Goal: Task Accomplishment & Management: Use online tool/utility

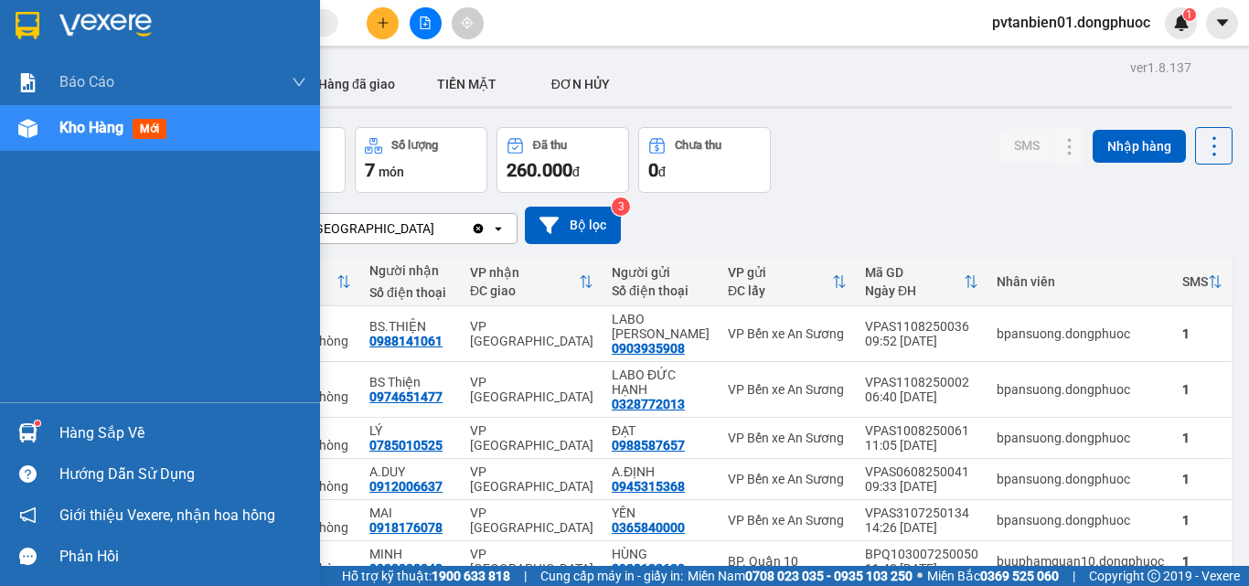
click at [28, 422] on div at bounding box center [28, 433] width 32 height 32
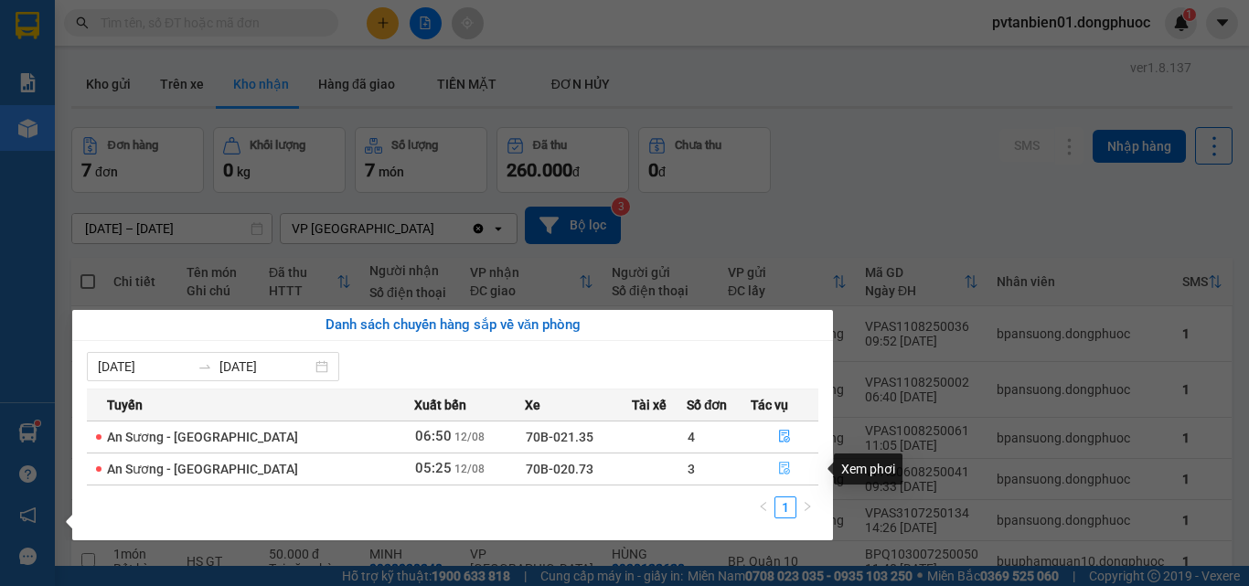
click at [784, 465] on icon "file-done" at bounding box center [784, 468] width 13 height 13
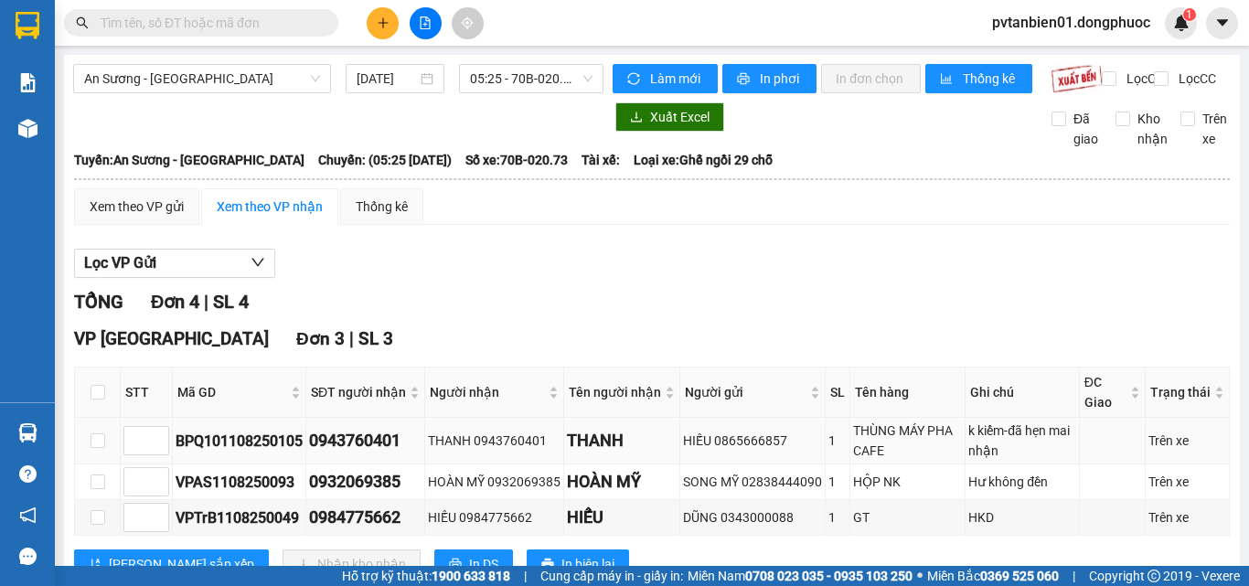
type input "[DATE]"
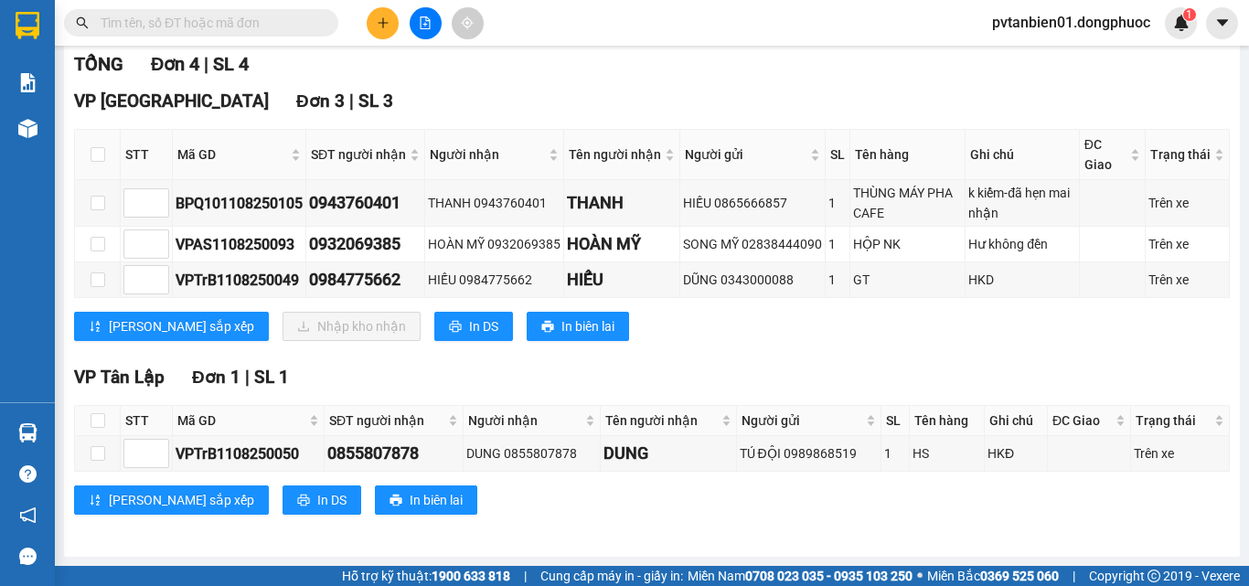
click at [580, 91] on div "VP [GEOGRAPHIC_DATA] 3 | SL 3" at bounding box center [652, 101] width 1156 height 27
click at [827, 342] on div "VP [GEOGRAPHIC_DATA] 3 | SL 3 STT Mã GD SĐT người nhận Người nhận Tên người nhậ…" at bounding box center [652, 221] width 1156 height 267
click at [974, 395] on div "VP [GEOGRAPHIC_DATA] 1 | SL 1 STT Mã GD SĐT người nhận Người nhận Tên người nhậ…" at bounding box center [652, 446] width 1156 height 165
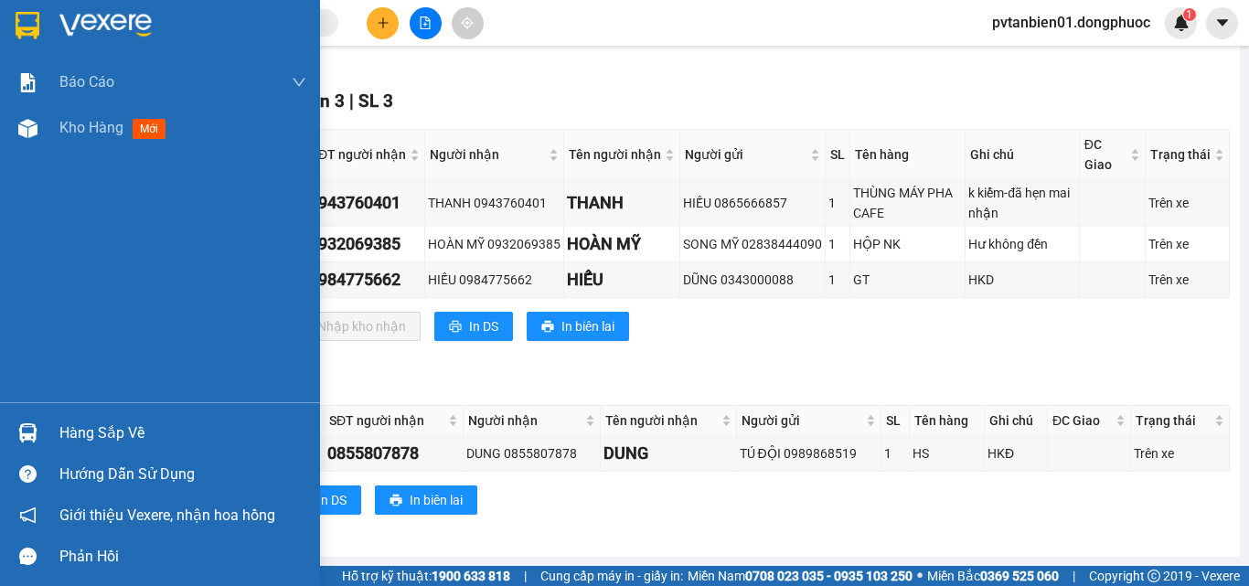
click at [29, 430] on img at bounding box center [27, 432] width 19 height 19
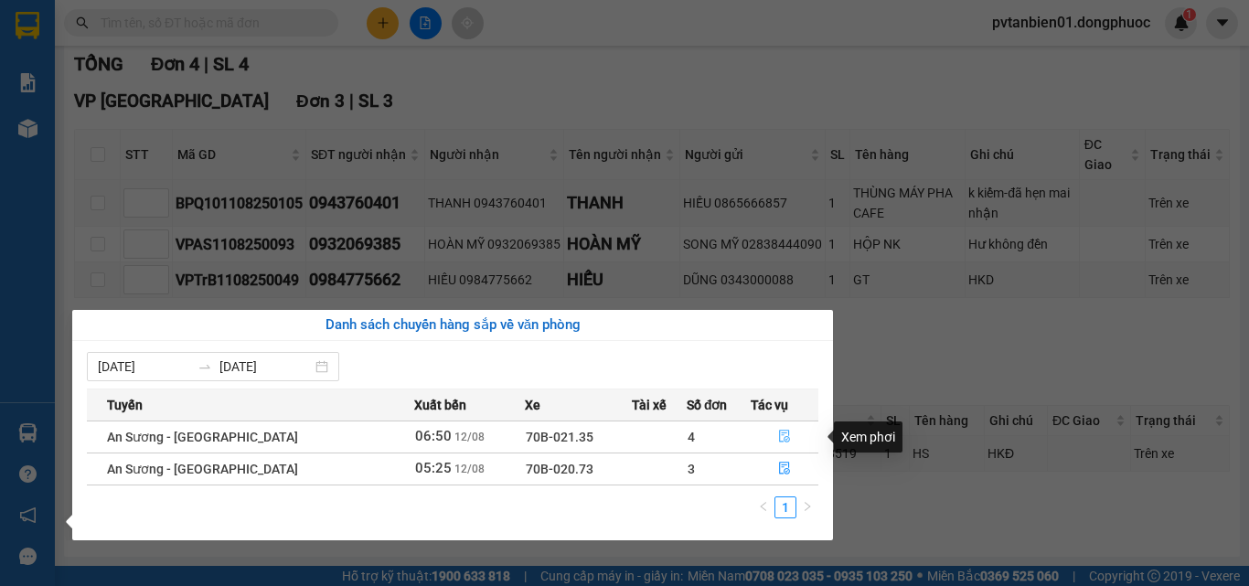
click at [781, 430] on icon "file-done" at bounding box center [784, 436] width 13 height 13
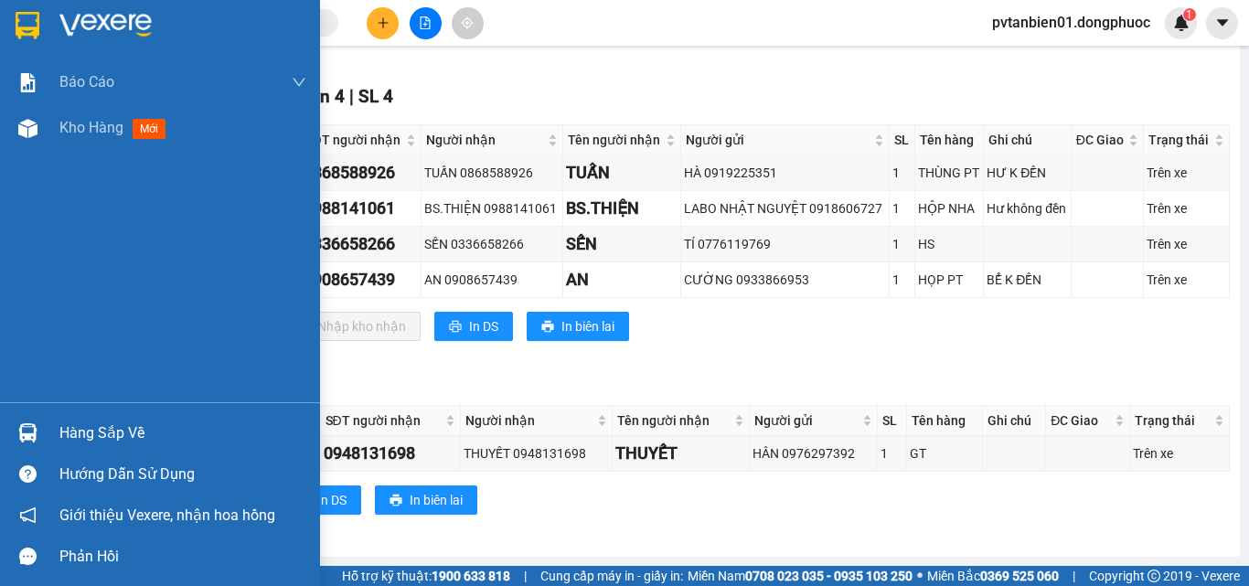
click at [80, 426] on div "Hàng sắp về" at bounding box center [182, 433] width 247 height 27
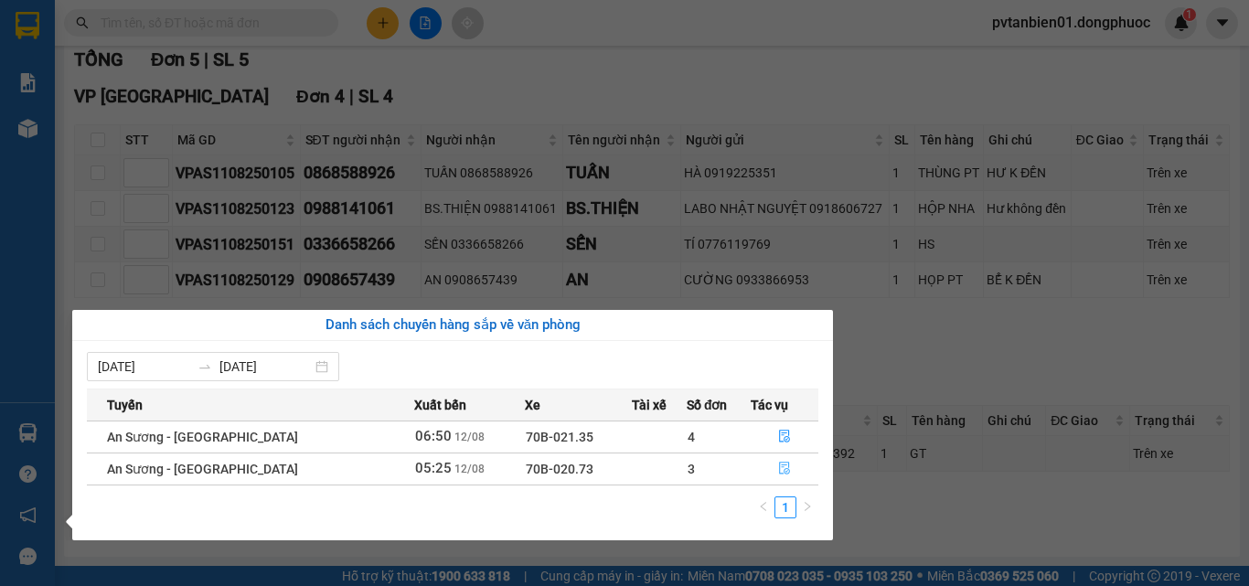
click at [785, 480] on button "button" at bounding box center [784, 468] width 66 height 29
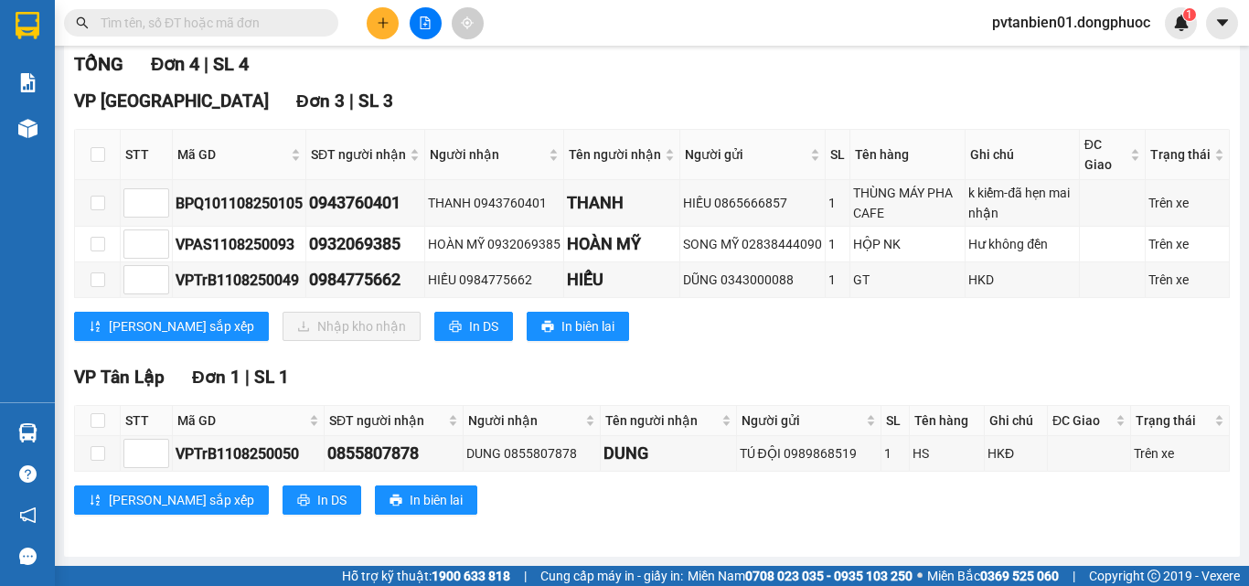
click at [655, 386] on div "VP Tân Lập Đơn 1 | SL 1" at bounding box center [652, 377] width 1156 height 27
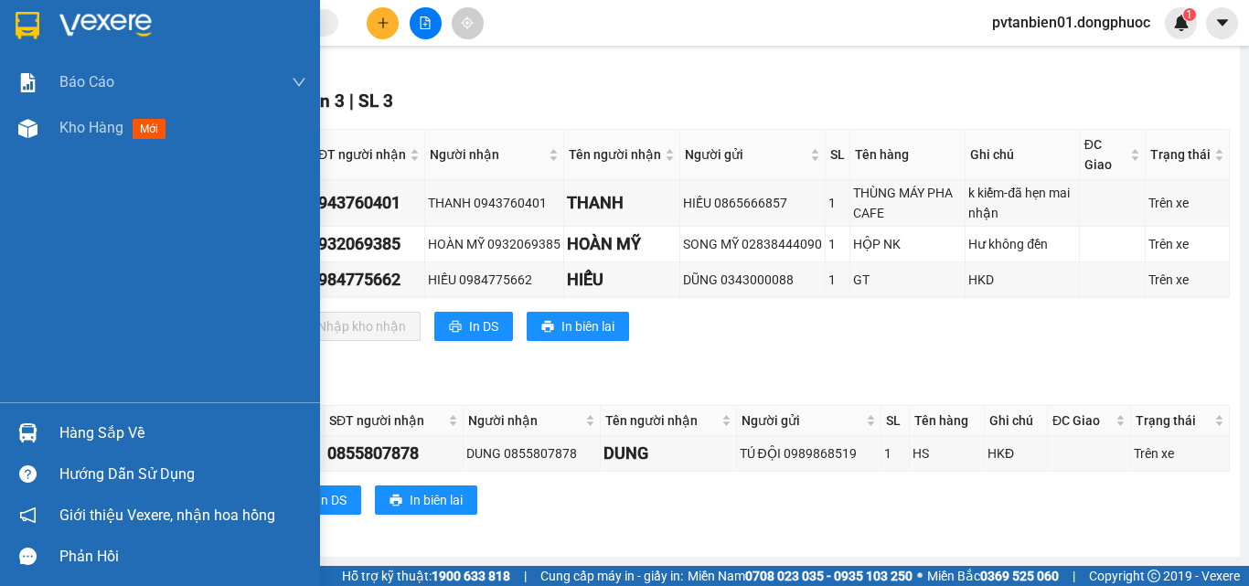
click at [38, 433] on div at bounding box center [28, 433] width 32 height 32
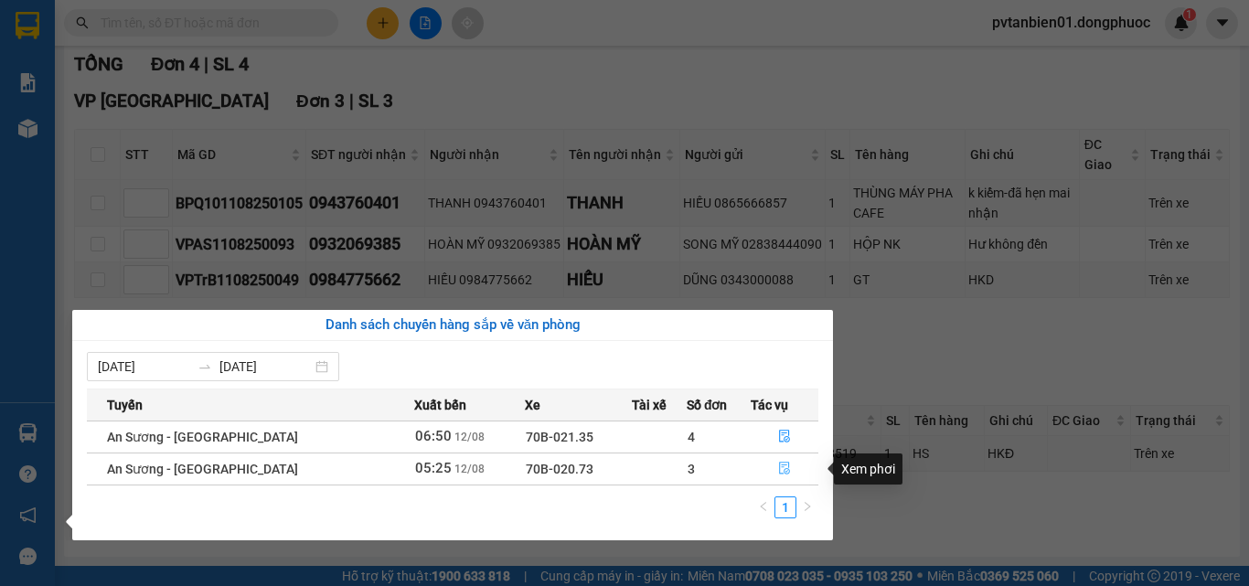
click at [778, 469] on icon "file-done" at bounding box center [784, 468] width 13 height 13
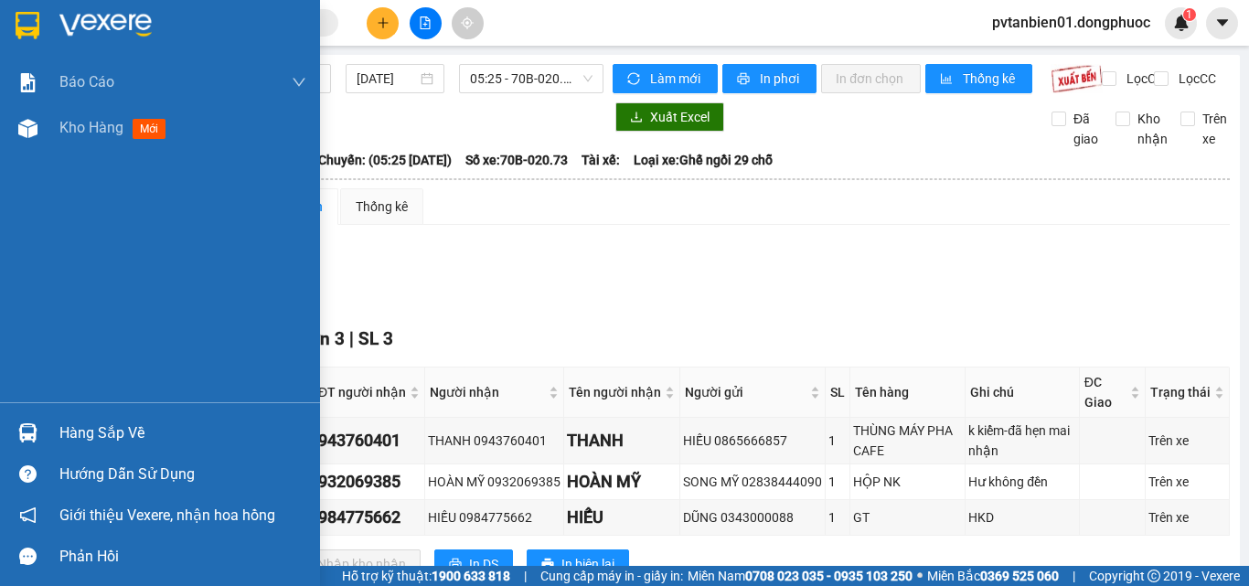
click at [104, 17] on img at bounding box center [105, 25] width 92 height 27
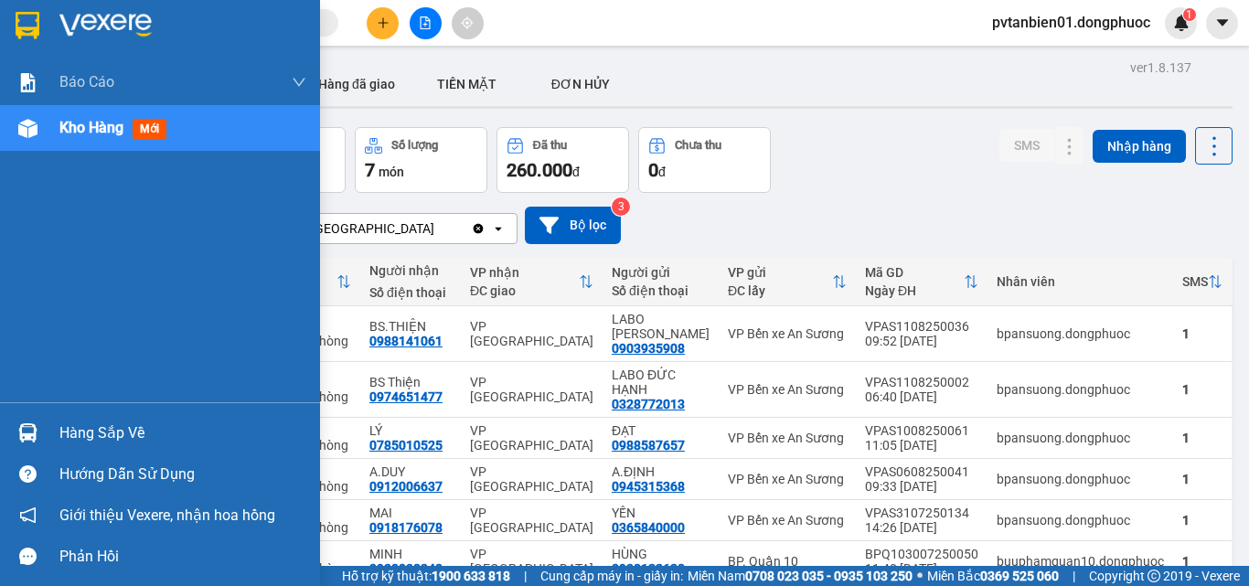
click at [76, 439] on div "Hàng sắp về" at bounding box center [182, 433] width 247 height 27
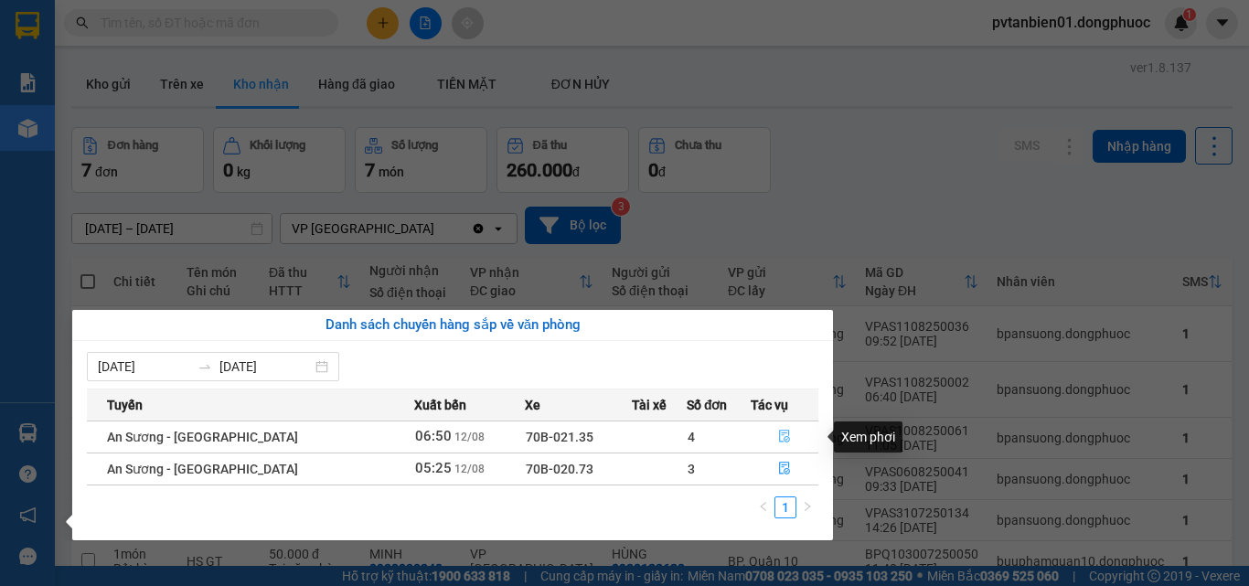
click at [779, 434] on icon "file-done" at bounding box center [784, 436] width 13 height 13
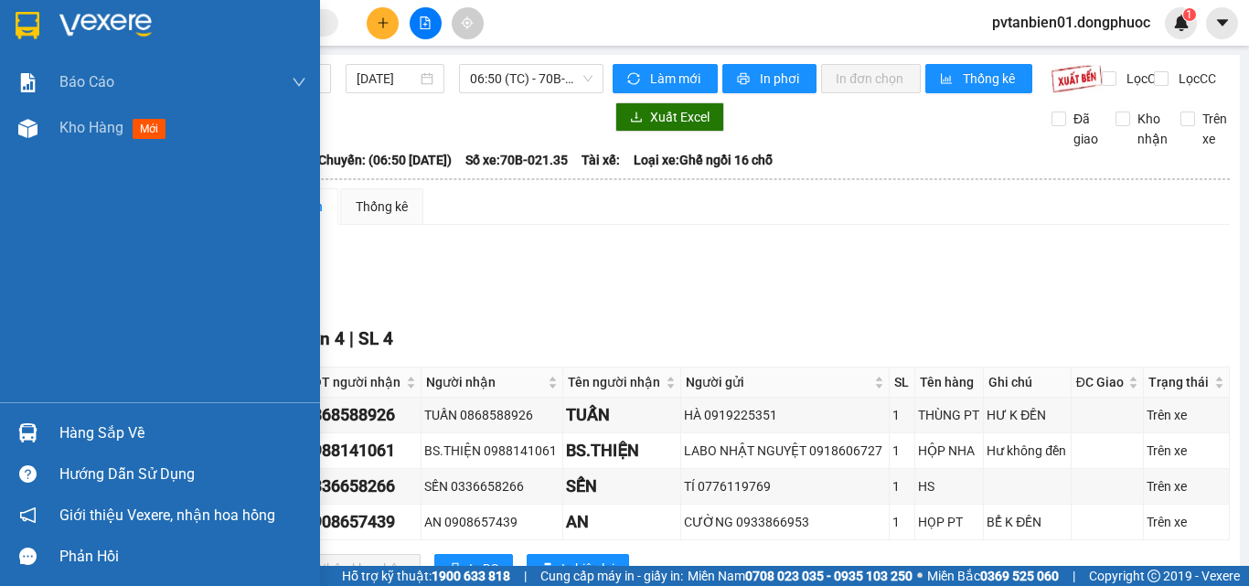
click at [59, 23] on div at bounding box center [160, 29] width 320 height 59
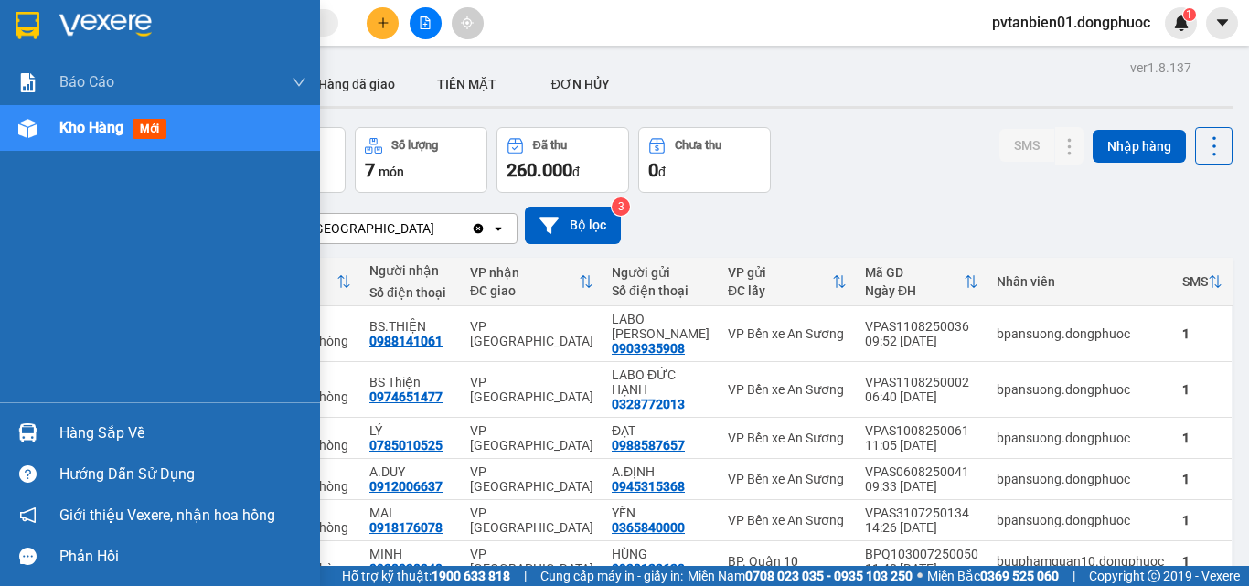
click at [77, 434] on div "Hàng sắp về" at bounding box center [182, 433] width 247 height 27
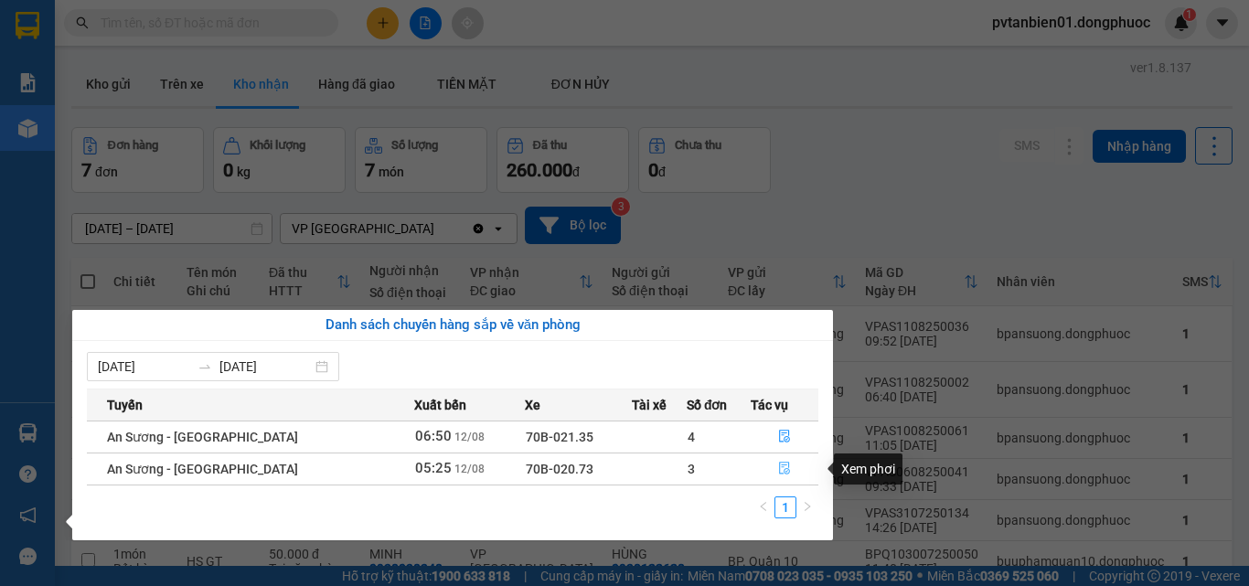
click at [779, 465] on icon "file-done" at bounding box center [784, 469] width 11 height 13
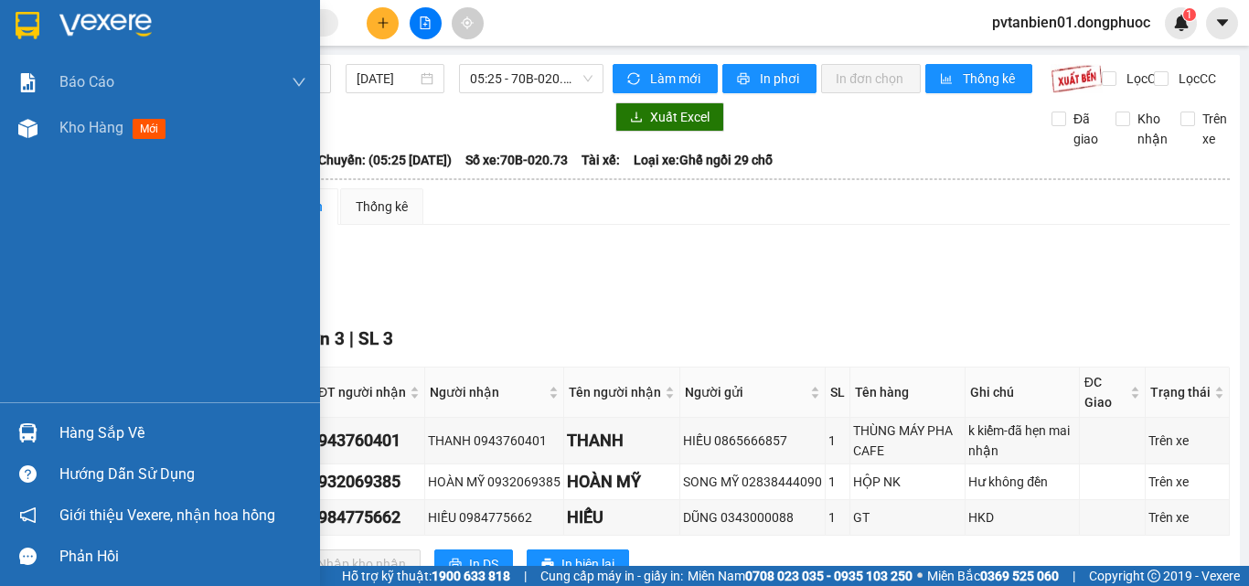
click at [71, 32] on img at bounding box center [105, 25] width 92 height 27
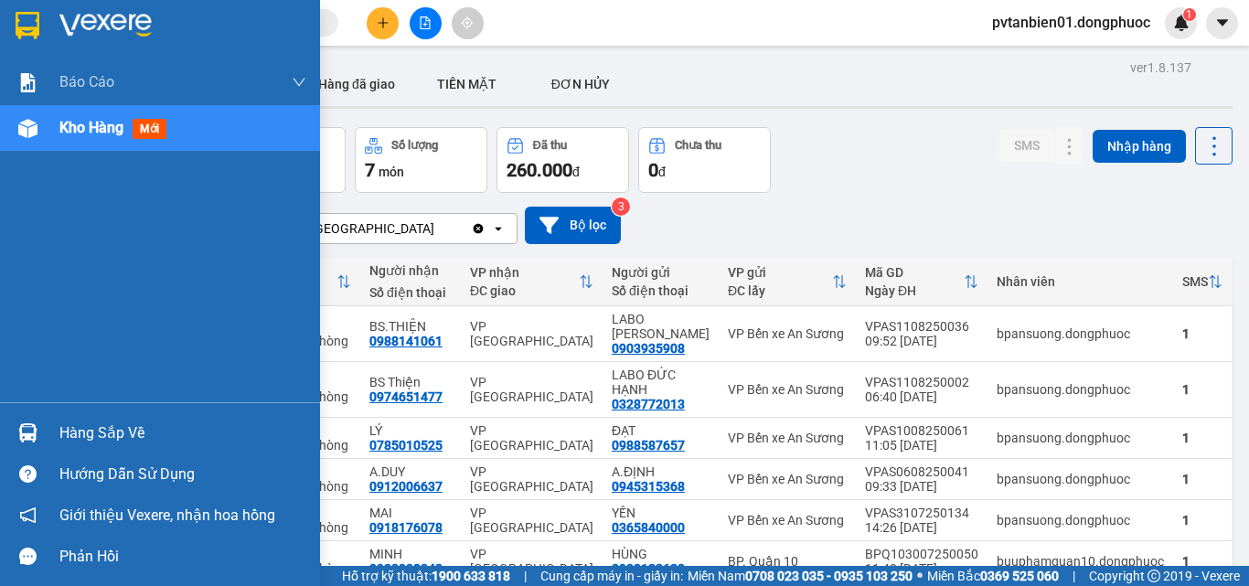
click at [119, 119] on span "Kho hàng" at bounding box center [91, 127] width 64 height 17
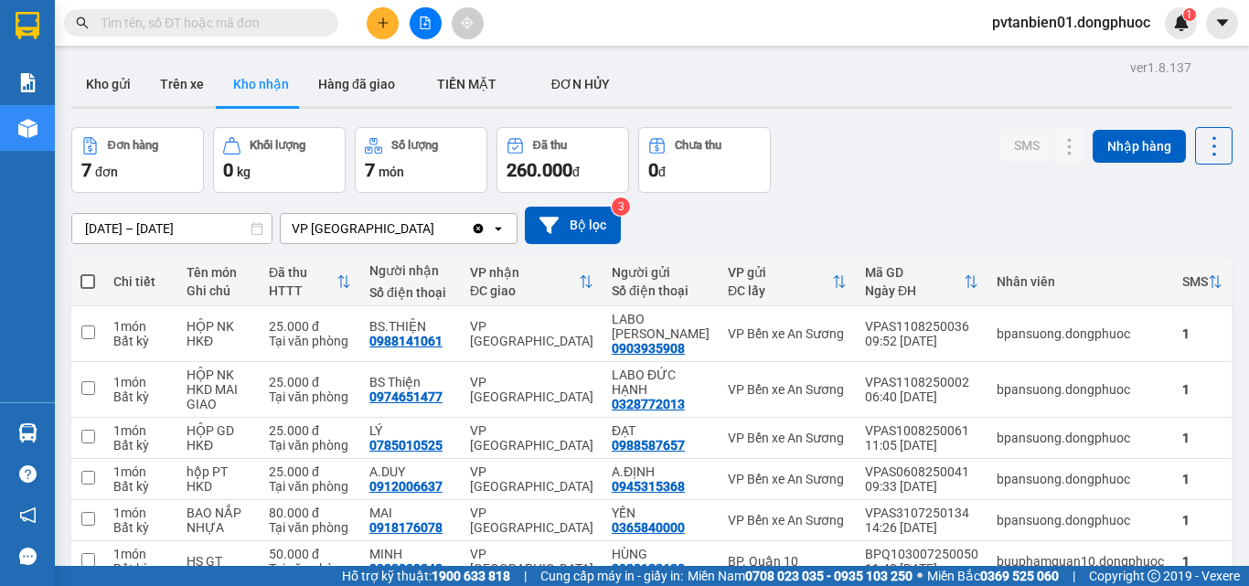
click at [189, 229] on input "[DATE] – [DATE]" at bounding box center [171, 228] width 199 height 29
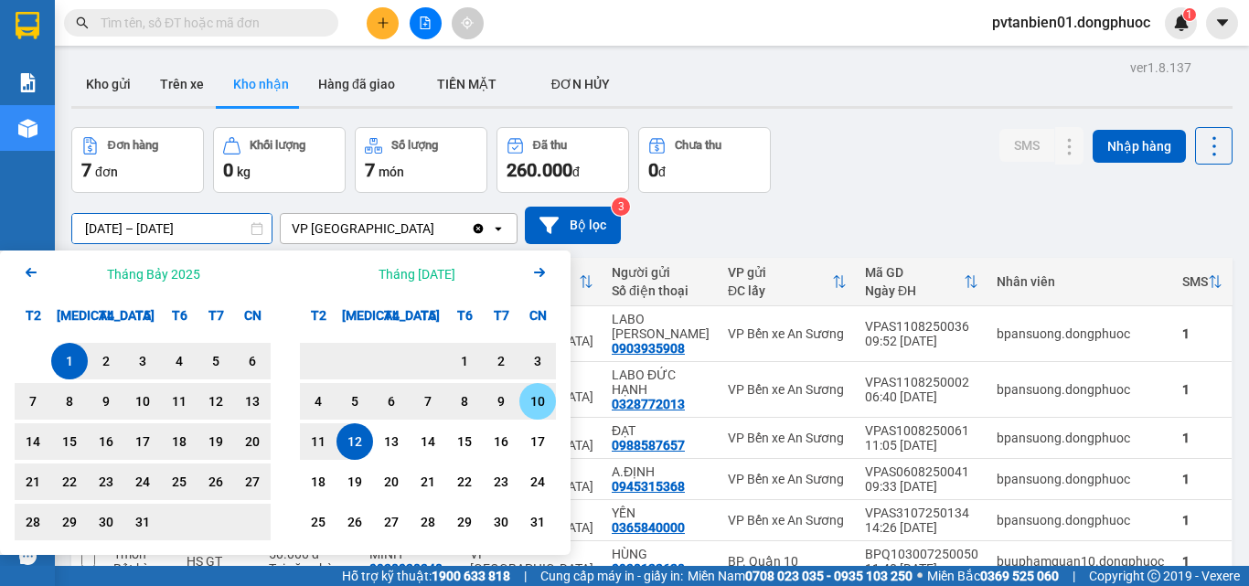
click at [538, 402] on div "10" at bounding box center [538, 401] width 26 height 22
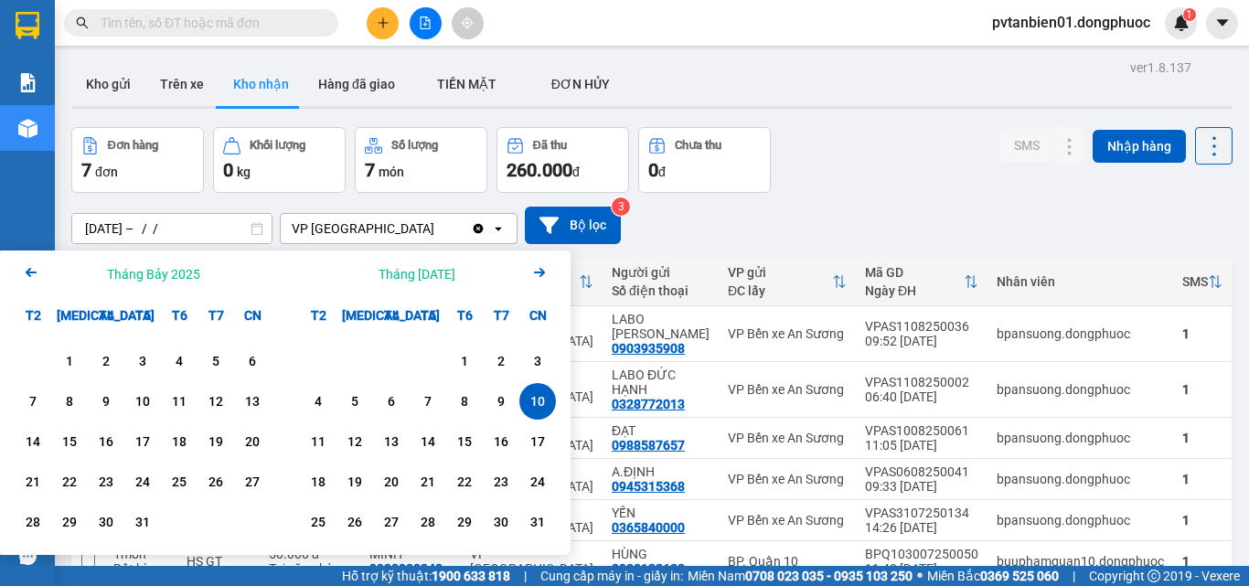
click at [538, 402] on div "10" at bounding box center [538, 401] width 26 height 22
type input "[DATE] – [DATE]"
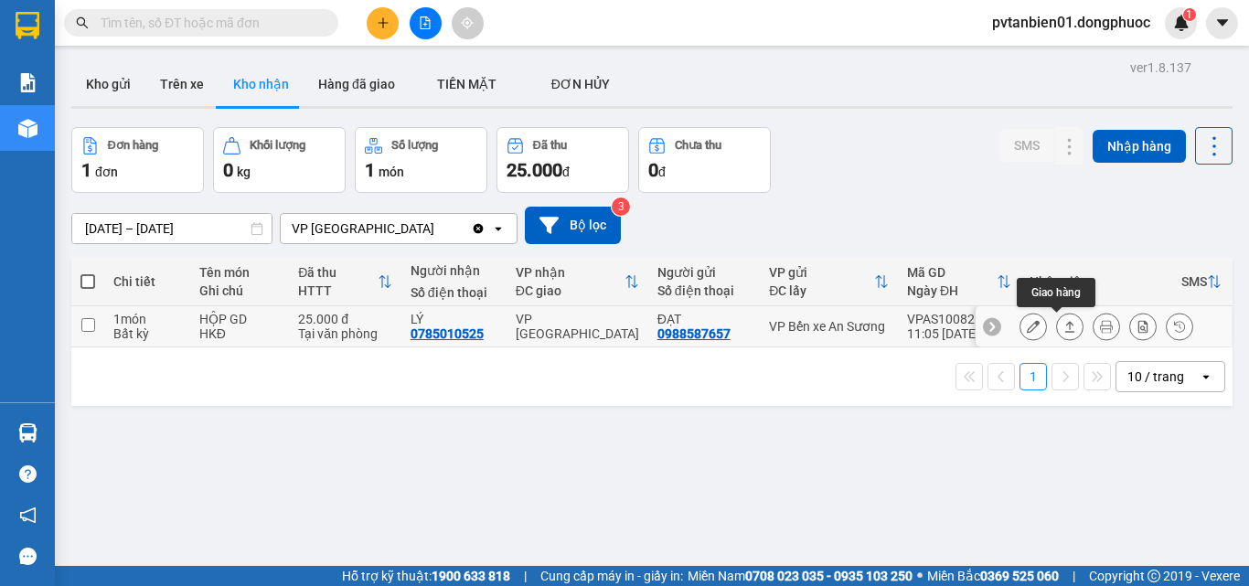
click at [1063, 327] on icon at bounding box center [1069, 326] width 13 height 13
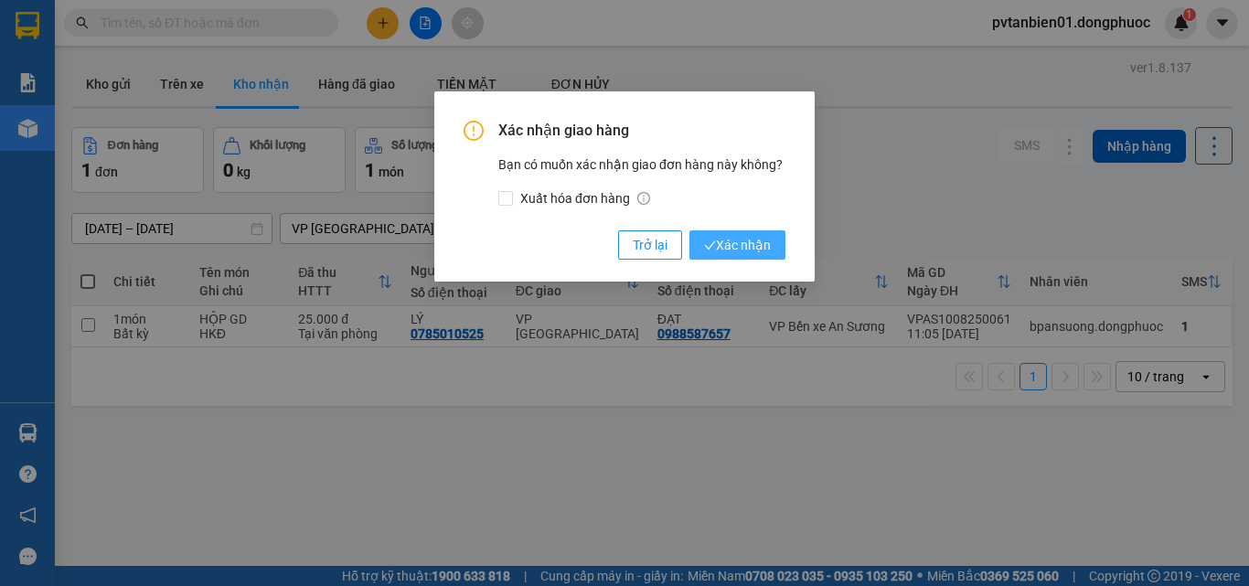
click at [740, 246] on span "Xác nhận" at bounding box center [737, 245] width 67 height 20
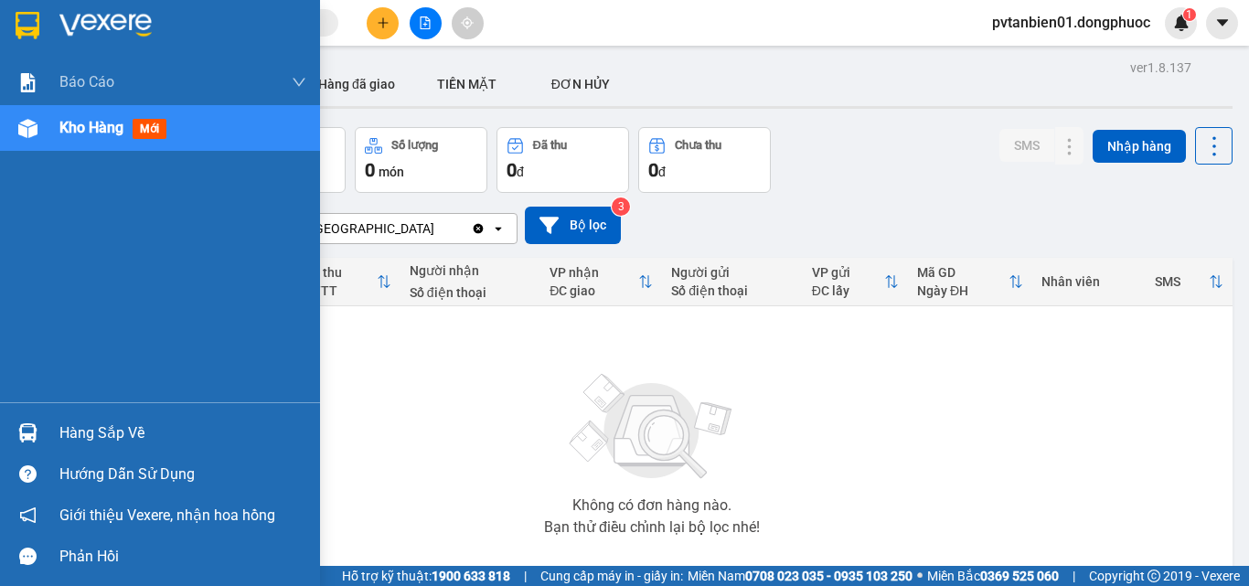
click at [86, 22] on img at bounding box center [105, 25] width 92 height 27
click at [77, 27] on img at bounding box center [105, 25] width 92 height 27
click at [81, 24] on img at bounding box center [105, 25] width 92 height 27
click at [86, 131] on span "Kho hàng" at bounding box center [91, 127] width 64 height 17
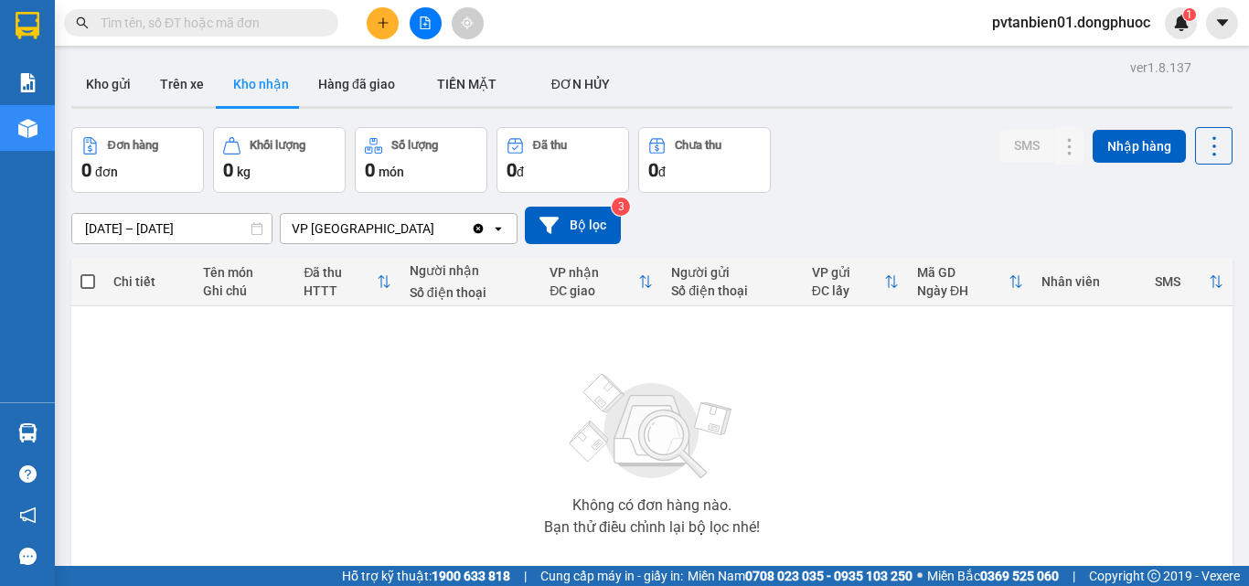
click at [191, 233] on input "[DATE] – [DATE]" at bounding box center [171, 228] width 199 height 29
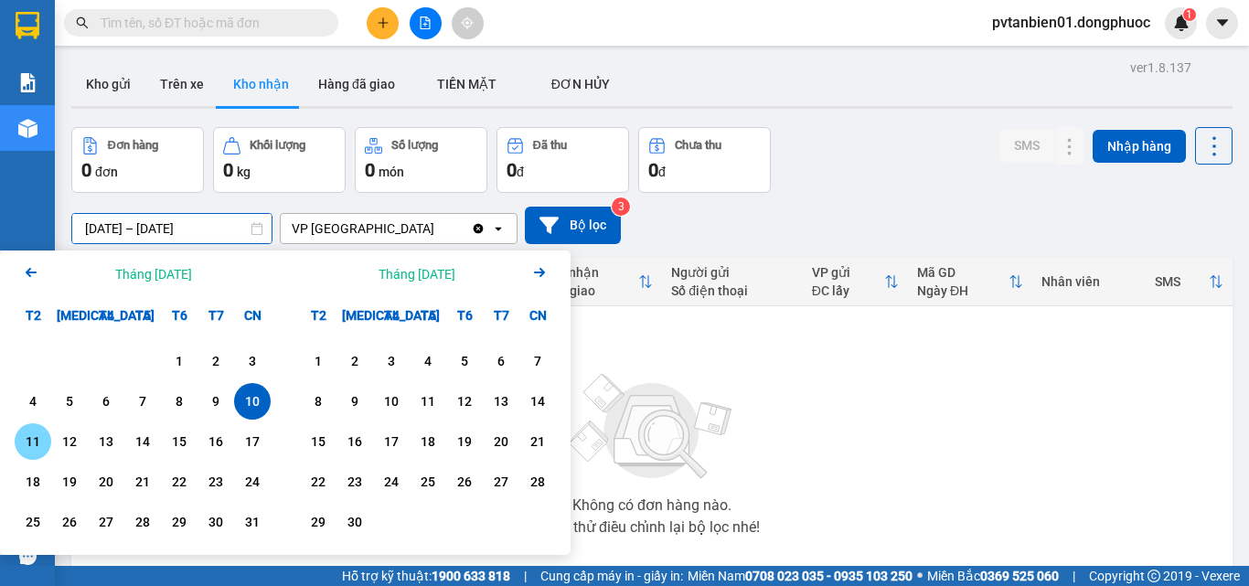
click at [43, 451] on div "11" at bounding box center [33, 442] width 26 height 22
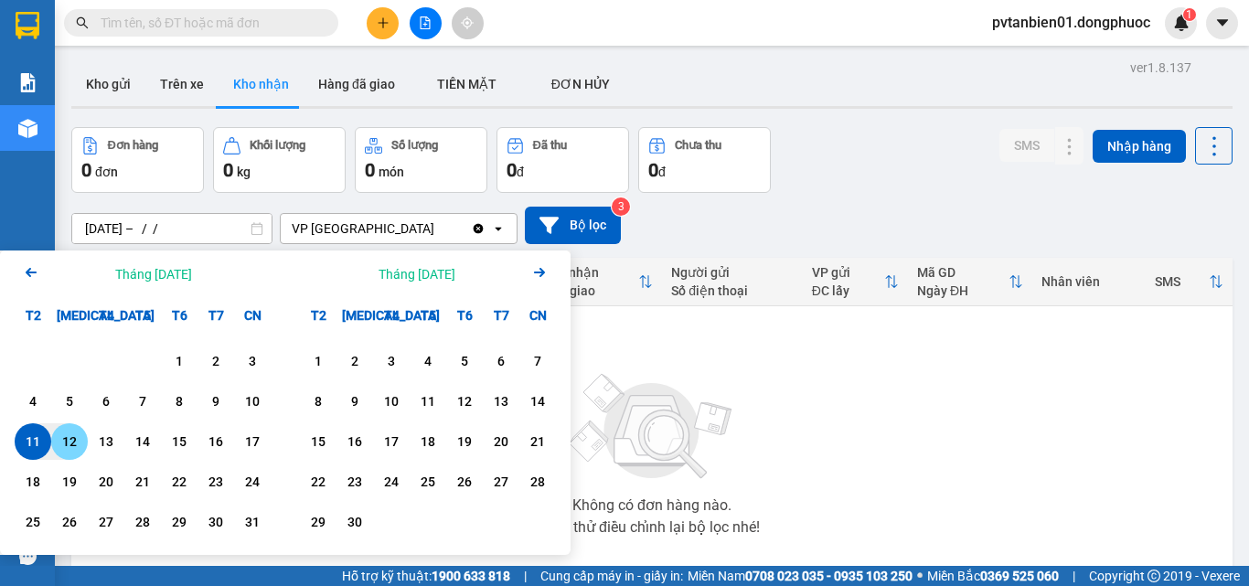
click at [74, 445] on div "12" at bounding box center [70, 442] width 26 height 22
type input "[DATE] – [DATE]"
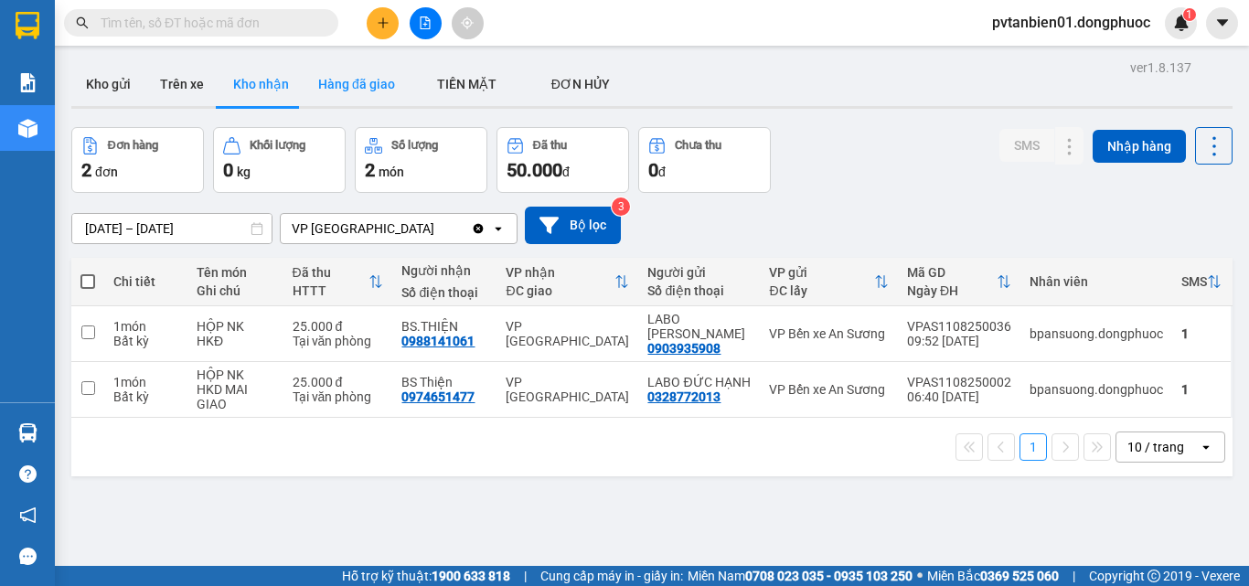
click at [332, 81] on button "Hàng đã giao" at bounding box center [357, 84] width 106 height 44
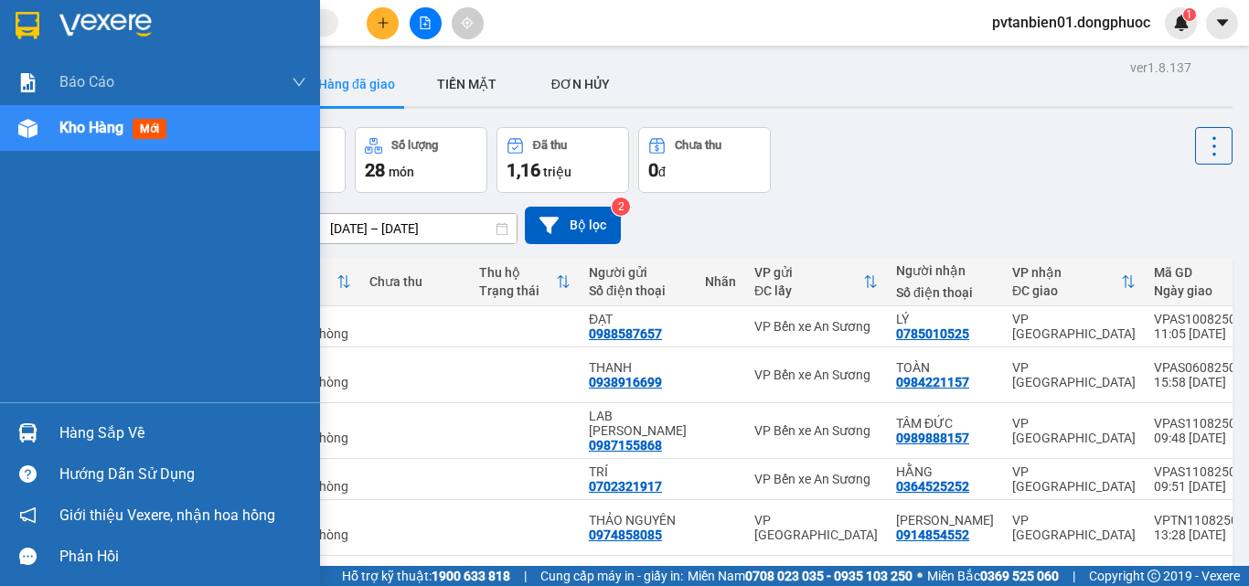
click at [74, 24] on img at bounding box center [105, 25] width 92 height 27
click at [79, 422] on div "Hàng sắp về" at bounding box center [182, 433] width 247 height 27
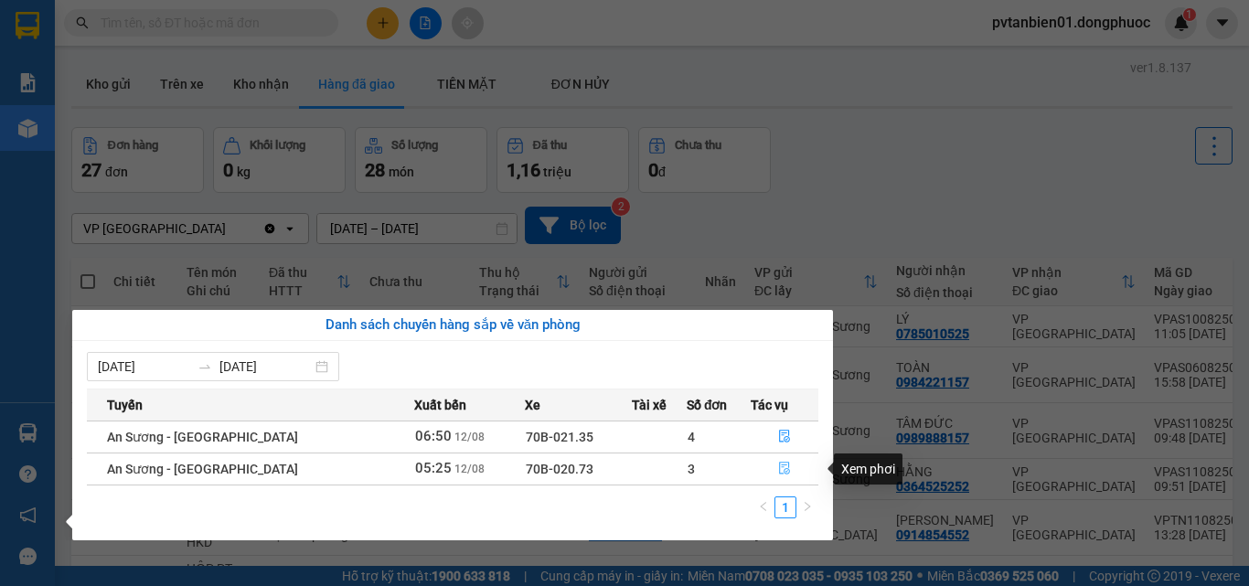
click at [778, 469] on icon "file-done" at bounding box center [784, 468] width 13 height 13
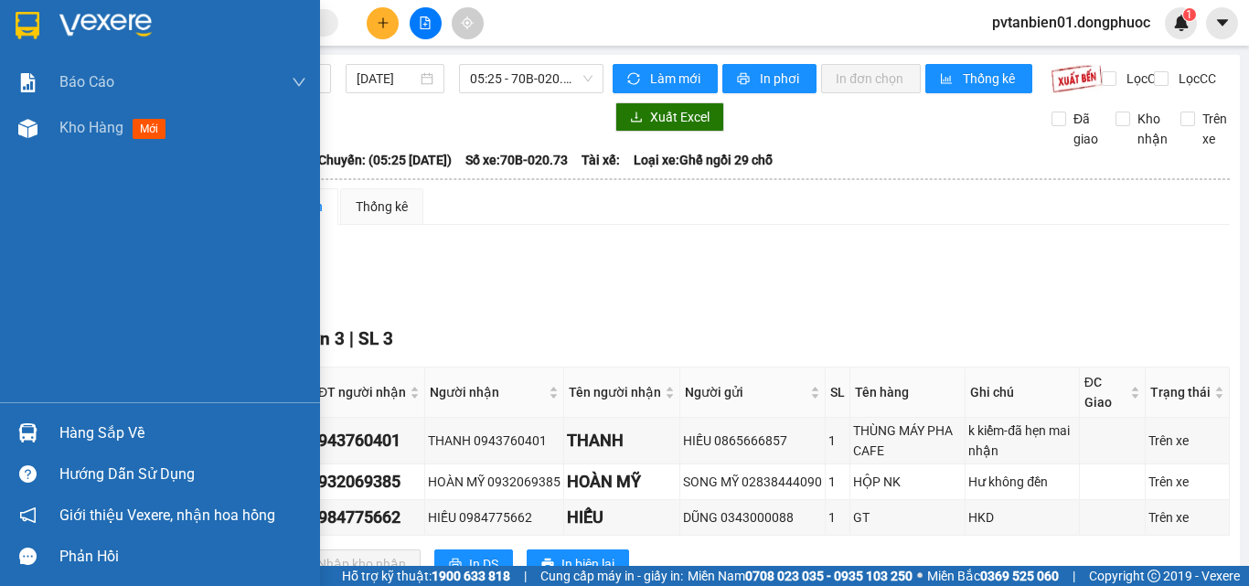
click at [81, 433] on div "Hàng sắp về" at bounding box center [182, 433] width 247 height 27
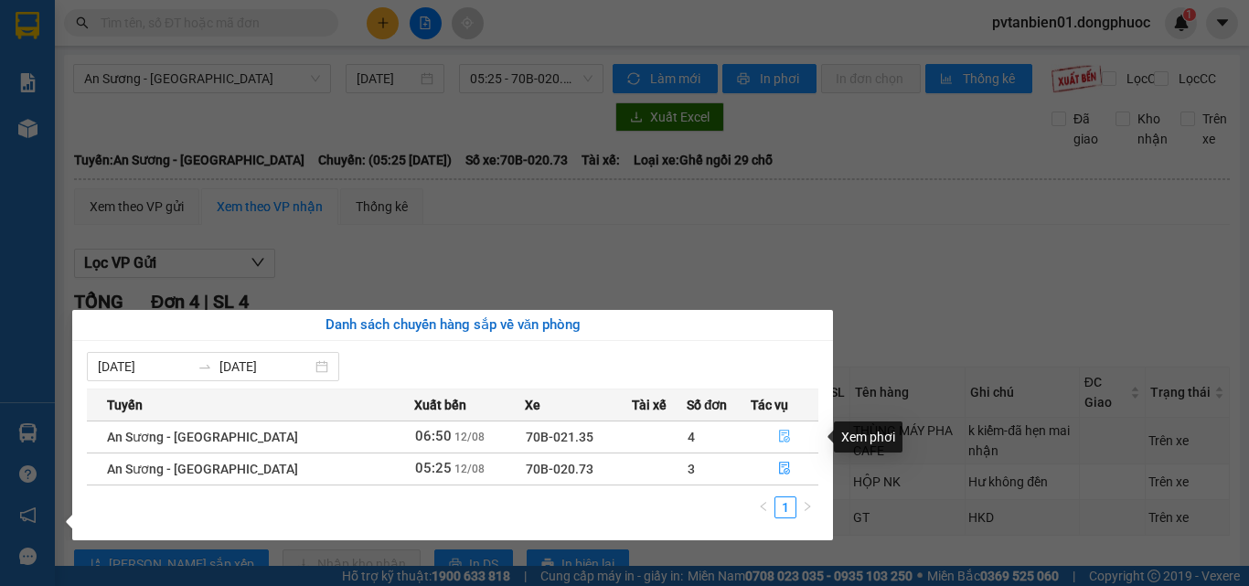
click at [779, 435] on icon "file-done" at bounding box center [784, 437] width 11 height 13
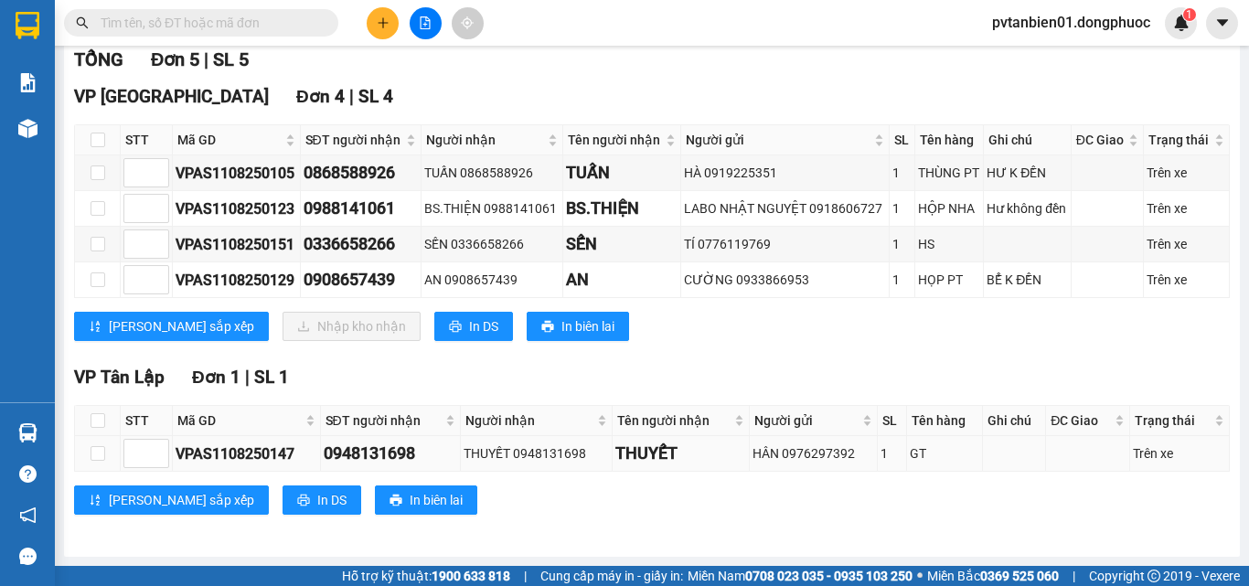
scroll to position [75, 0]
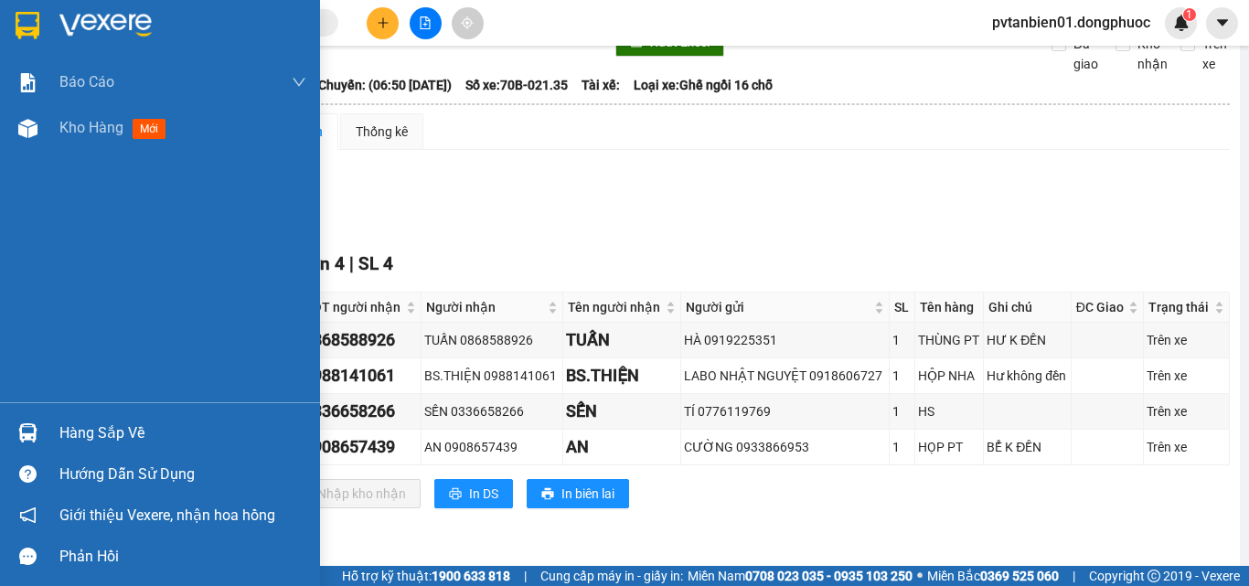
click at [88, 22] on img at bounding box center [105, 25] width 92 height 27
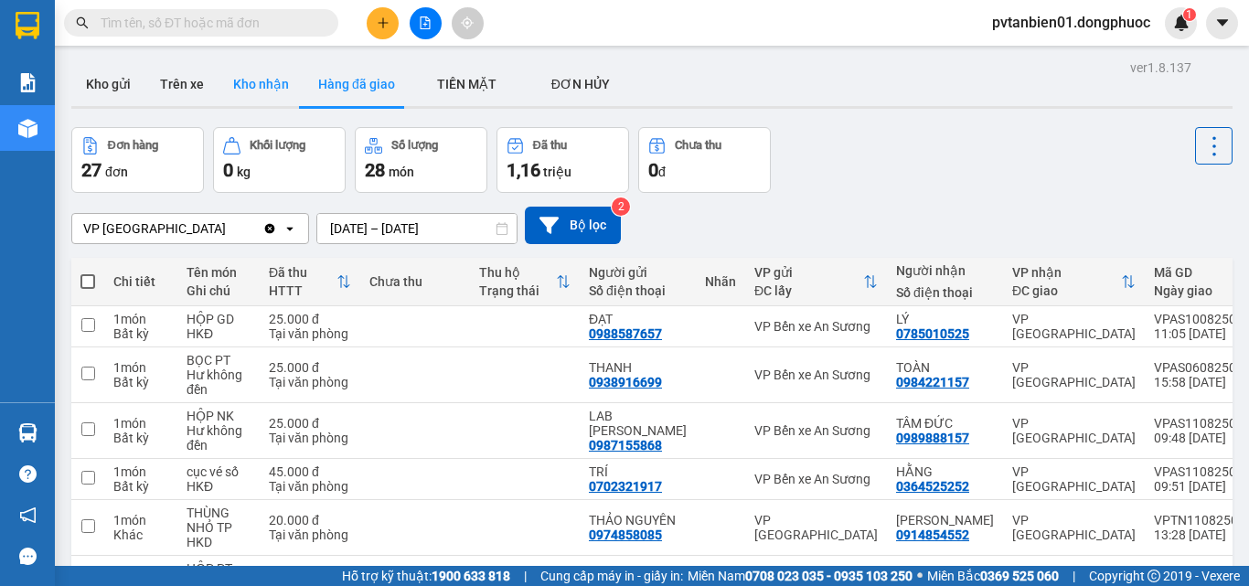
click at [266, 91] on button "Kho nhận" at bounding box center [260, 84] width 85 height 44
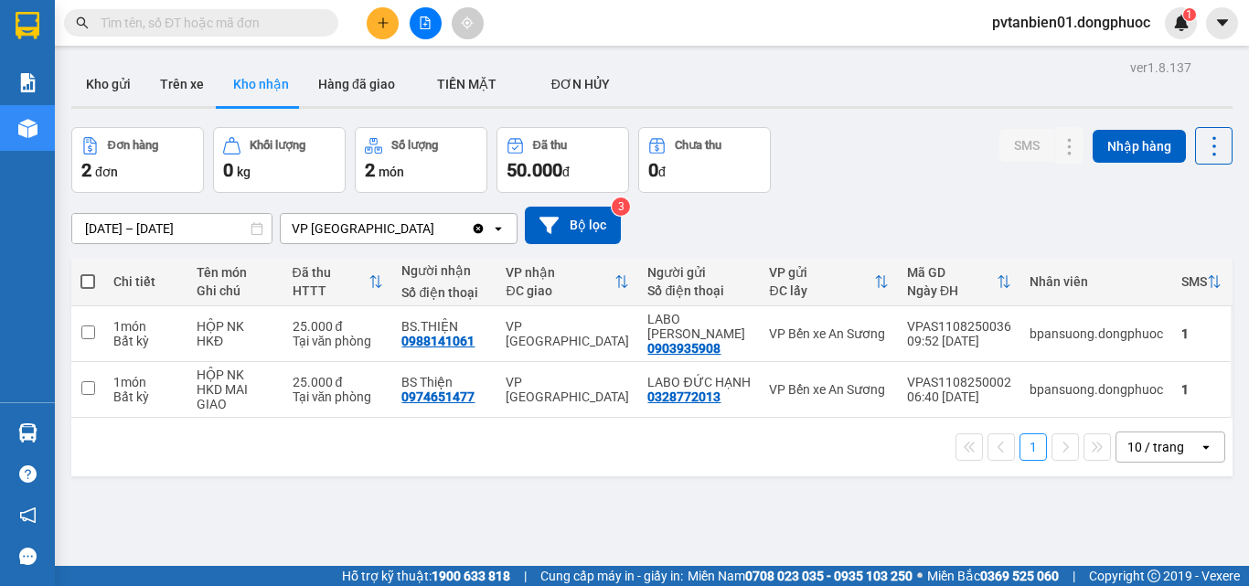
click at [125, 225] on input "[DATE] – [DATE]" at bounding box center [171, 228] width 199 height 29
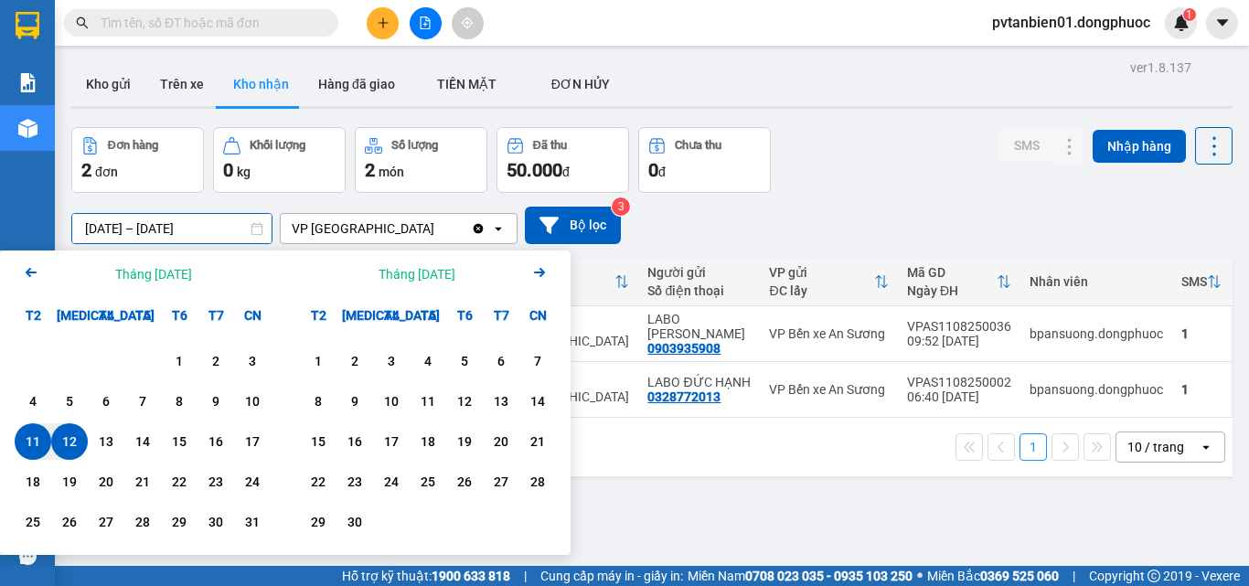
click at [31, 267] on icon "Arrow Left" at bounding box center [31, 272] width 22 height 22
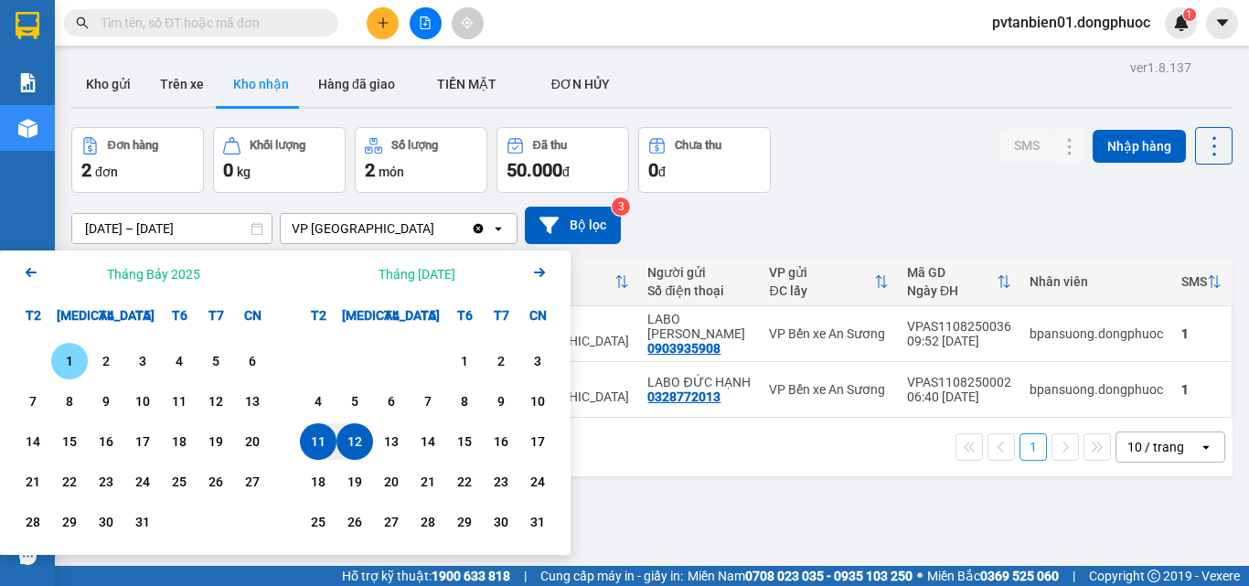
click at [72, 362] on div "1" at bounding box center [70, 361] width 26 height 22
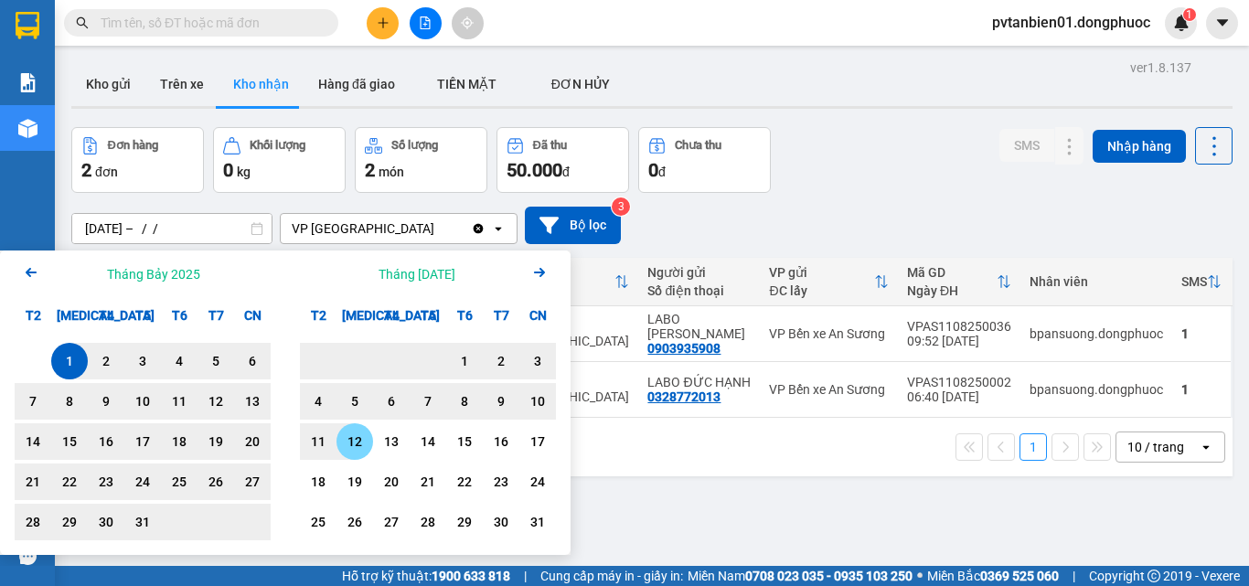
click at [359, 442] on div "12" at bounding box center [355, 442] width 26 height 22
type input "[DATE] – [DATE]"
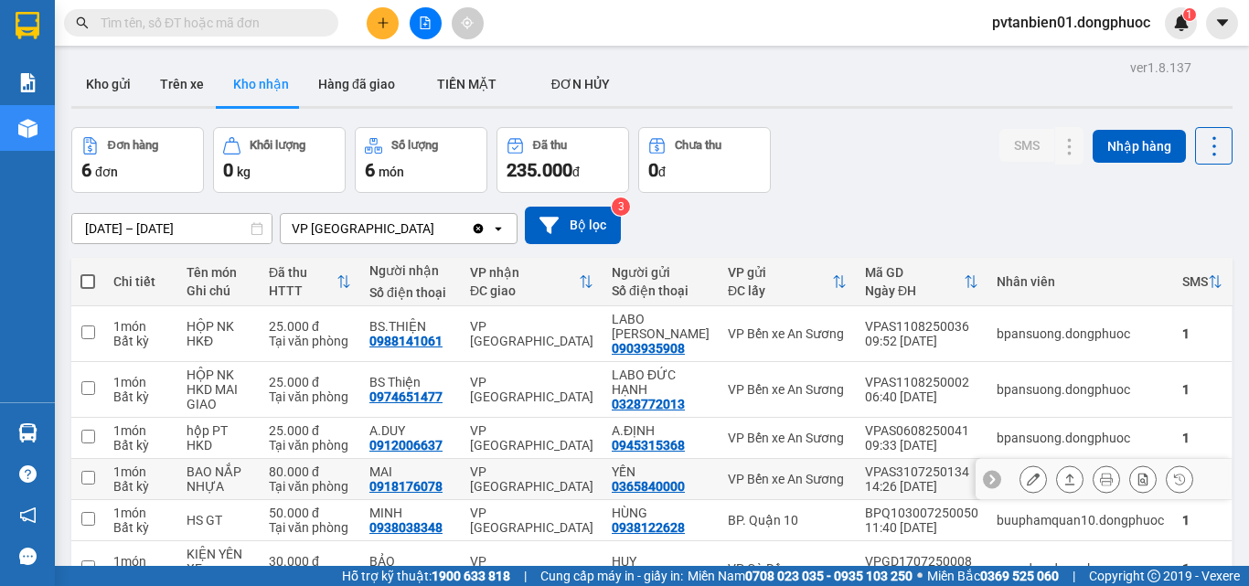
scroll to position [106, 0]
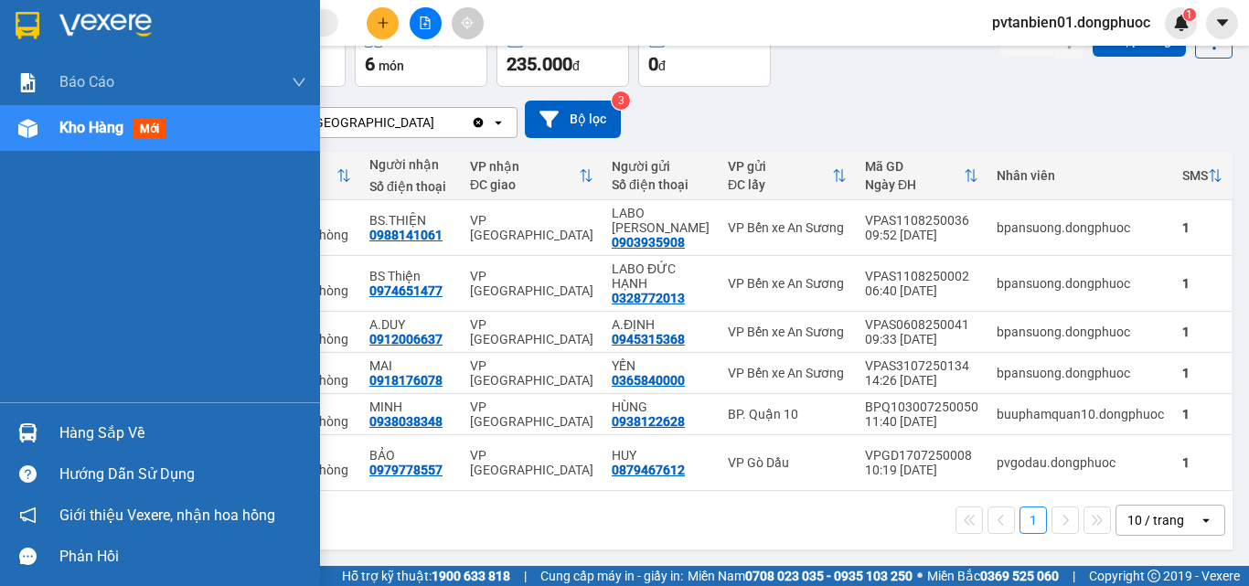
click at [14, 431] on div at bounding box center [28, 433] width 32 height 32
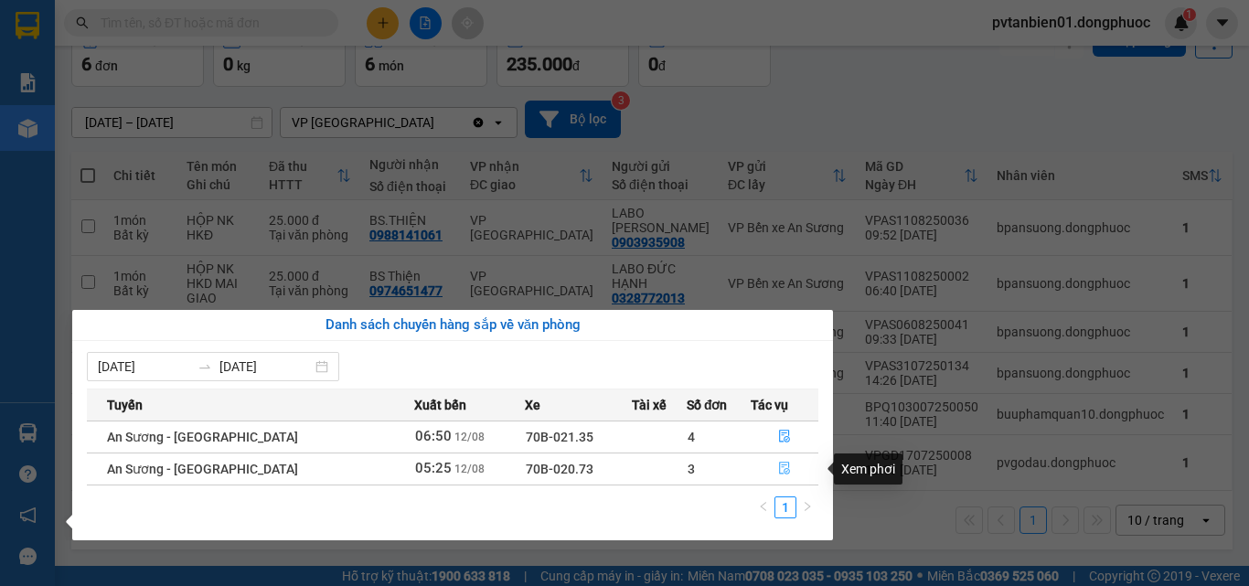
click at [786, 464] on button "button" at bounding box center [784, 468] width 66 height 29
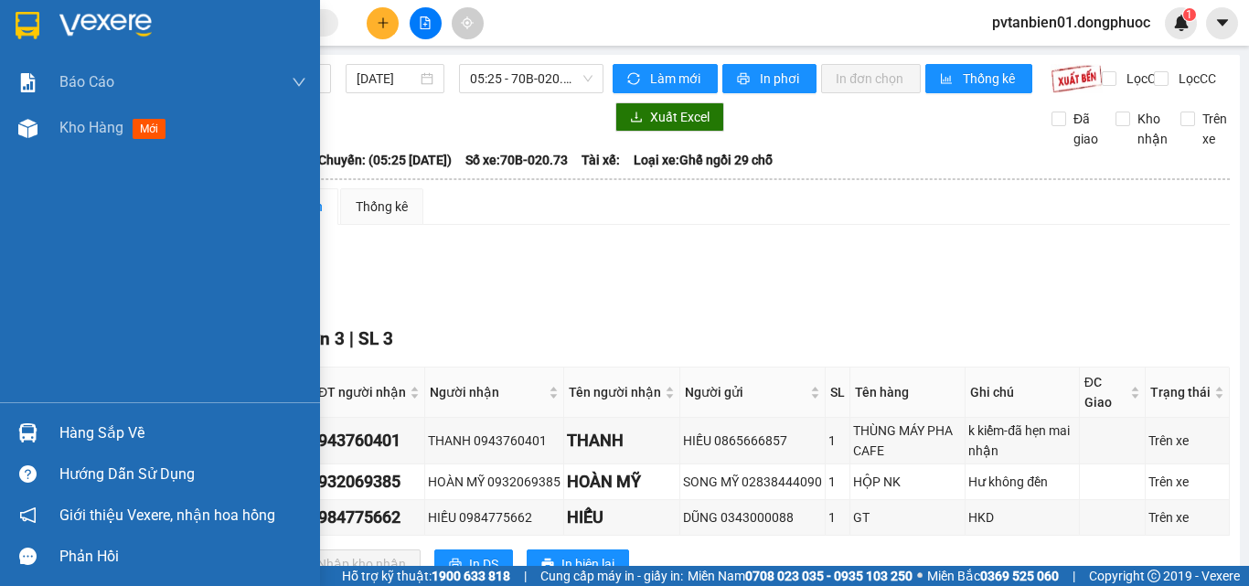
click at [45, 422] on div "Hàng sắp về" at bounding box center [160, 432] width 320 height 41
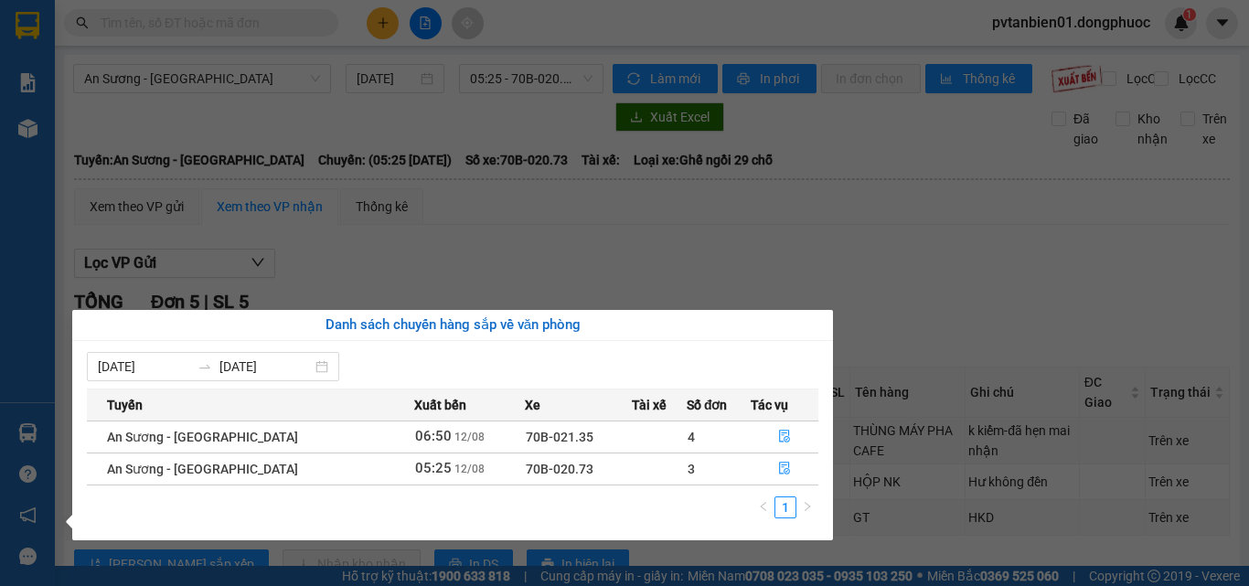
click at [409, 260] on section "Kết quả tìm kiếm ( 0 ) Bộ lọc Ngày tạo đơn gần nhất No Data pvtanbien01.dongphu…" at bounding box center [624, 293] width 1249 height 586
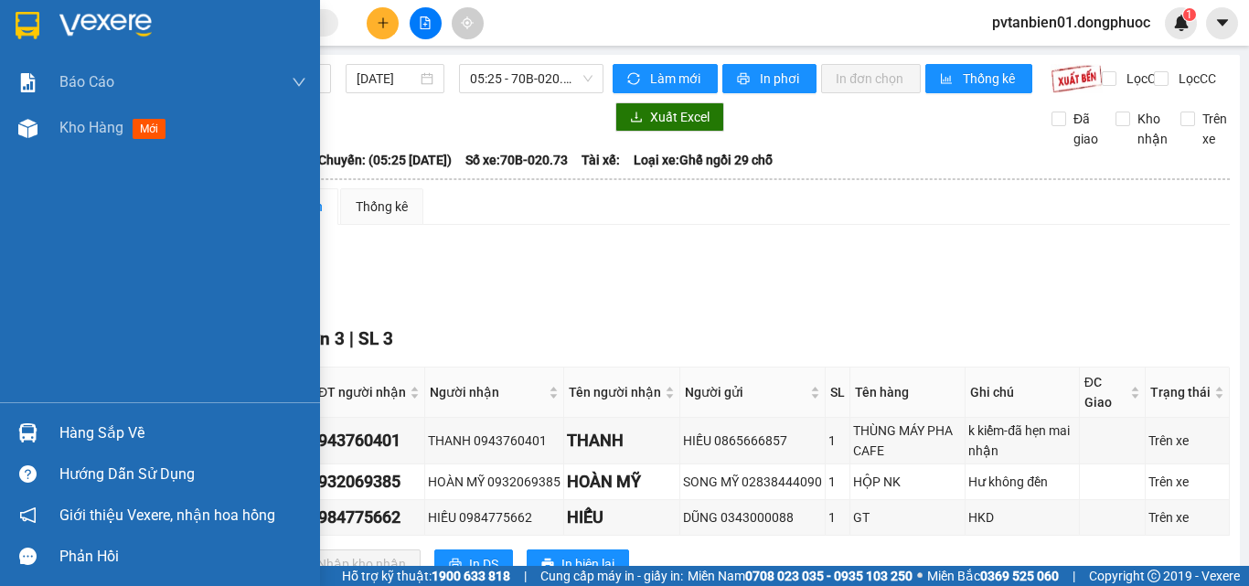
click at [48, 436] on div "Hàng sắp về" at bounding box center [160, 432] width 320 height 41
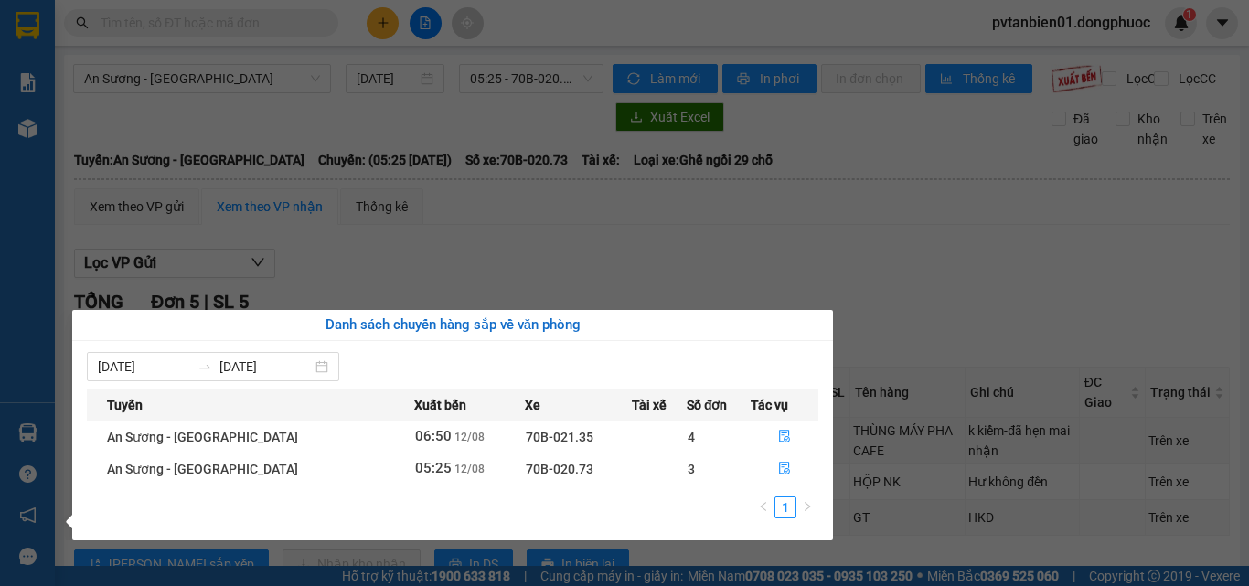
click at [587, 271] on section "Kết quả tìm kiếm ( 0 ) Bộ lọc Ngày tạo đơn gần nhất No Data pvtanbien01.dongphu…" at bounding box center [624, 293] width 1249 height 586
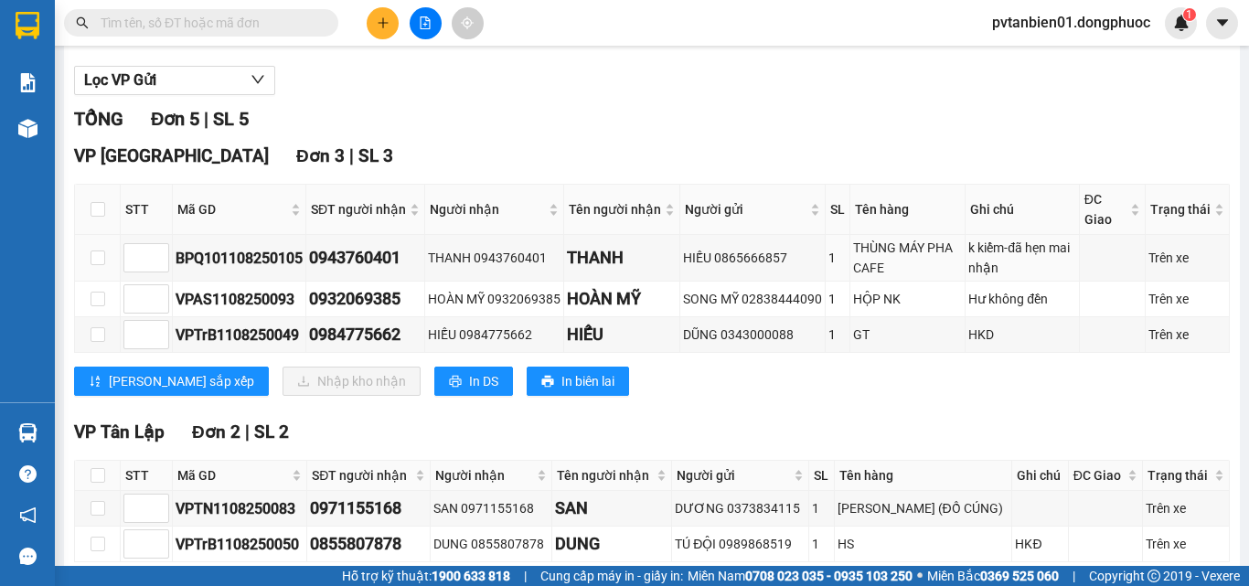
scroll to position [289, 0]
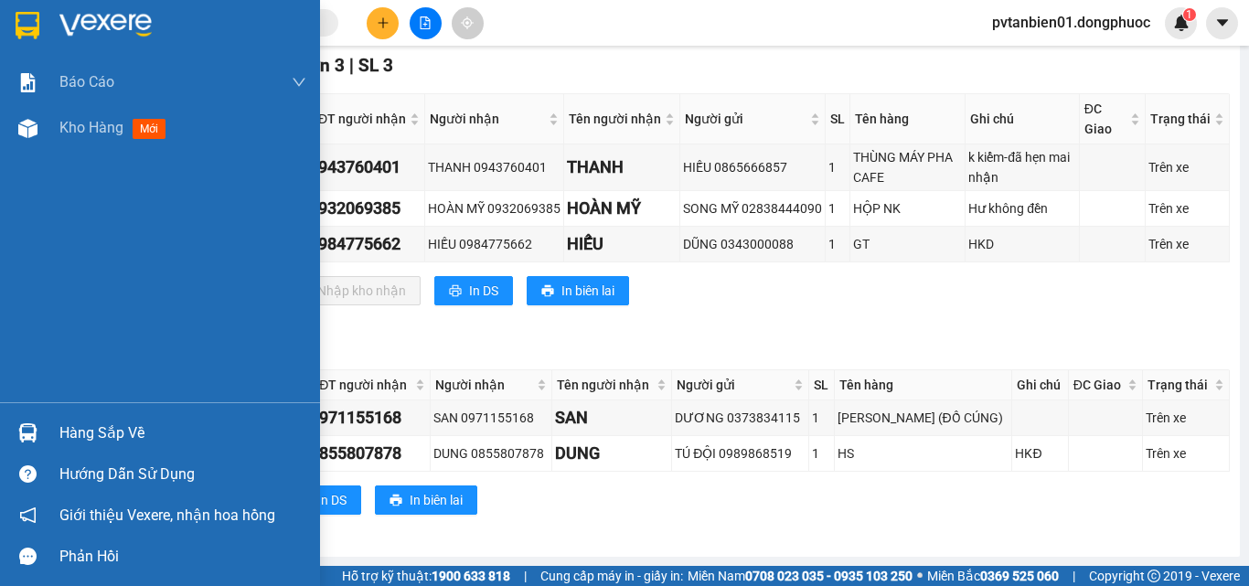
click at [27, 433] on img at bounding box center [27, 432] width 19 height 19
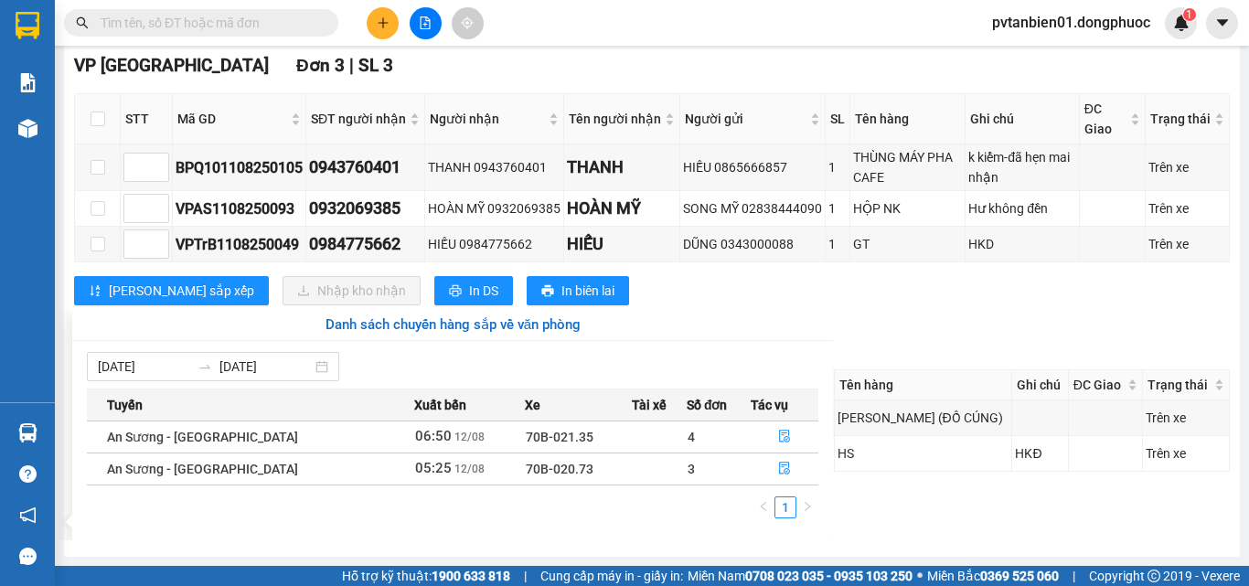
click at [954, 293] on section "Kết quả tìm kiếm ( 0 ) Bộ lọc Ngày tạo đơn gần nhất No Data pvtanbien01.dongphu…" at bounding box center [624, 293] width 1249 height 586
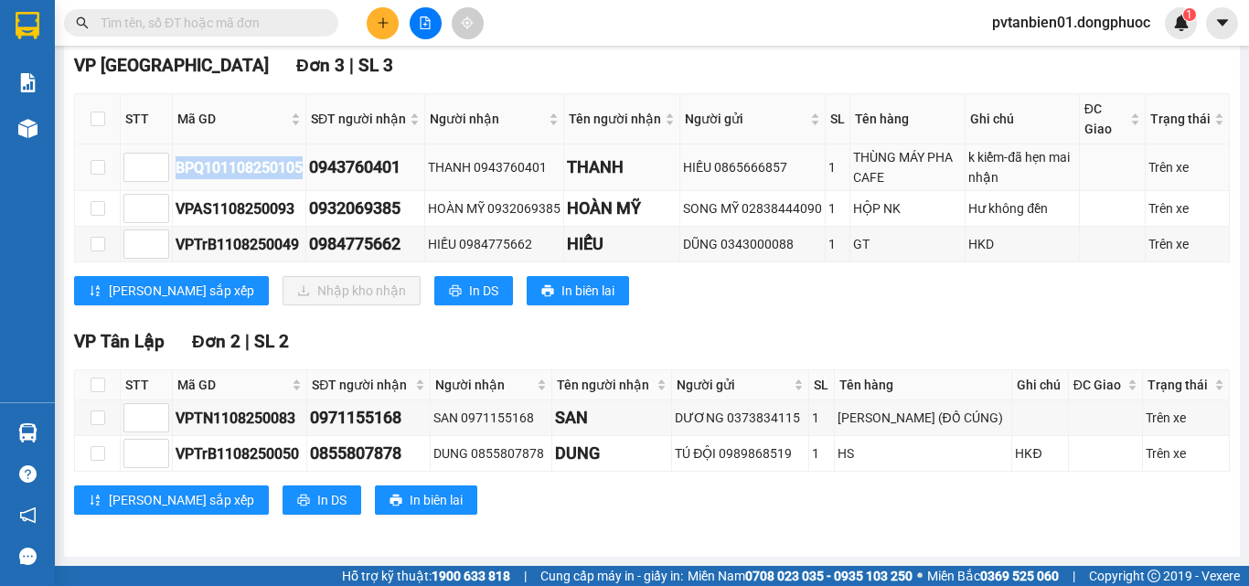
drag, startPoint x: 178, startPoint y: 170, endPoint x: 304, endPoint y: 164, distance: 126.3
click at [303, 164] on div "BPQ101108250105" at bounding box center [239, 167] width 127 height 23
copy div "BPQ101108250105"
click at [242, 17] on input "text" at bounding box center [209, 23] width 216 height 20
paste input "BPQ101108250105"
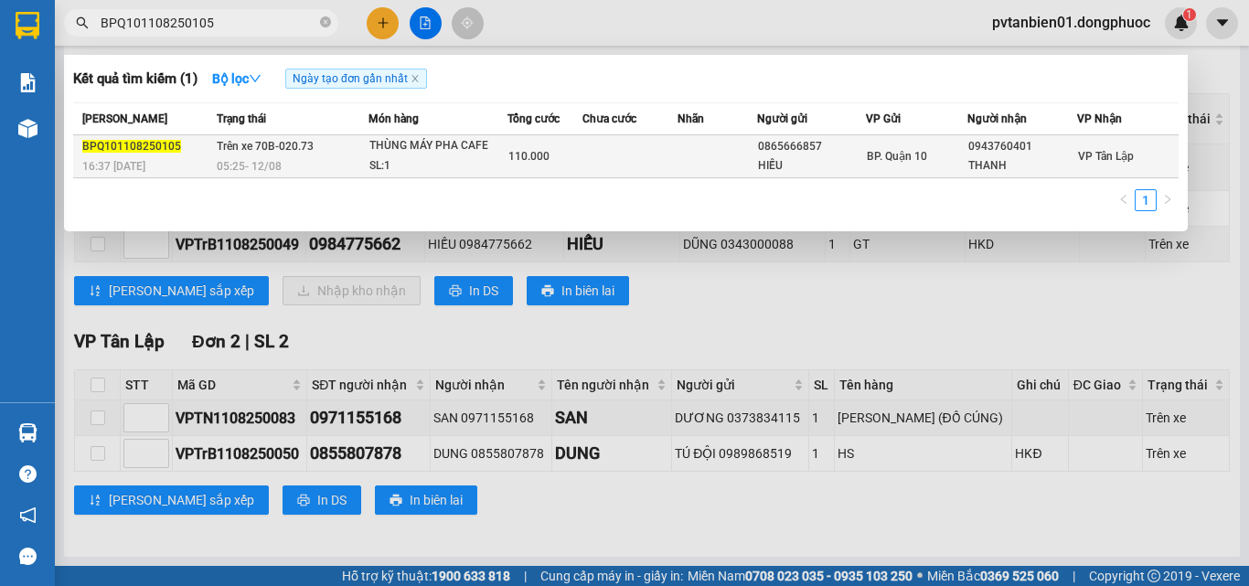
type input "BPQ101108250105"
click at [499, 176] on div "SL: 1" at bounding box center [437, 166] width 137 height 20
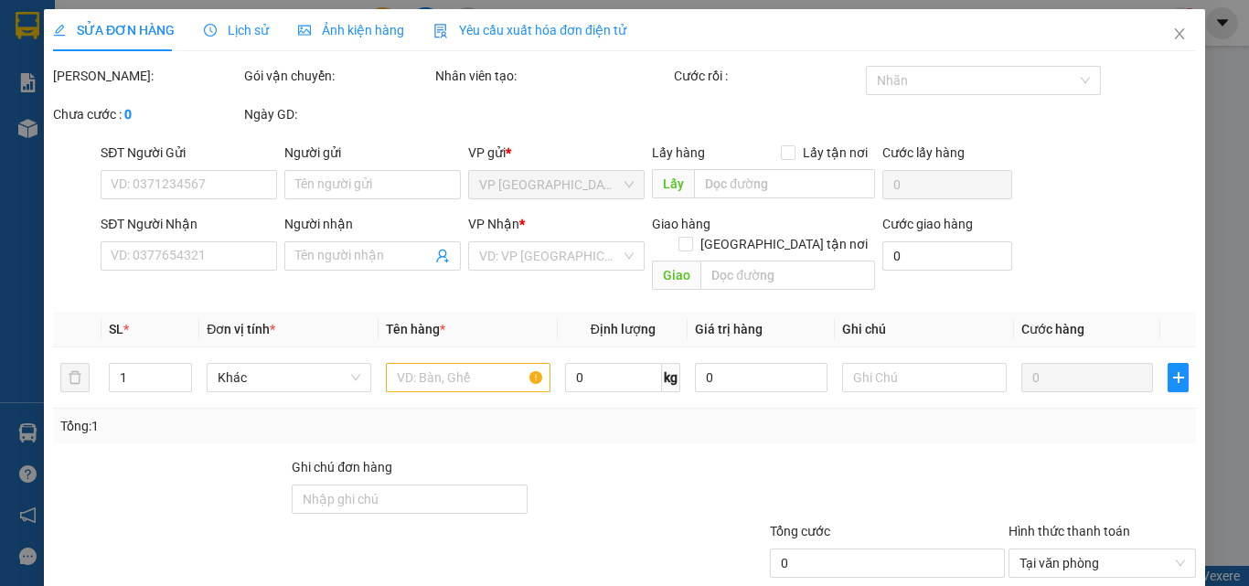
type input "0865666857"
type input "HIẾU"
type input "0943760401"
type input "THANH"
type input "110.000"
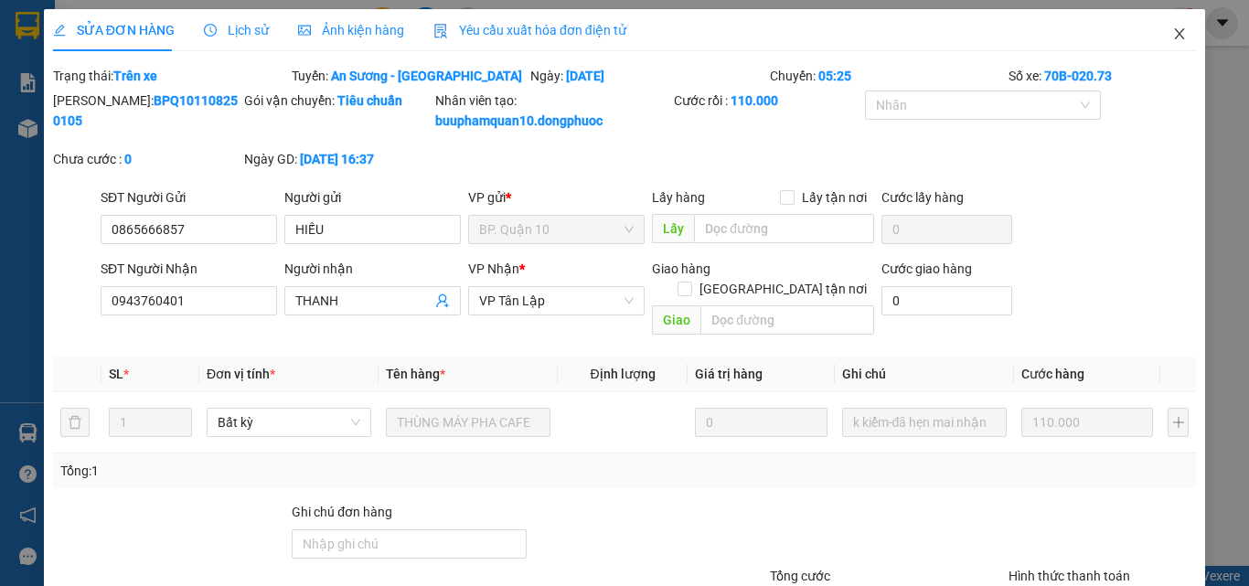
click at [1172, 35] on icon "close" at bounding box center [1179, 34] width 15 height 15
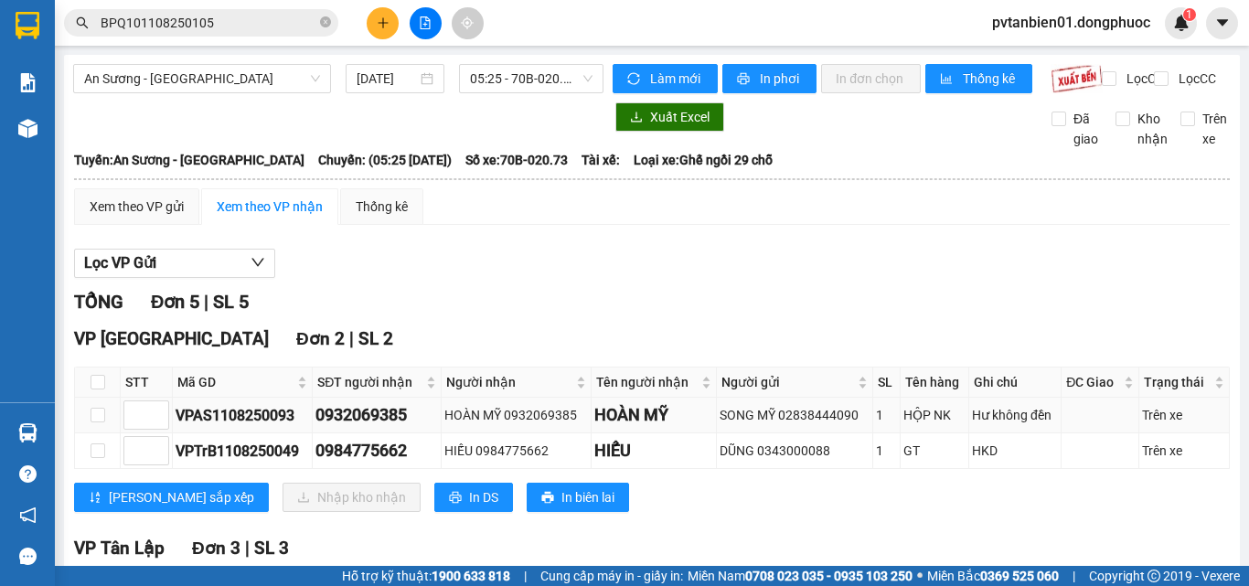
scroll to position [289, 0]
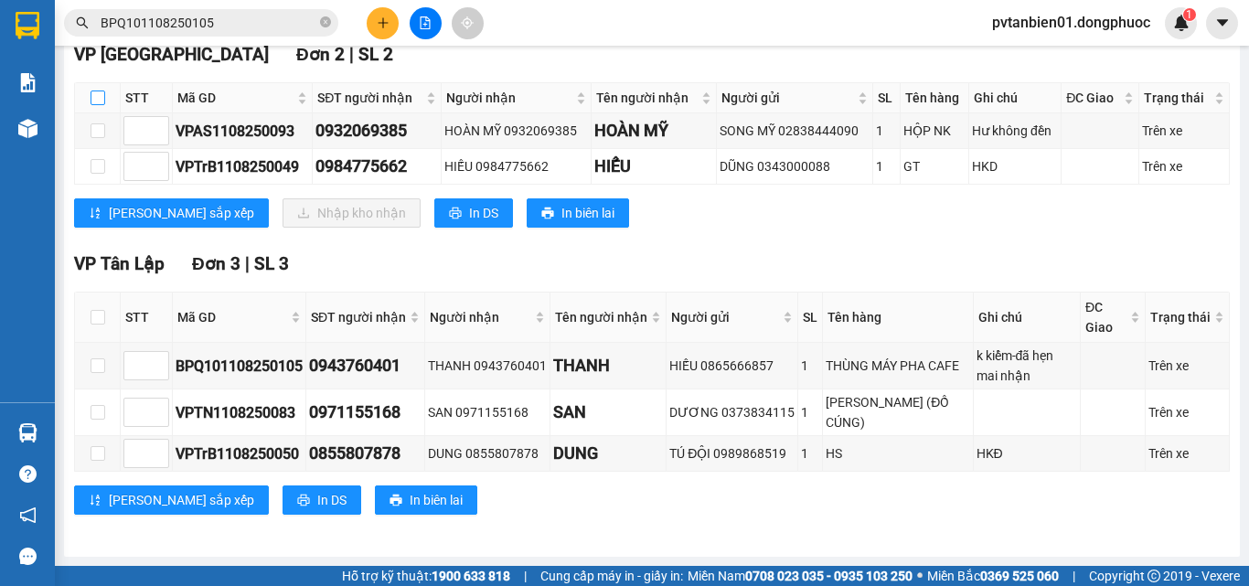
click at [100, 105] on input "checkbox" at bounding box center [98, 98] width 15 height 15
checkbox input "true"
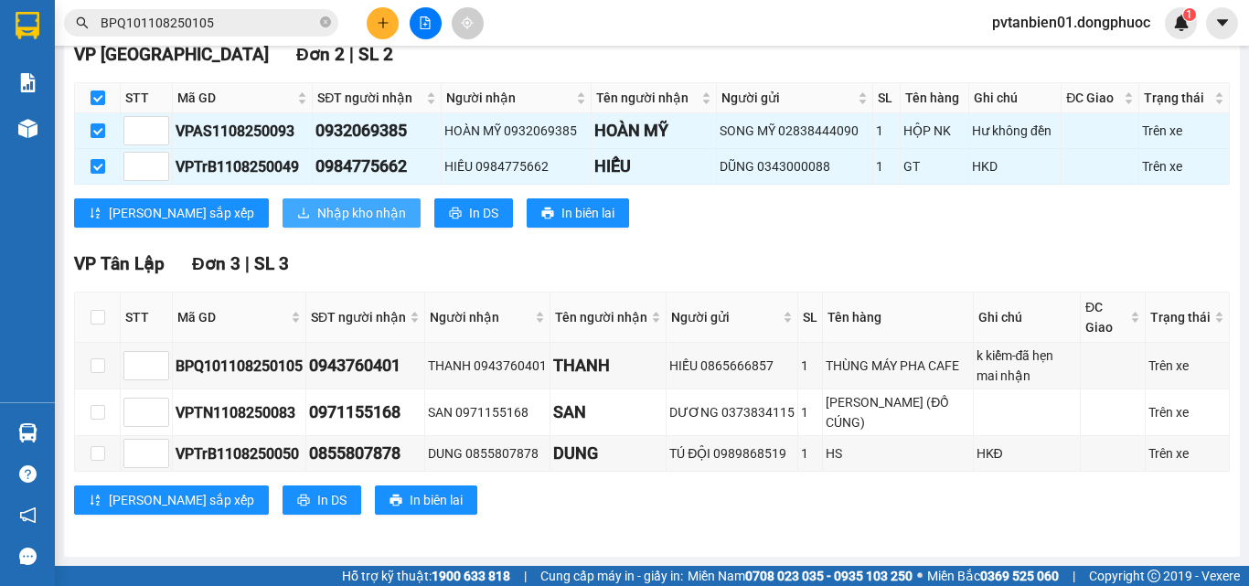
click at [317, 217] on span "Nhập kho nhận" at bounding box center [361, 213] width 89 height 20
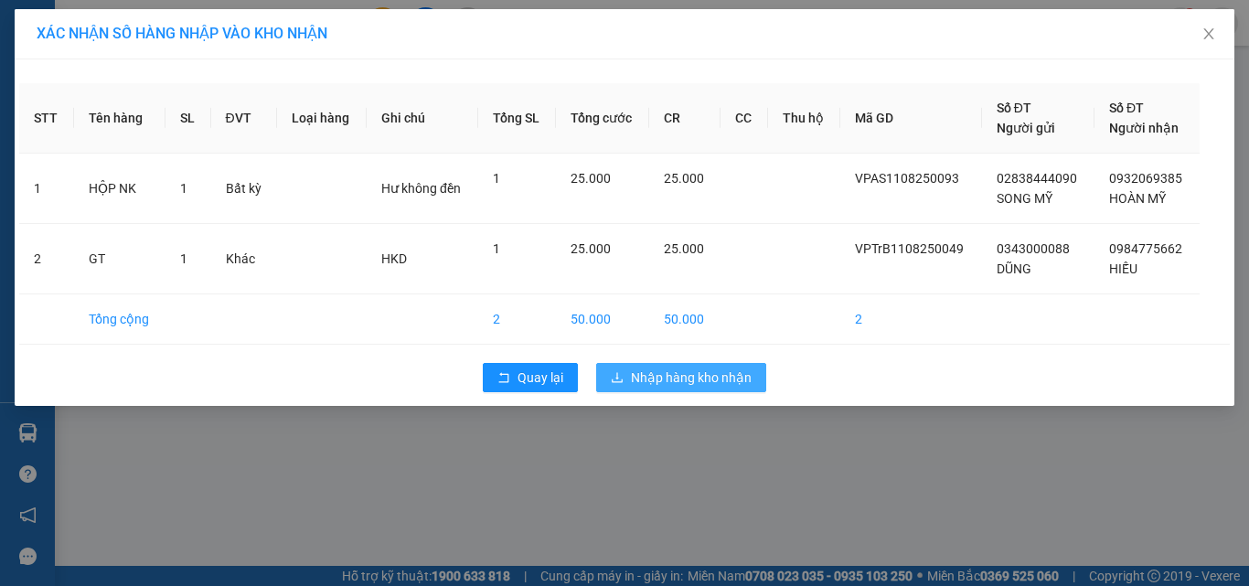
click at [719, 381] on span "Nhập hàng kho nhận" at bounding box center [691, 378] width 121 height 20
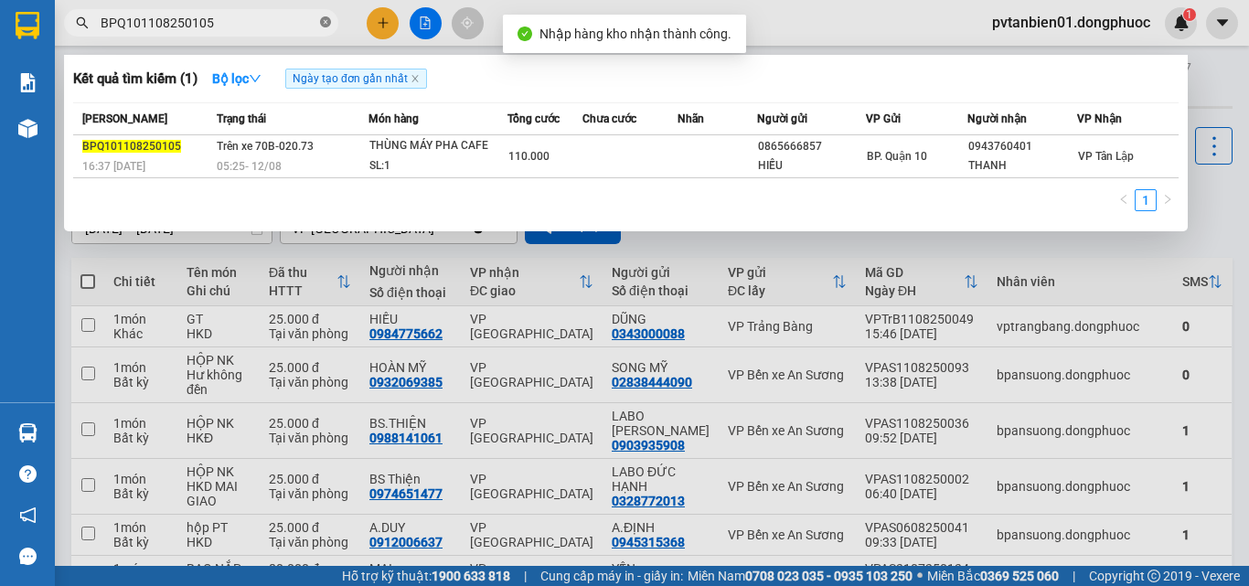
click at [328, 19] on icon "close-circle" at bounding box center [325, 21] width 11 height 11
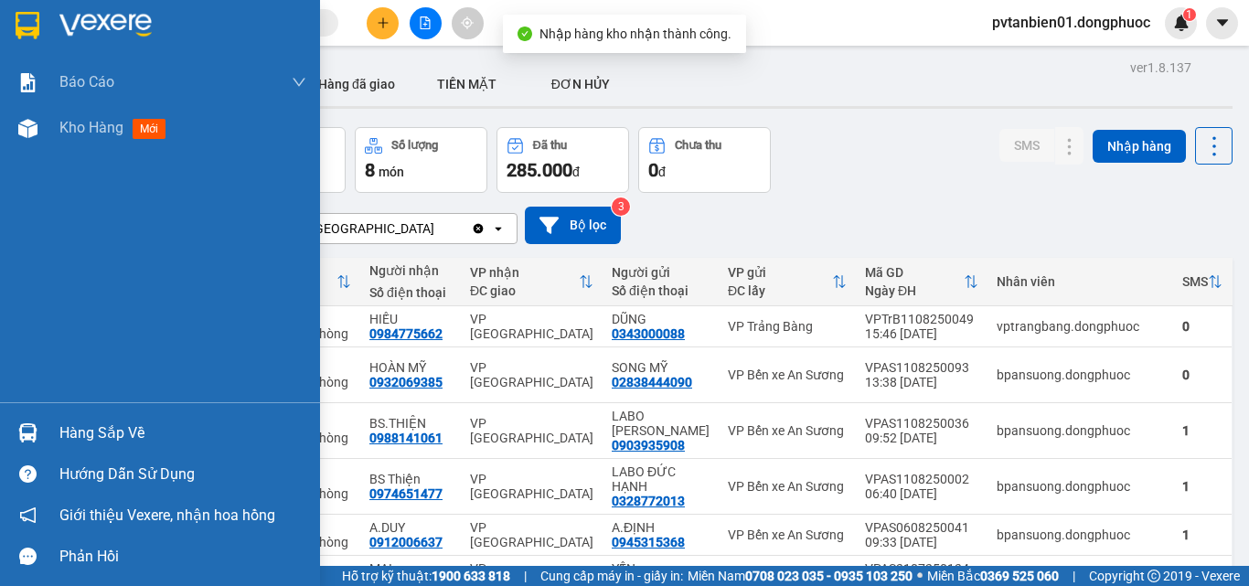
click at [37, 427] on img at bounding box center [27, 432] width 19 height 19
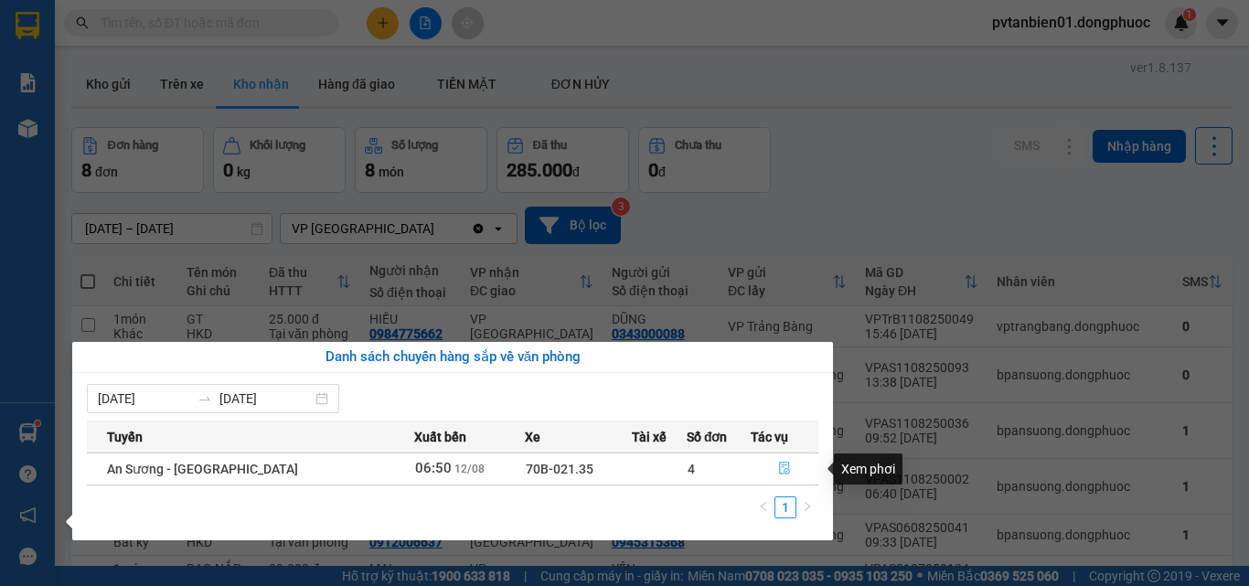
click at [783, 466] on icon "file-done" at bounding box center [784, 468] width 13 height 13
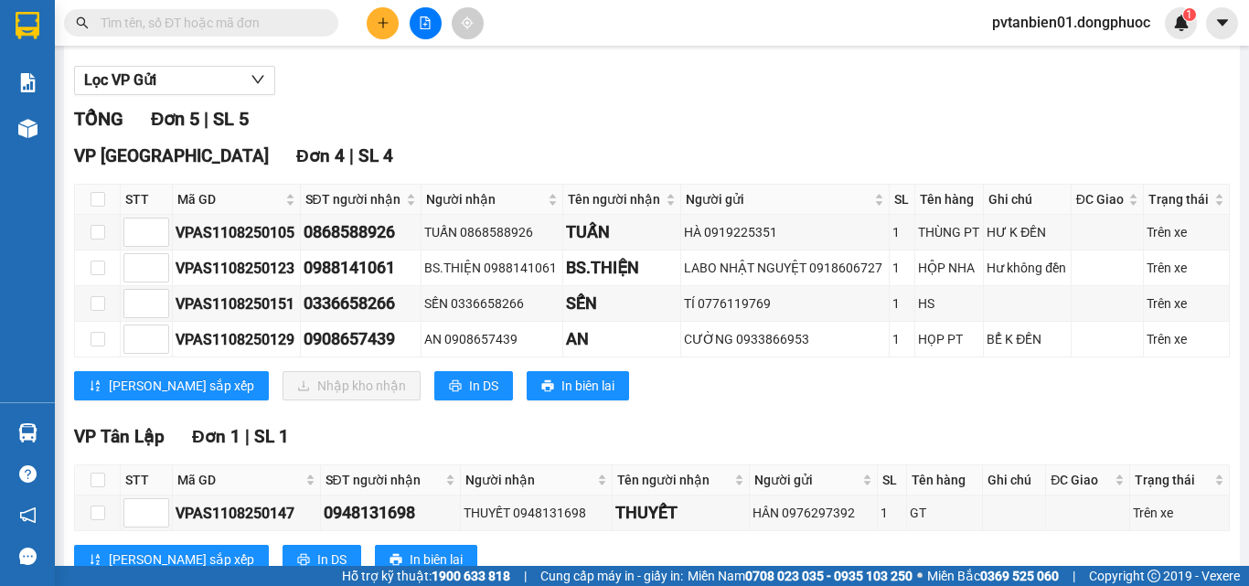
scroll to position [258, 0]
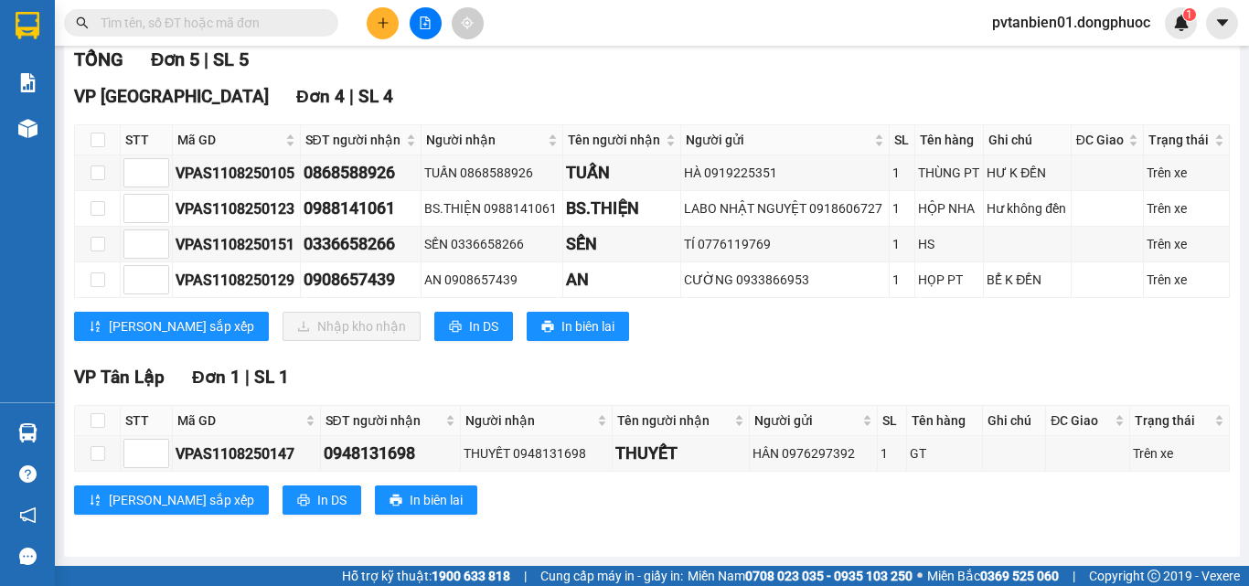
click at [368, 25] on button at bounding box center [383, 23] width 32 height 32
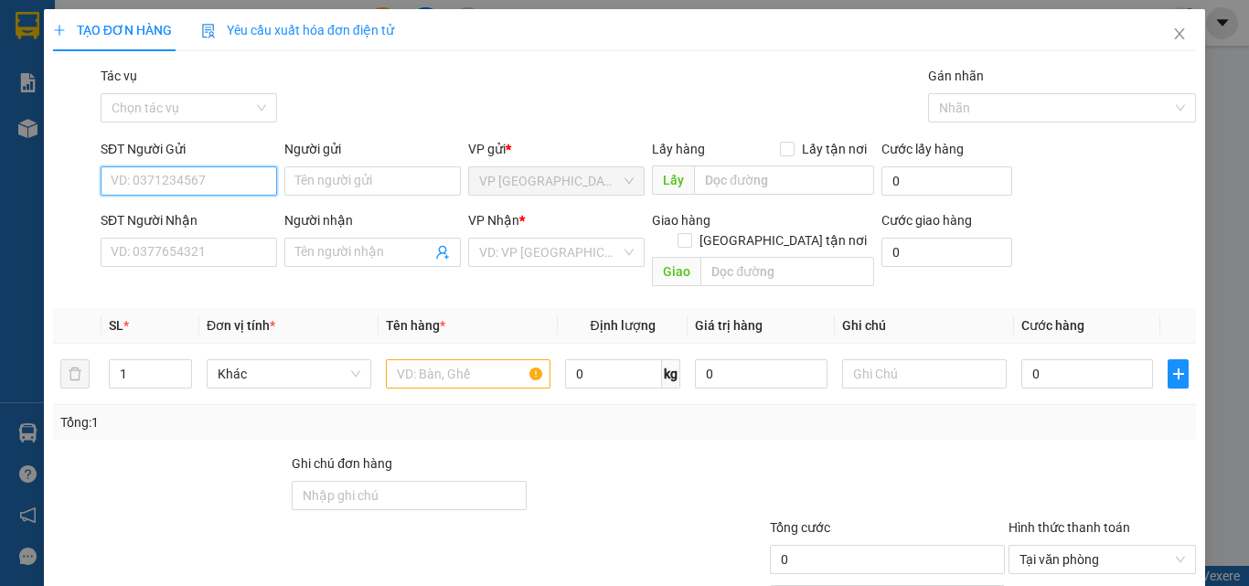
click at [209, 185] on input "SĐT Người Gửi" at bounding box center [189, 180] width 176 height 29
click at [156, 176] on input "0365965918" at bounding box center [189, 180] width 176 height 29
type input "0365963918"
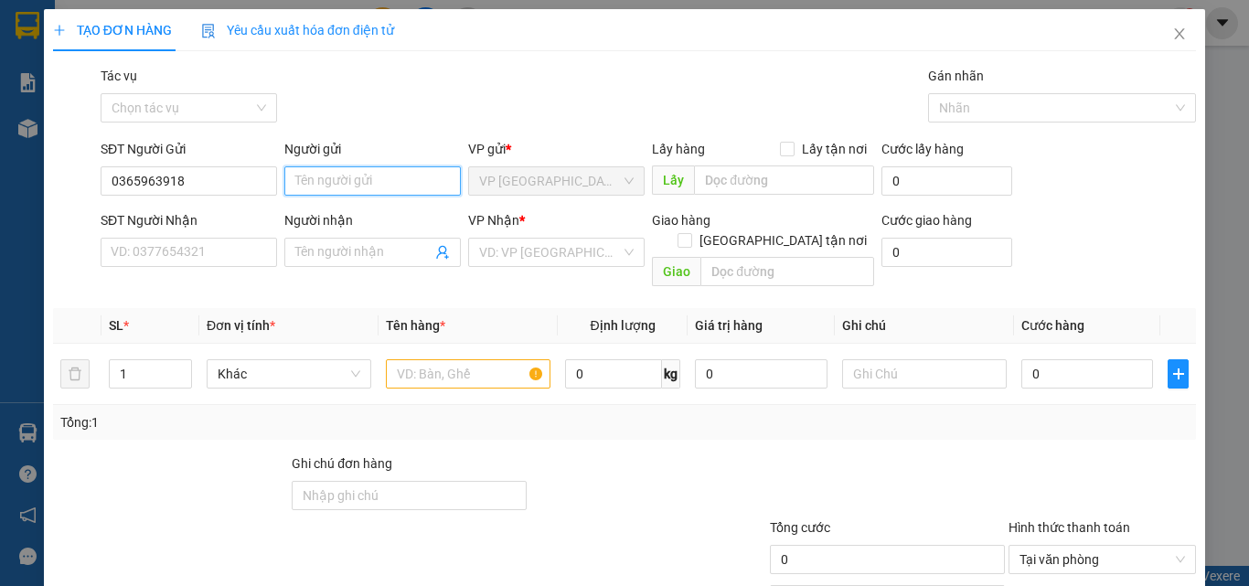
click at [368, 187] on input "Người gửi" at bounding box center [372, 180] width 176 height 29
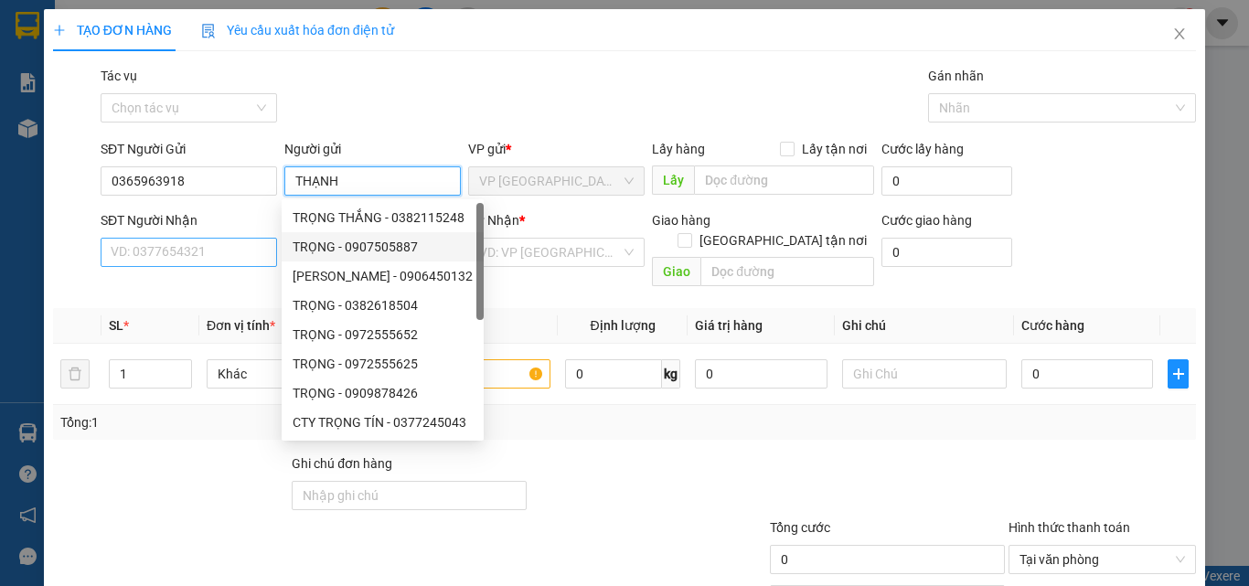
type input "THẠNH"
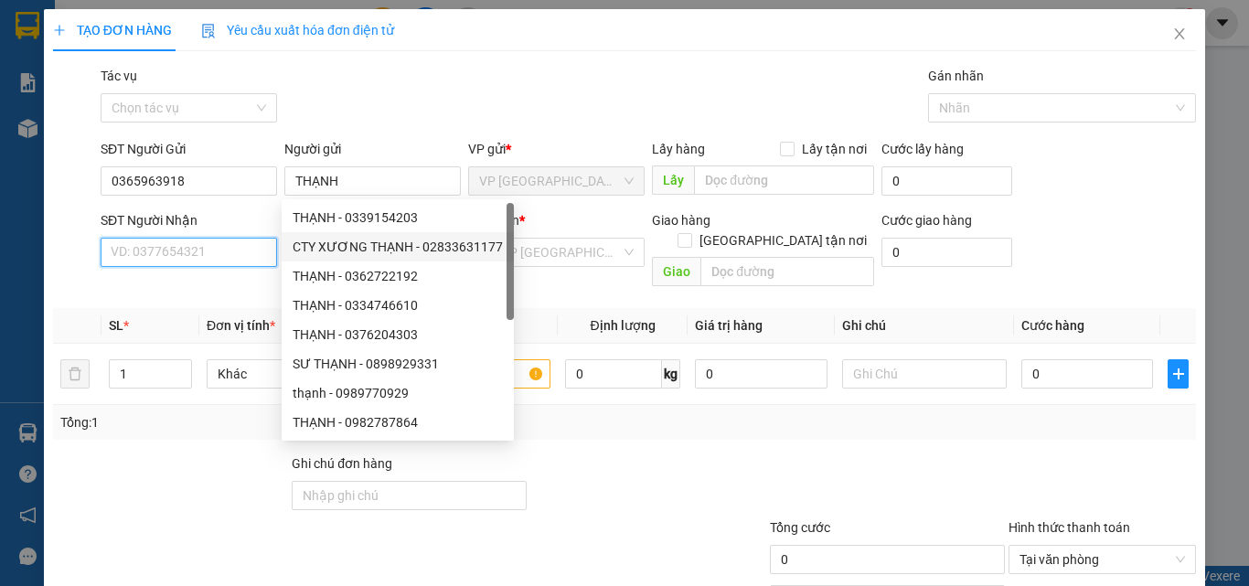
click at [194, 253] on input "SĐT Người Nhận" at bounding box center [189, 252] width 176 height 29
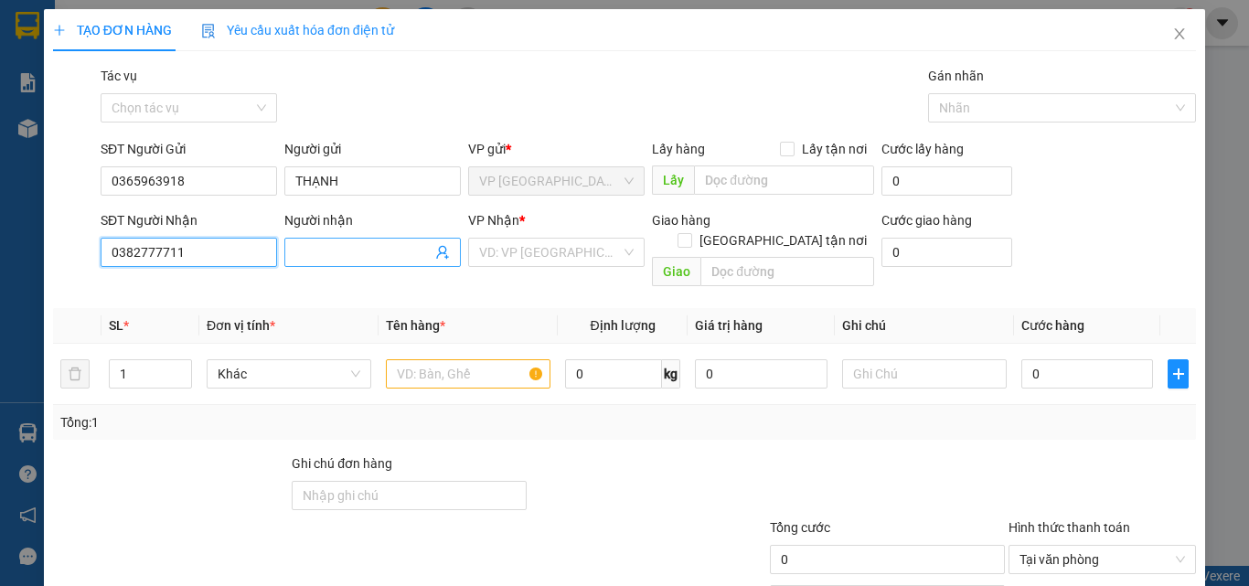
type input "0382777711"
click at [336, 244] on input "Người nhận" at bounding box center [363, 252] width 136 height 20
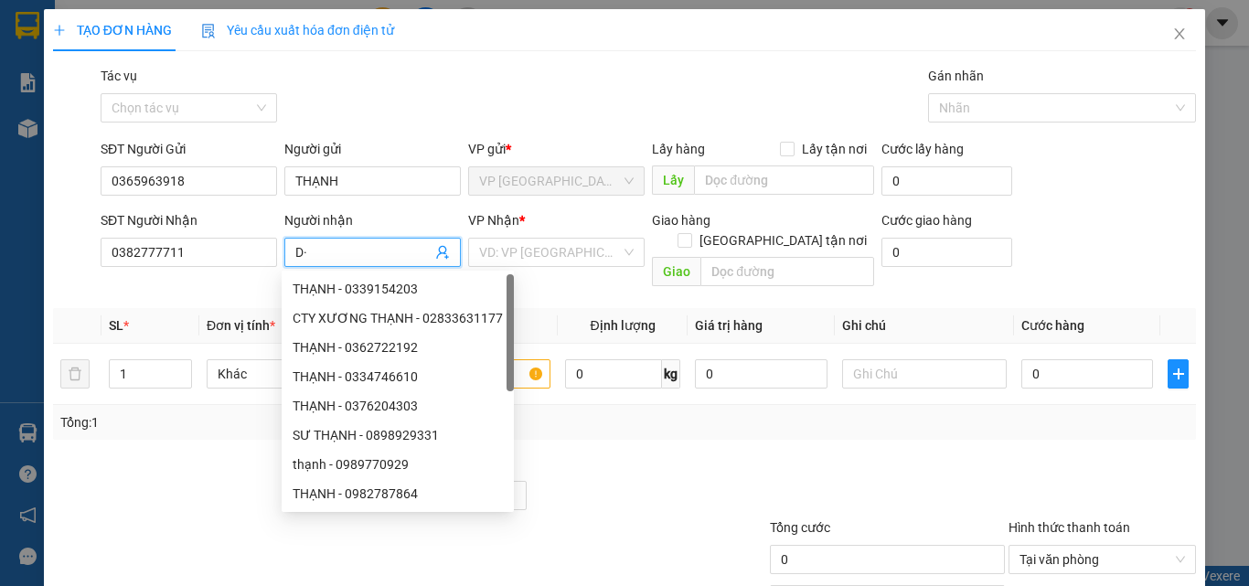
type input "D"
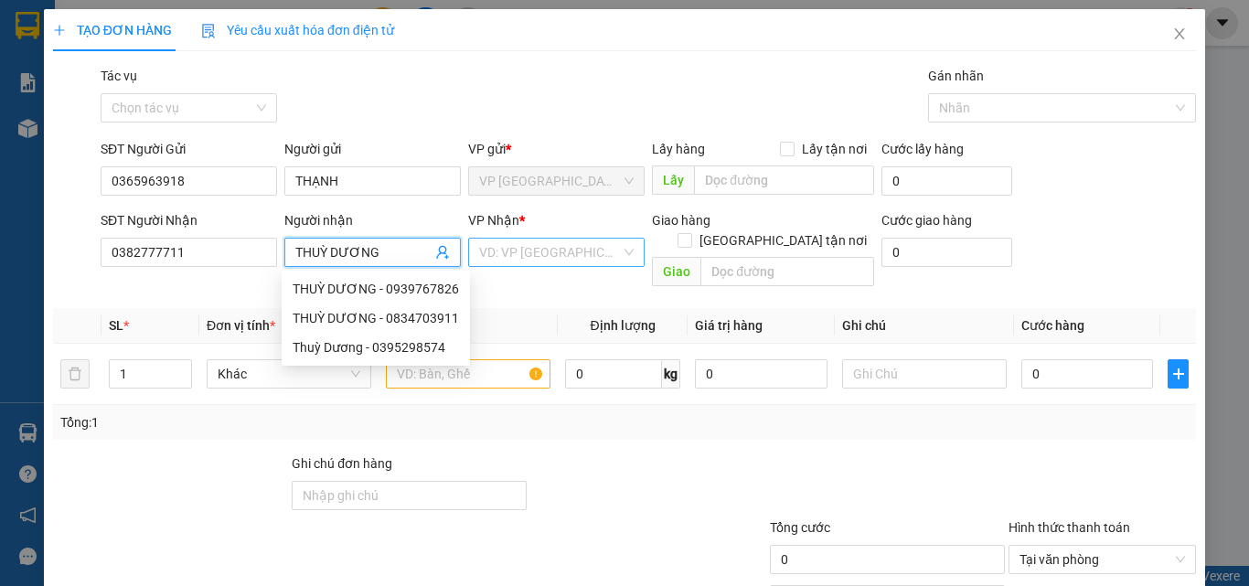
type input "THUỲ DƯƠNG"
click at [539, 253] on input "search" at bounding box center [550, 252] width 142 height 27
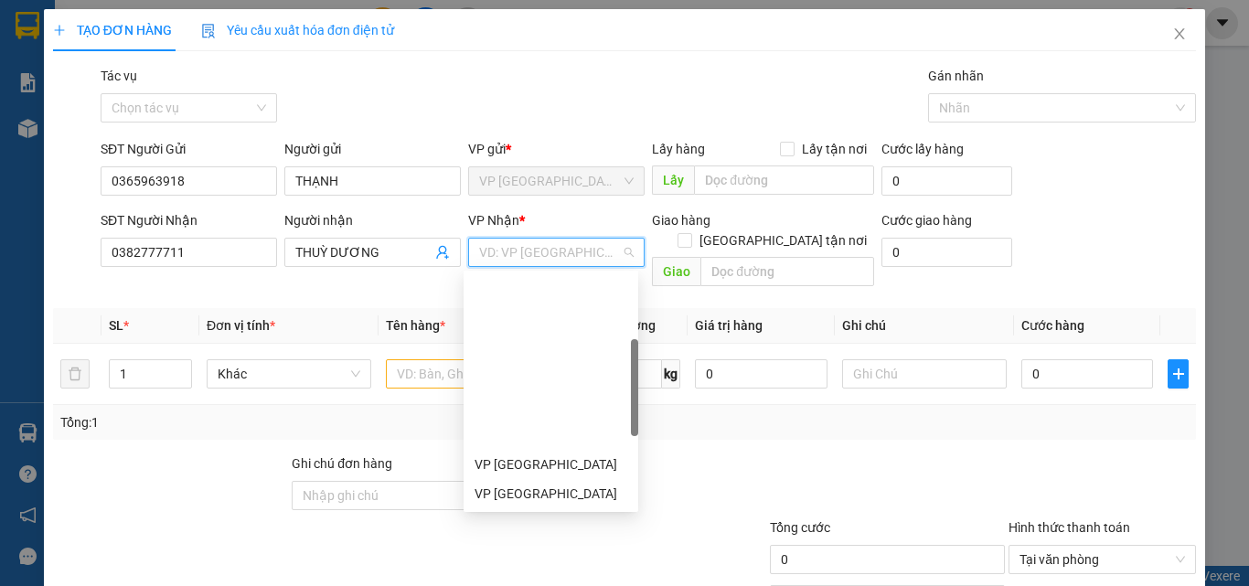
scroll to position [366, 0]
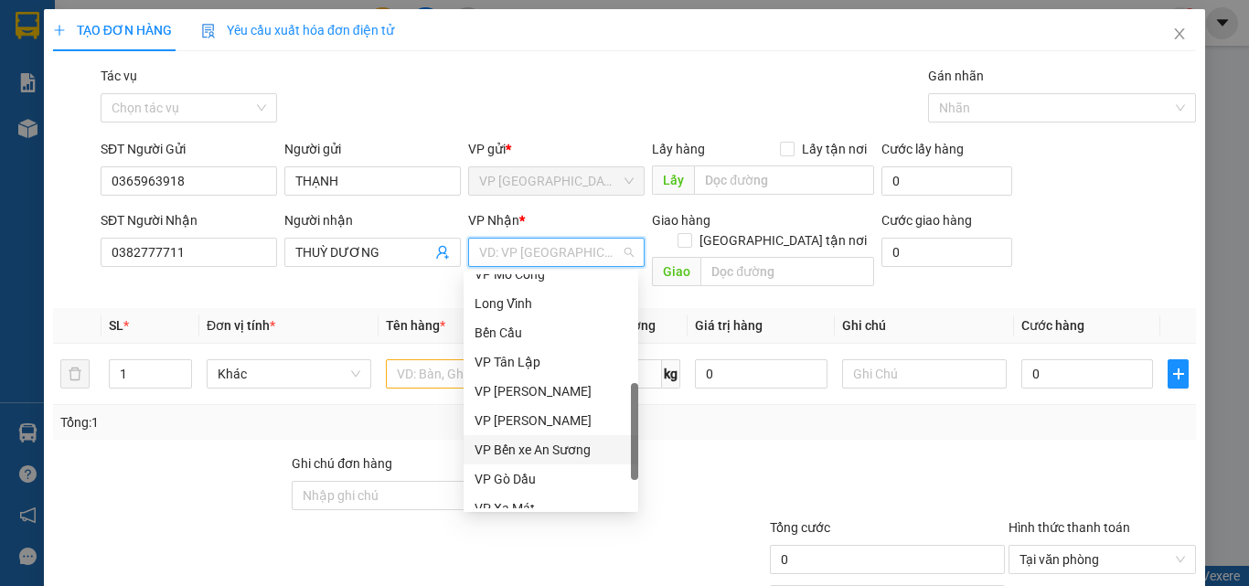
click at [582, 453] on div "VP Bến xe An Sương" at bounding box center [550, 450] width 153 height 20
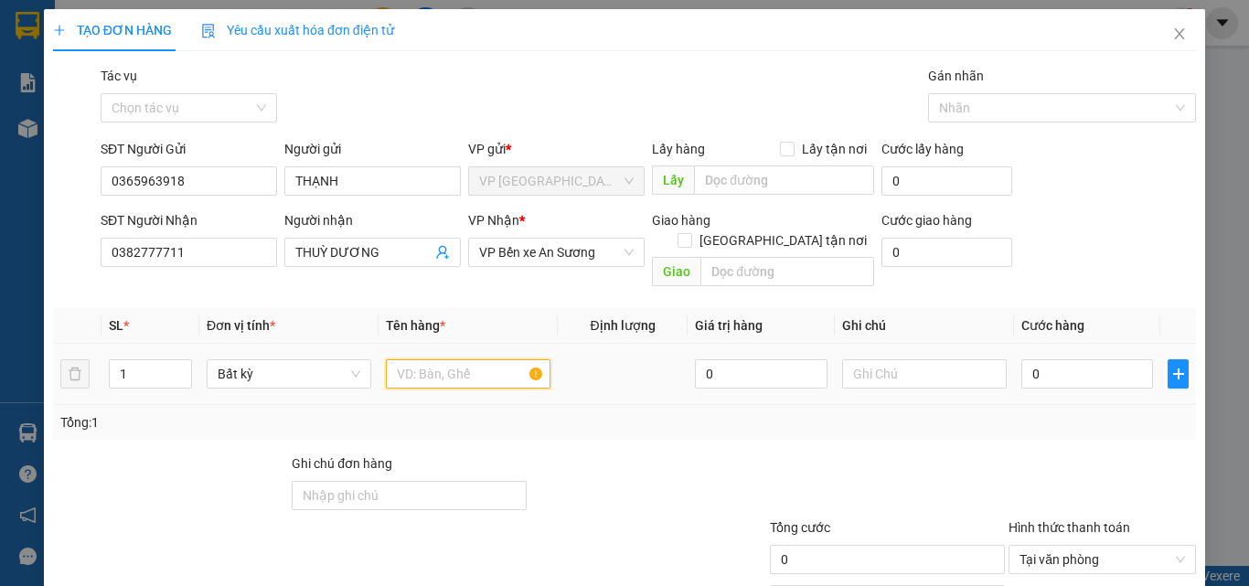
click at [421, 360] on input "text" at bounding box center [468, 373] width 165 height 29
type input "TỆP GT"
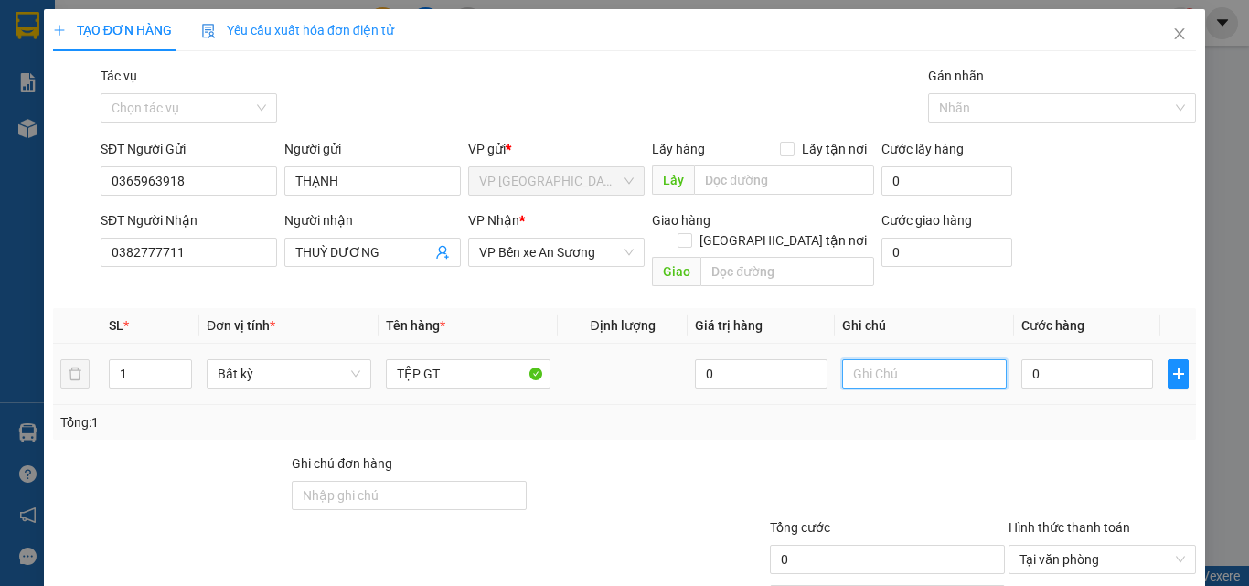
click at [958, 359] on input "text" at bounding box center [924, 373] width 165 height 29
type input "HƯ, ƯỚT KH ĐỀN"
click at [1072, 359] on input "0" at bounding box center [1087, 373] width 132 height 29
type input "5"
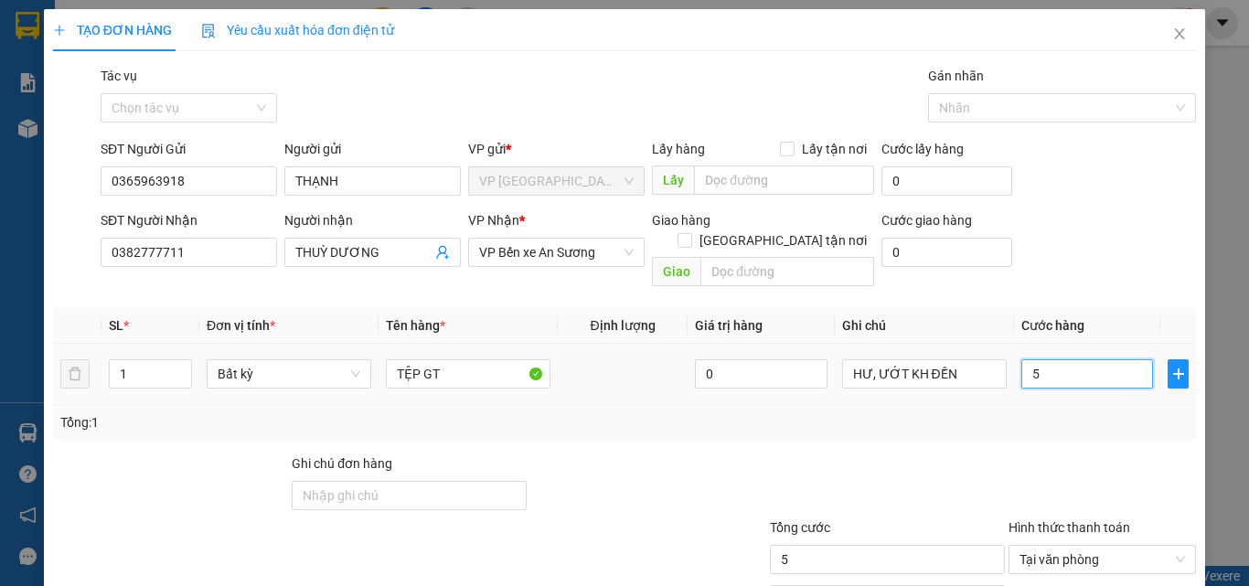
type input "58"
type input "5"
type input "0"
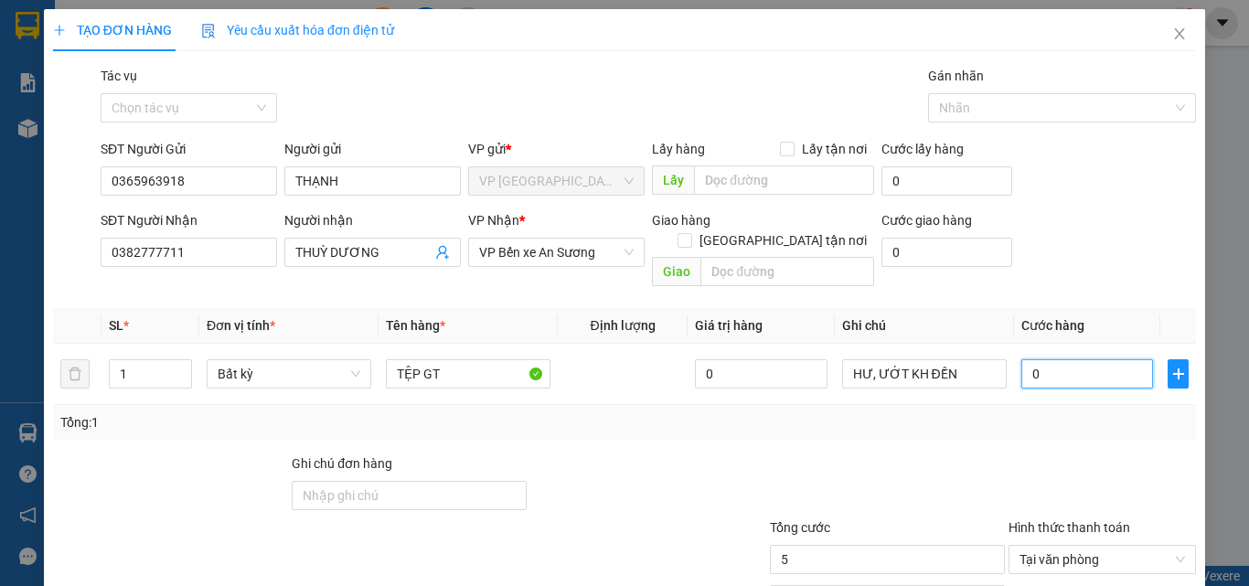
type input "0"
type input "02"
type input "2"
type input "025"
type input "25"
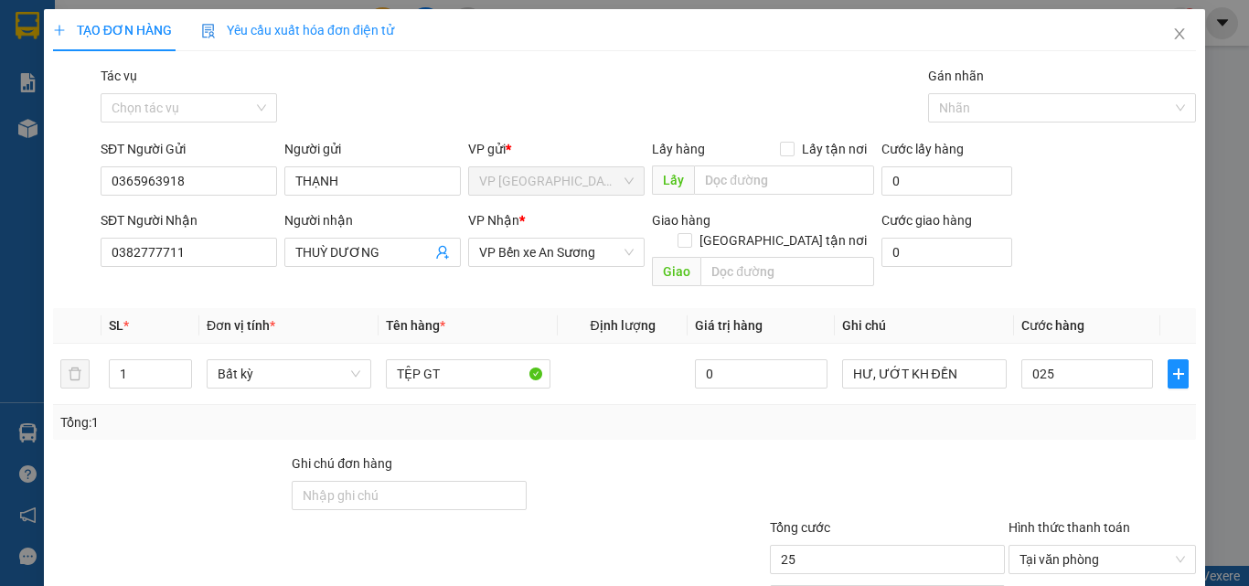
type input "25.000"
click at [1058, 412] on div "Tổng: 1" at bounding box center [624, 422] width 1128 height 20
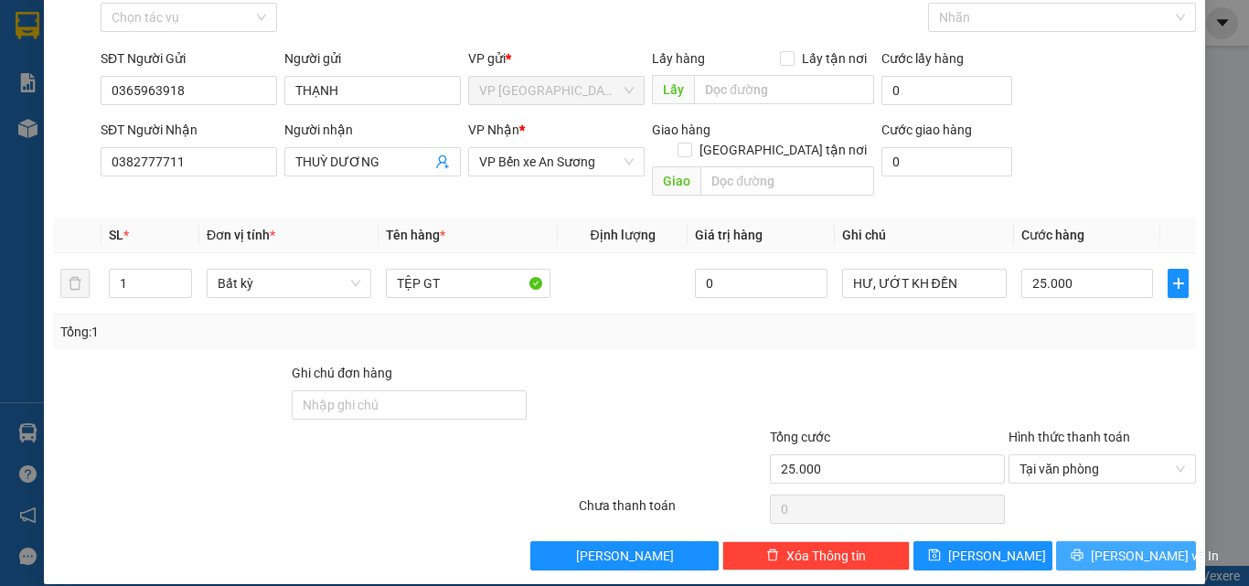
click at [1108, 546] on span "[PERSON_NAME] và In" at bounding box center [1155, 556] width 128 height 20
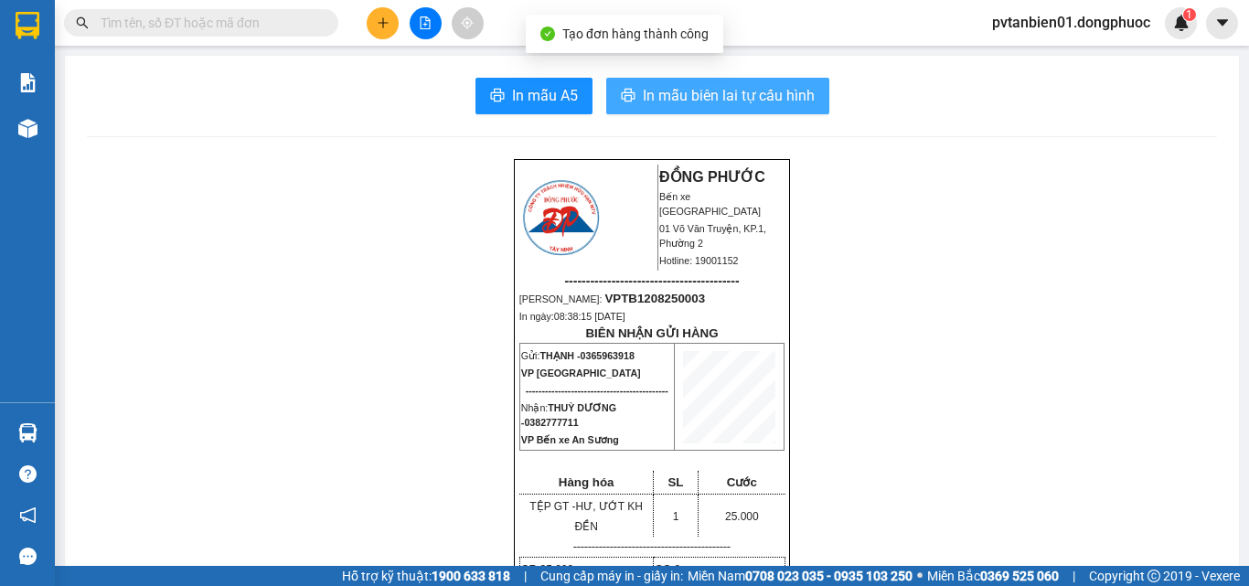
click at [791, 91] on span "In mẫu biên lai tự cấu hình" at bounding box center [729, 95] width 172 height 23
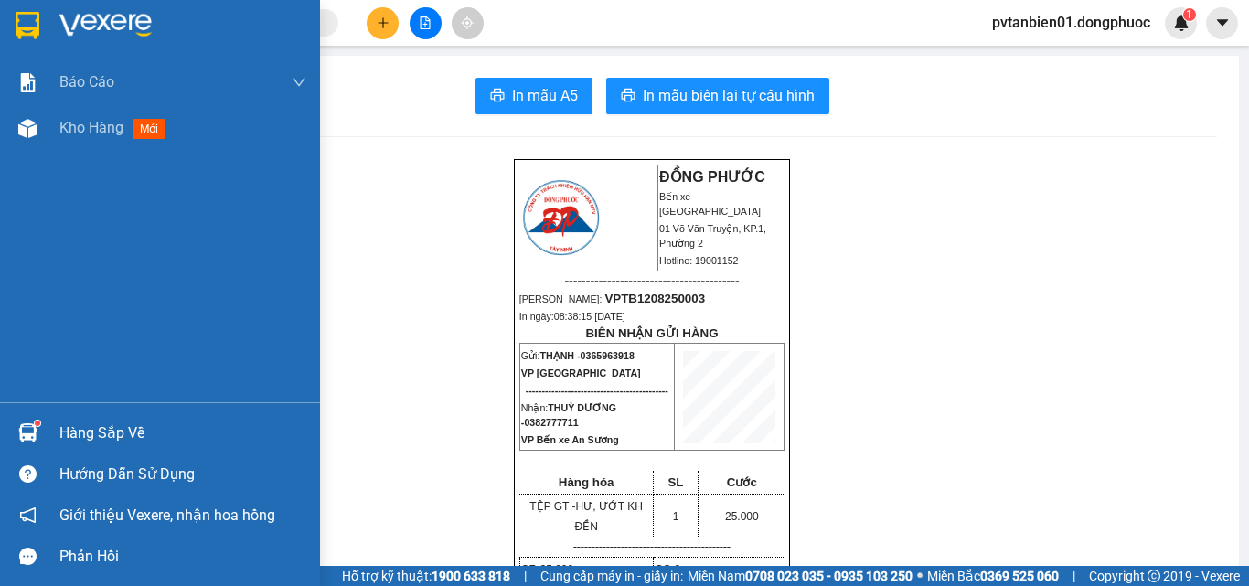
click at [93, 151] on div "Báo cáo Mẫu 1: Báo cáo dòng tiền theo nhân viên Mẫu 1: Báo cáo dòng tiền theo n…" at bounding box center [160, 230] width 320 height 343
click at [101, 142] on div "Kho hàng mới" at bounding box center [182, 128] width 247 height 46
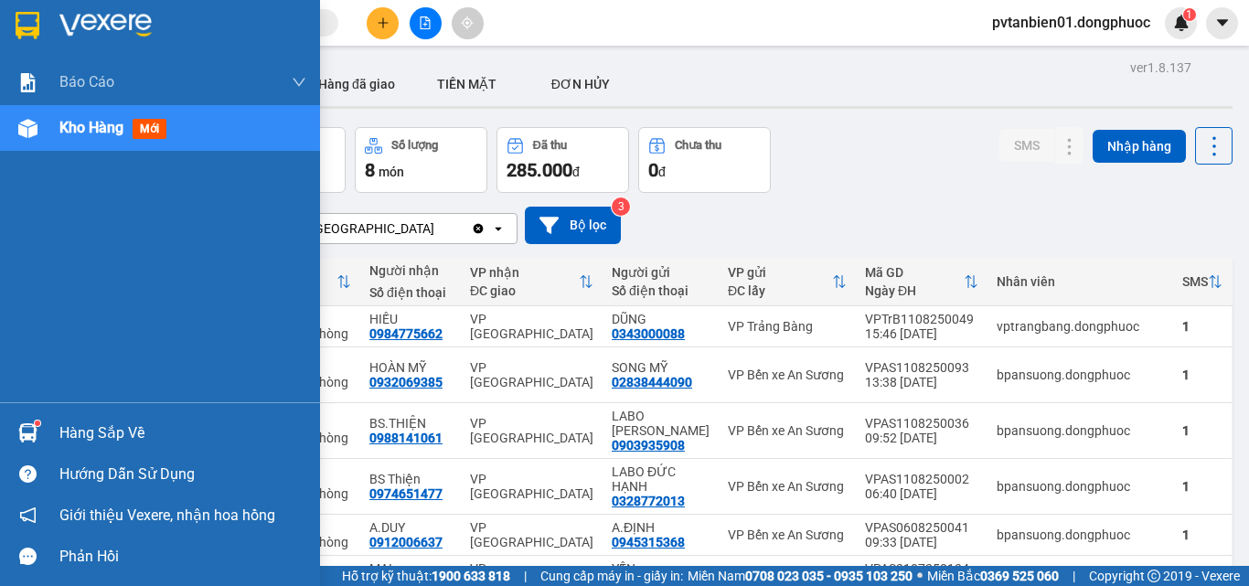
click at [54, 430] on div "Hàng sắp về" at bounding box center [160, 432] width 320 height 41
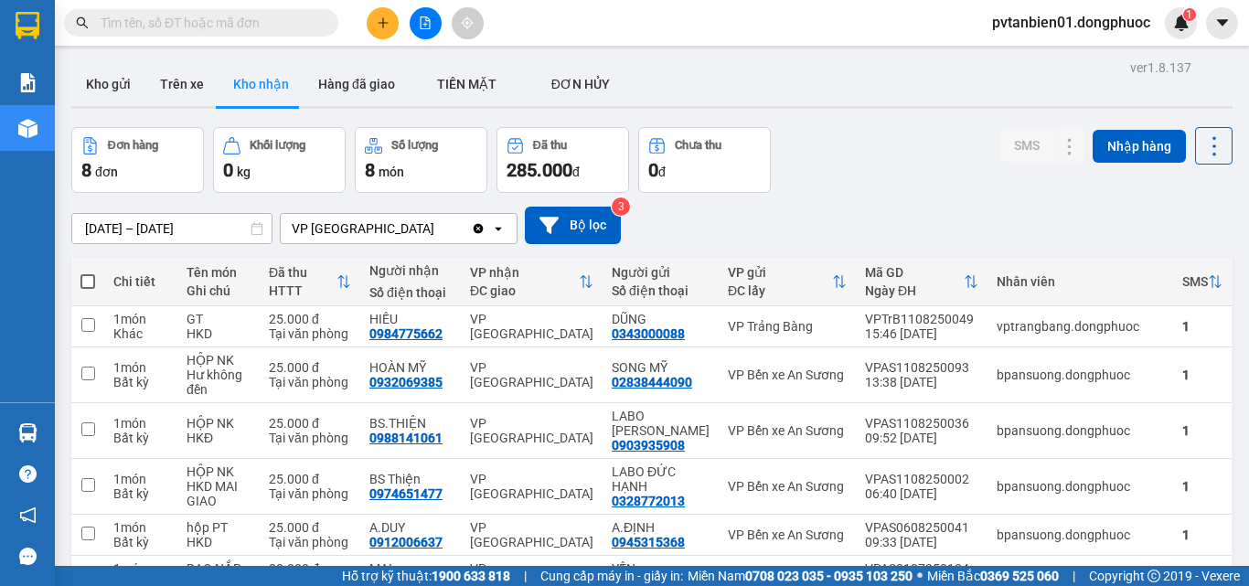
click at [918, 166] on section "Kết quả tìm kiếm ( 1 ) Bộ lọc Ngày tạo đơn gần nhất Mã ĐH Trạng thái Món hàng T…" at bounding box center [624, 293] width 1249 height 586
click at [25, 434] on img at bounding box center [27, 432] width 19 height 19
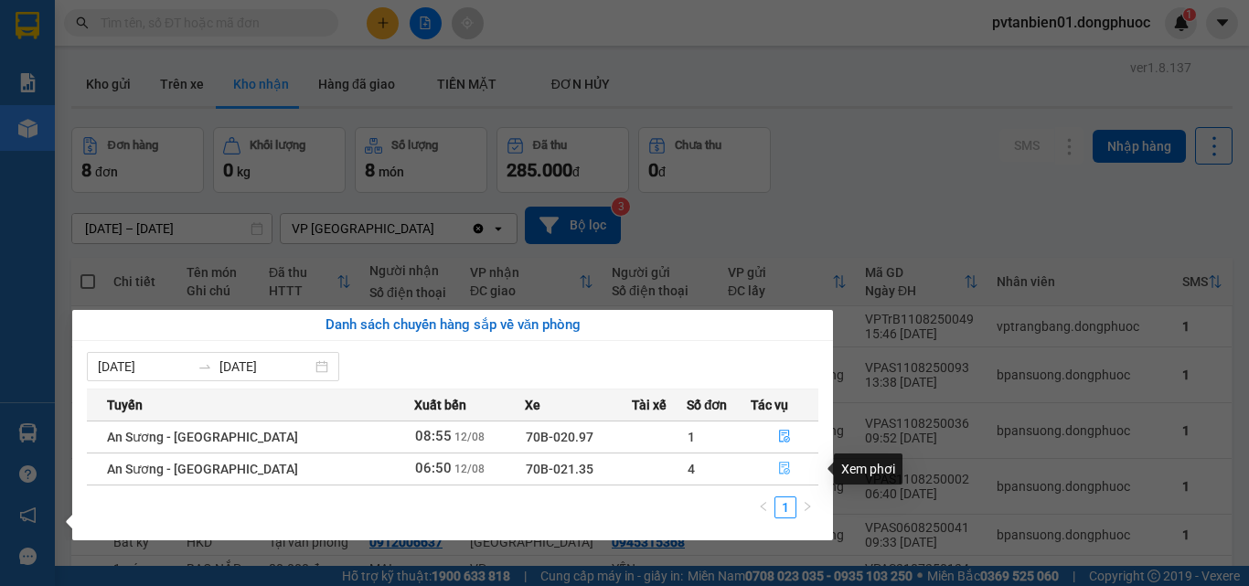
click at [778, 476] on span "file-done" at bounding box center [784, 469] width 13 height 15
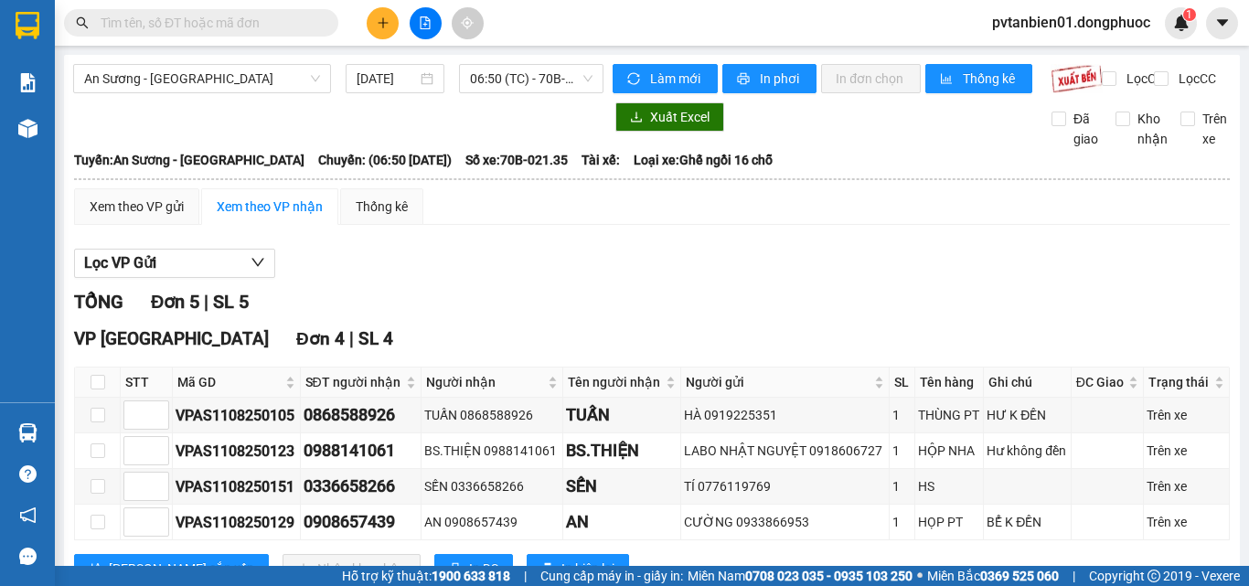
scroll to position [91, 0]
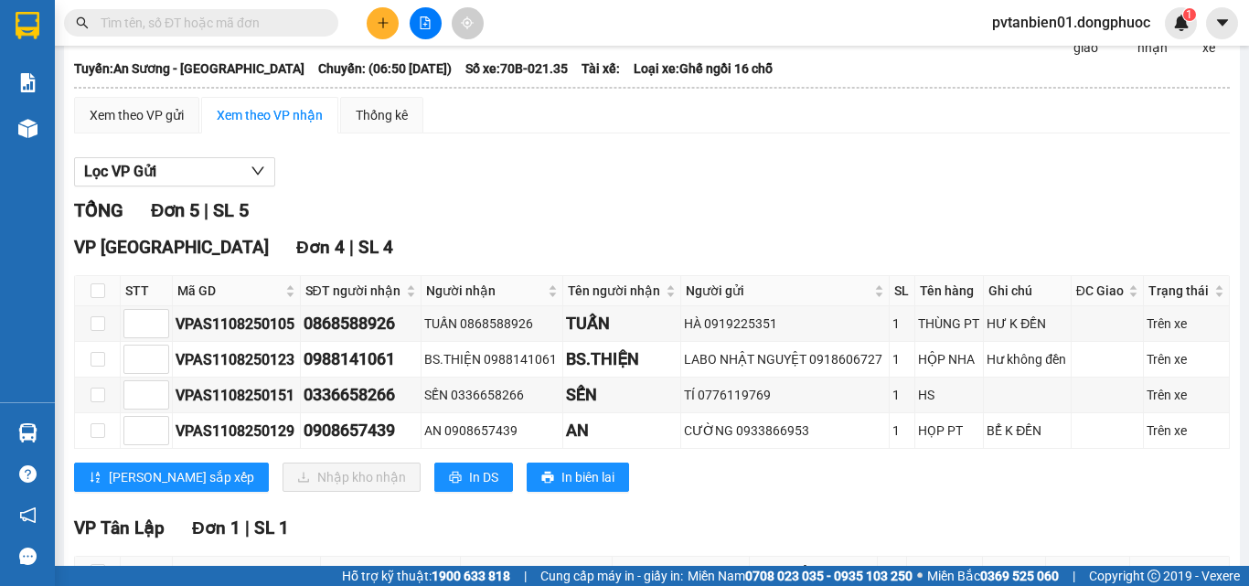
click at [641, 221] on div "TỔNG Đơn 5 | SL 5" at bounding box center [652, 211] width 1156 height 28
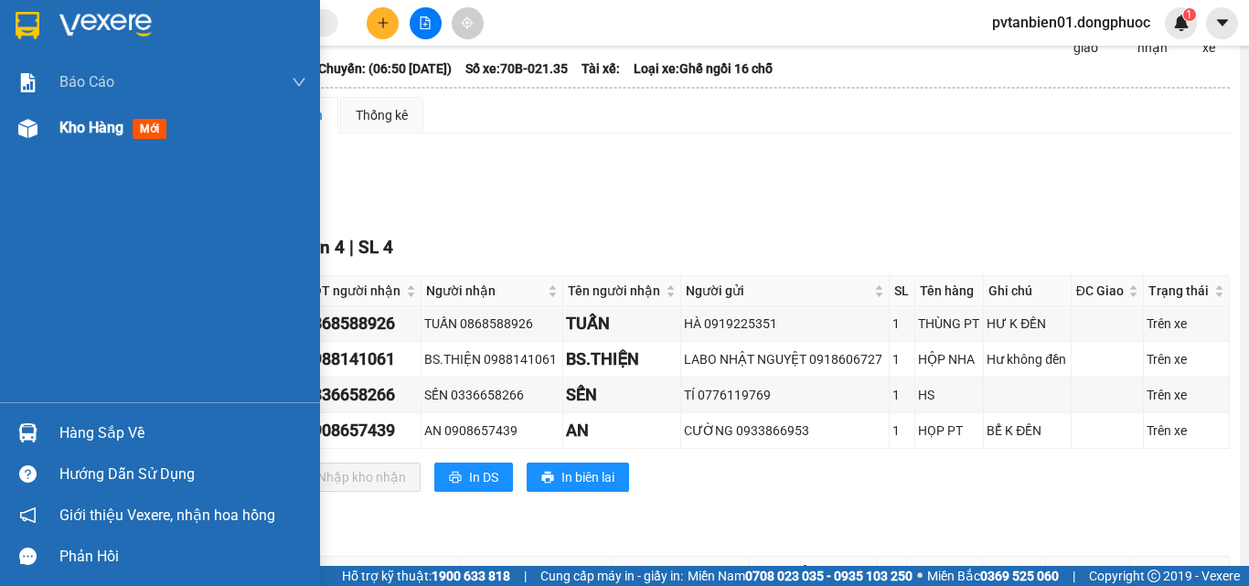
click at [13, 135] on div at bounding box center [28, 128] width 32 height 32
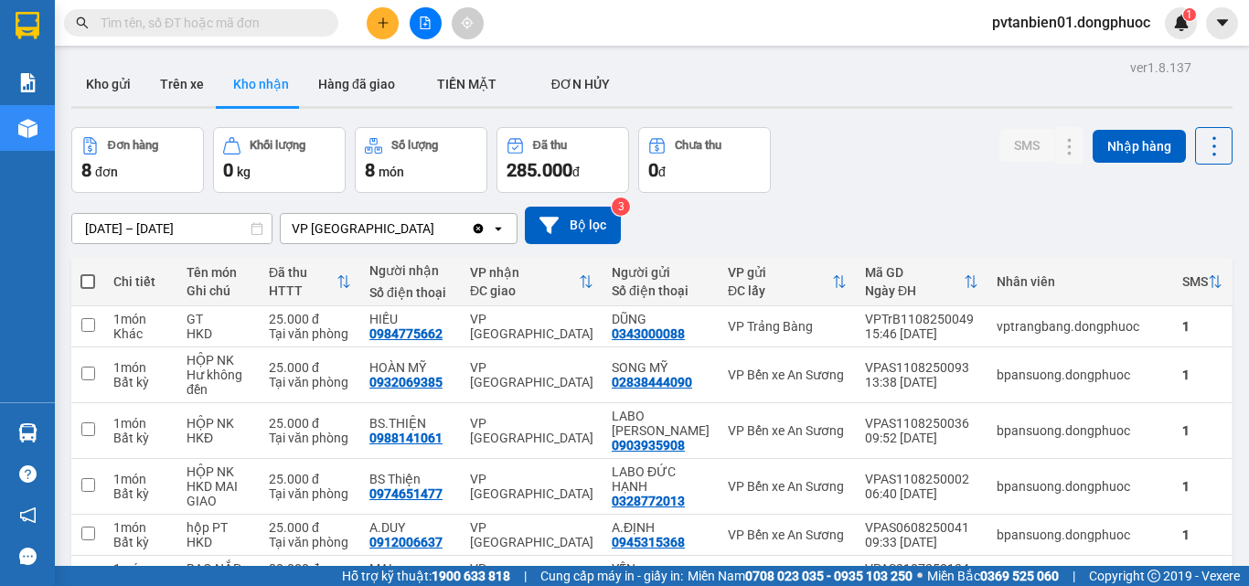
click at [90, 58] on div "ver 1.8.137 Kho gửi Trên xe Kho nhận Hàng đã giao TIỀN MẶT ĐƠN HỦY Đơn hàng 8…" at bounding box center [652, 407] width 1176 height 705
click at [101, 85] on button "Kho gửi" at bounding box center [108, 84] width 74 height 44
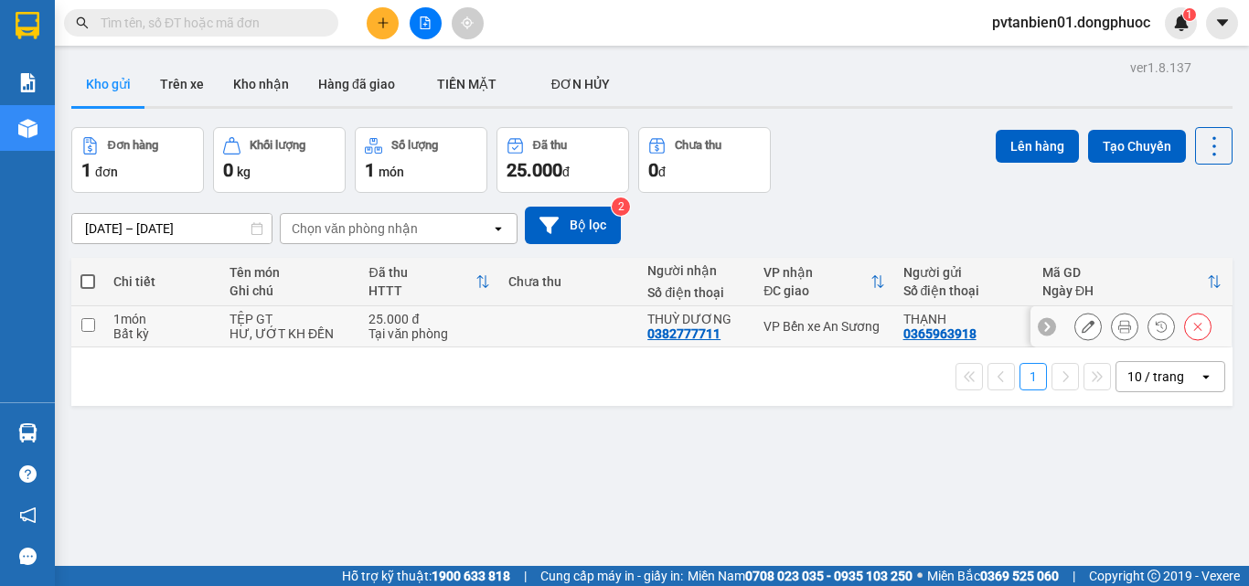
click at [457, 341] on td "25.000 đ Tại văn phòng" at bounding box center [428, 326] width 139 height 41
checkbox input "true"
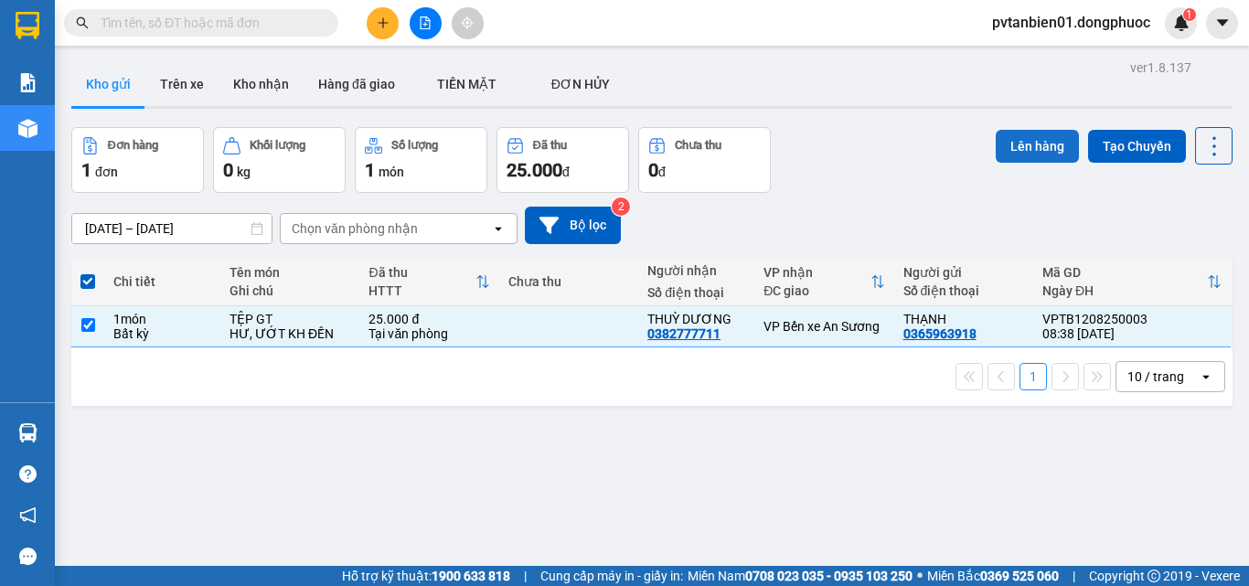
click at [1025, 135] on button "Lên hàng" at bounding box center [1037, 146] width 83 height 33
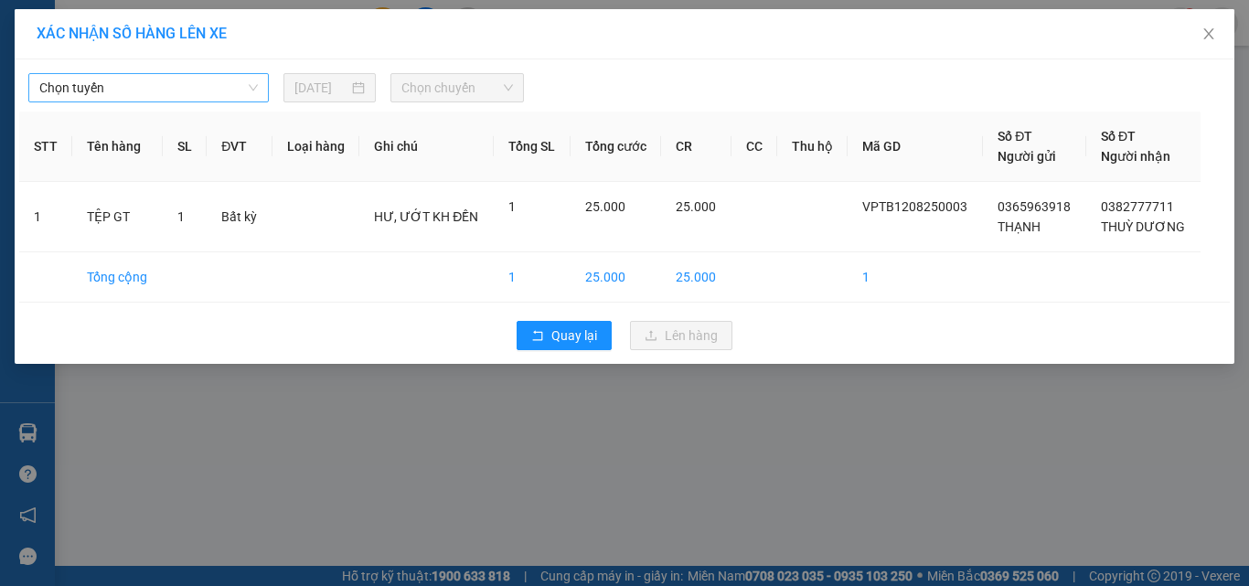
click at [122, 84] on span "Chọn tuyến" at bounding box center [148, 87] width 218 height 27
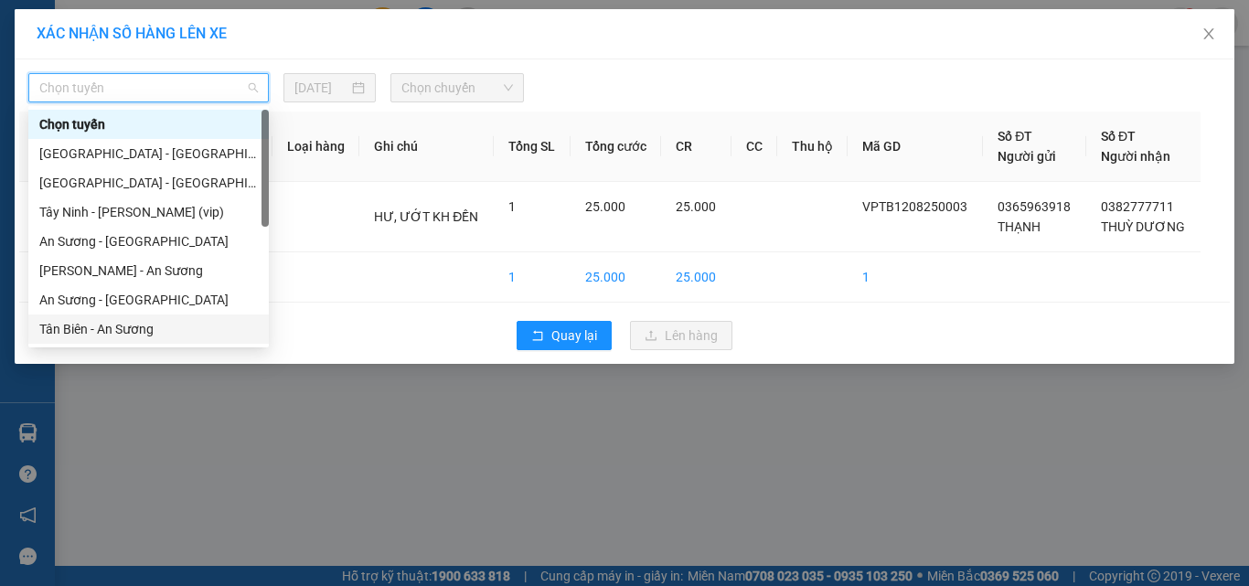
click at [133, 333] on div "Tân Biên - An Sương" at bounding box center [148, 329] width 218 height 20
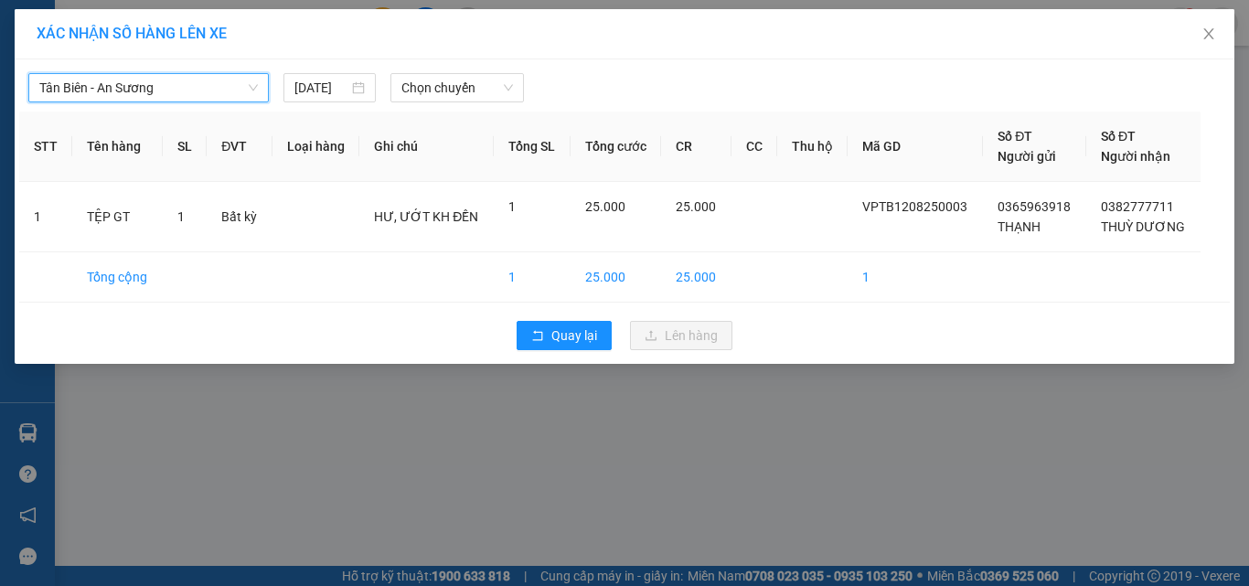
click at [463, 72] on div "[GEOGRAPHIC_DATA] - An Sương [GEOGRAPHIC_DATA] - An Sương [DATE] Chọn chuyến" at bounding box center [624, 83] width 1210 height 38
click at [463, 76] on span "Chọn chuyến" at bounding box center [457, 87] width 112 height 27
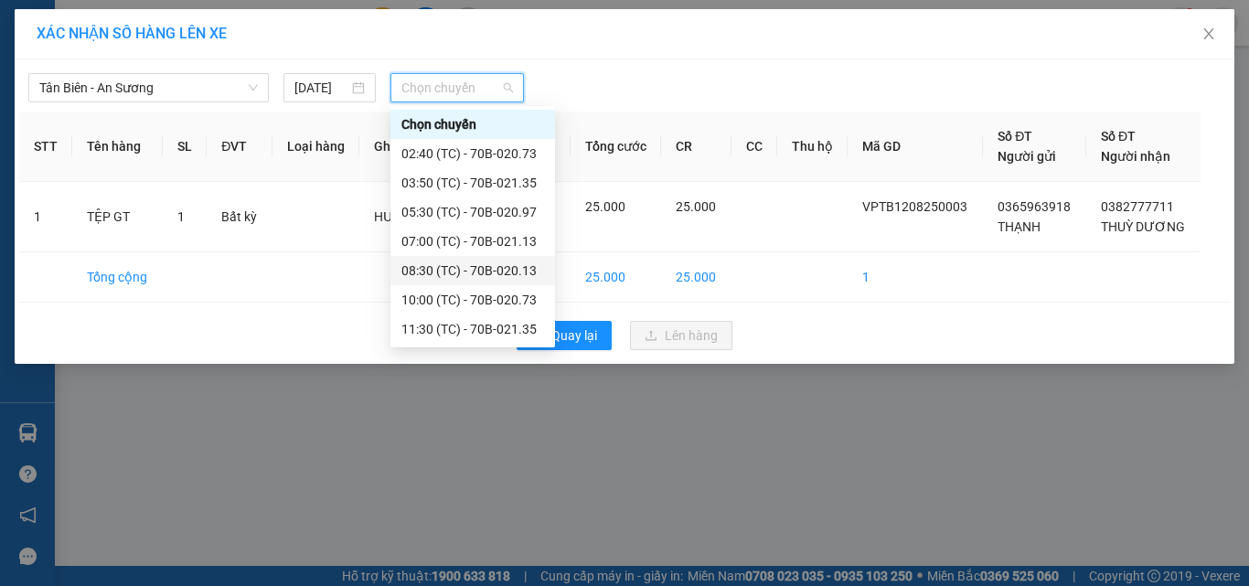
click at [501, 270] on div "08:30 (TC) - 70B-020.13" at bounding box center [472, 271] width 143 height 20
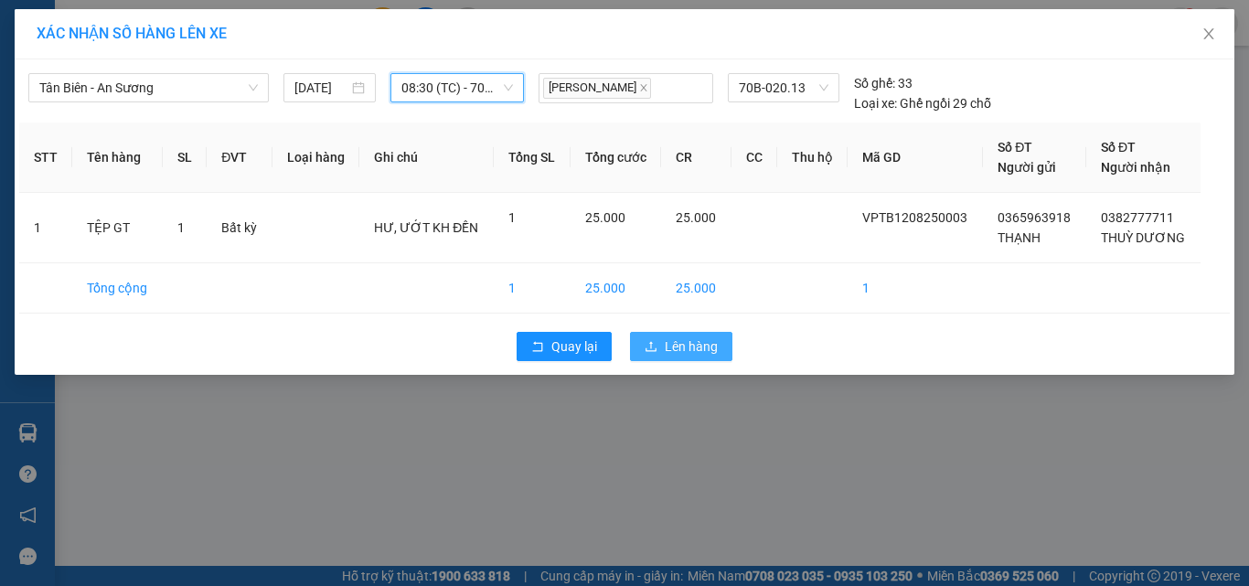
click at [694, 350] on span "Lên hàng" at bounding box center [691, 346] width 53 height 20
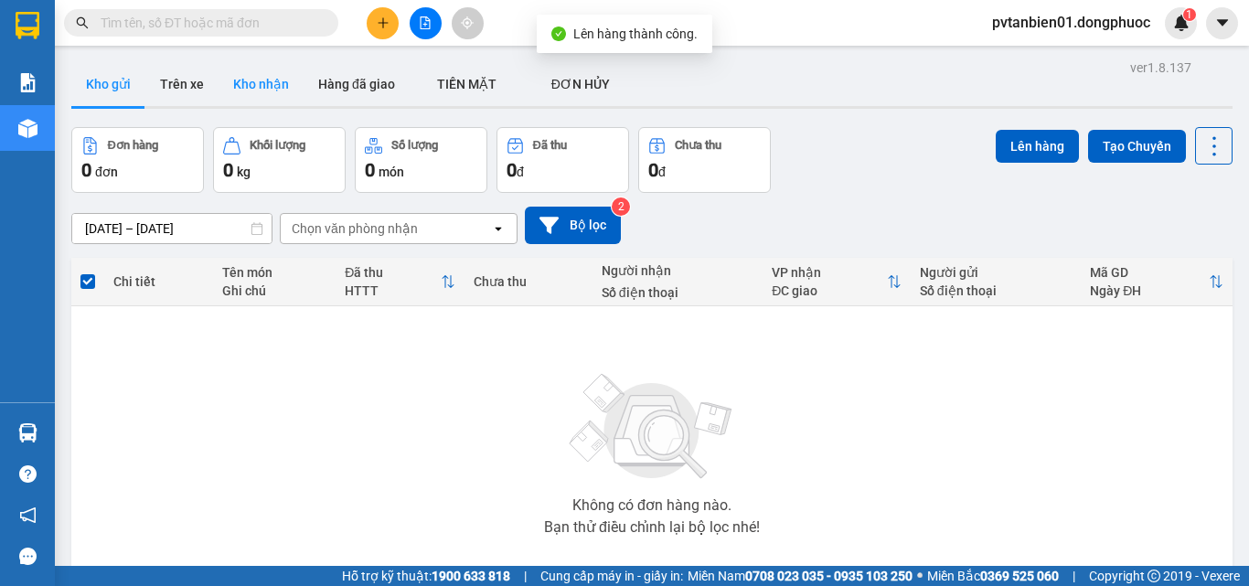
click at [271, 67] on button "Kho nhận" at bounding box center [260, 84] width 85 height 44
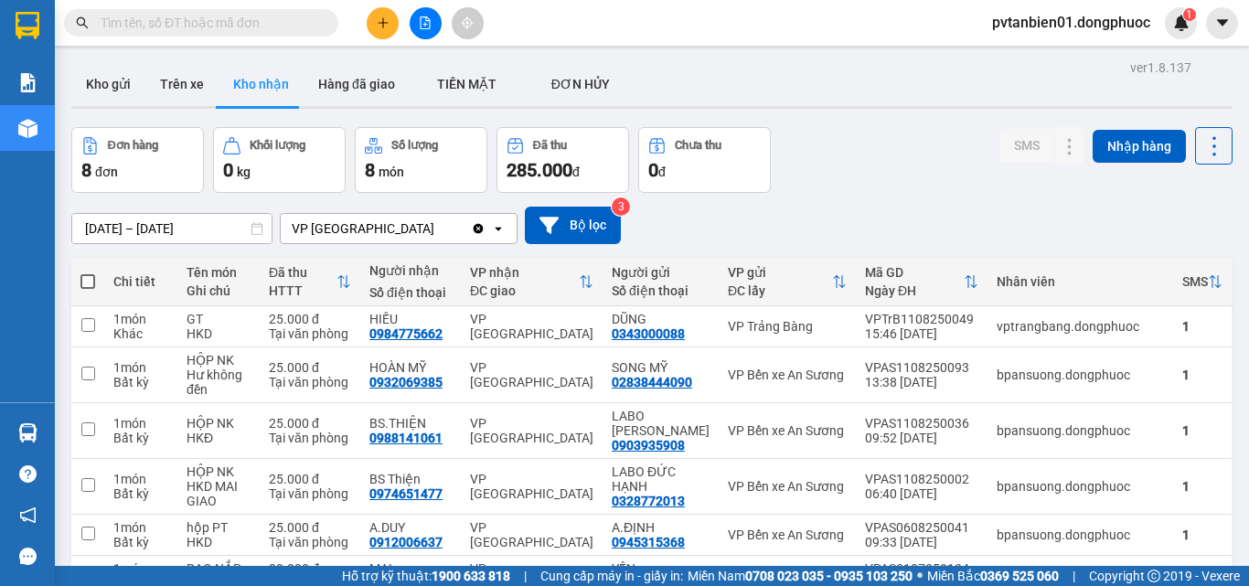
click at [891, 207] on div "[DATE] – [DATE] Press the down arrow key to interact with the calendar and sele…" at bounding box center [651, 225] width 1161 height 37
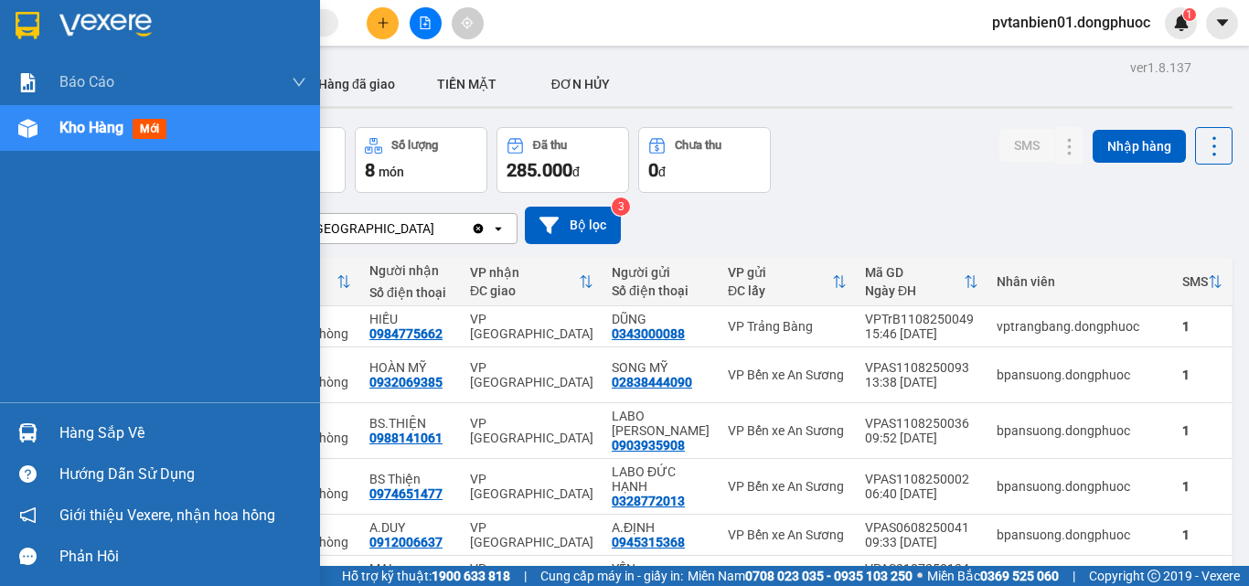
click at [0, 424] on div "Hàng sắp về" at bounding box center [160, 432] width 320 height 41
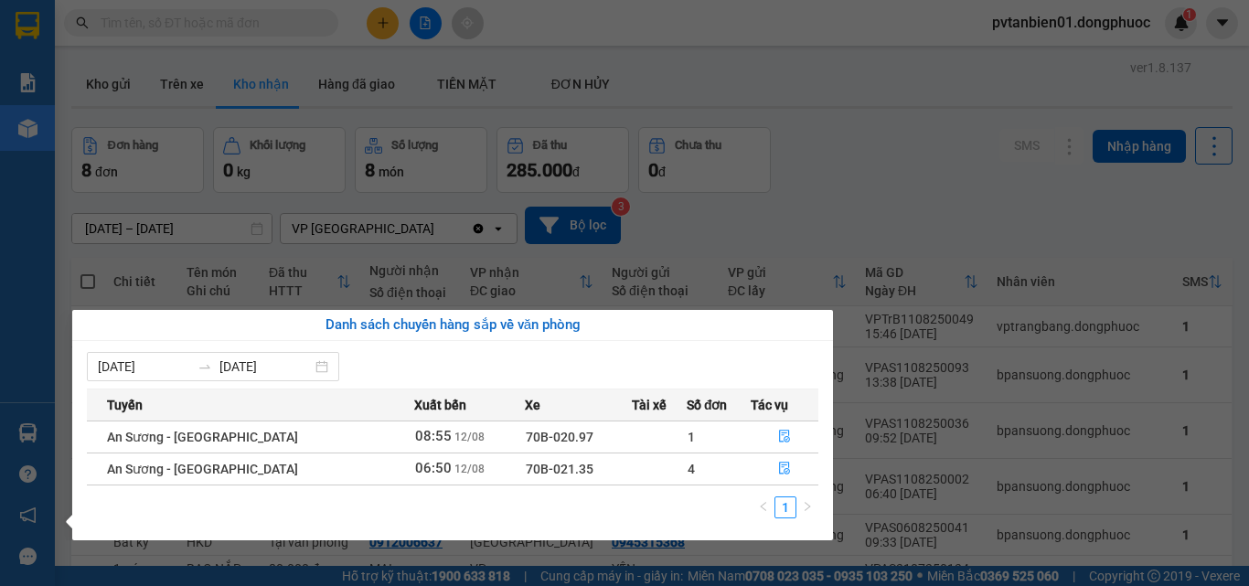
click at [877, 185] on section "Kết quả tìm kiếm ( 1 ) Bộ lọc Ngày tạo đơn gần nhất Mã ĐH Trạng thái Món hàng T…" at bounding box center [624, 293] width 1249 height 586
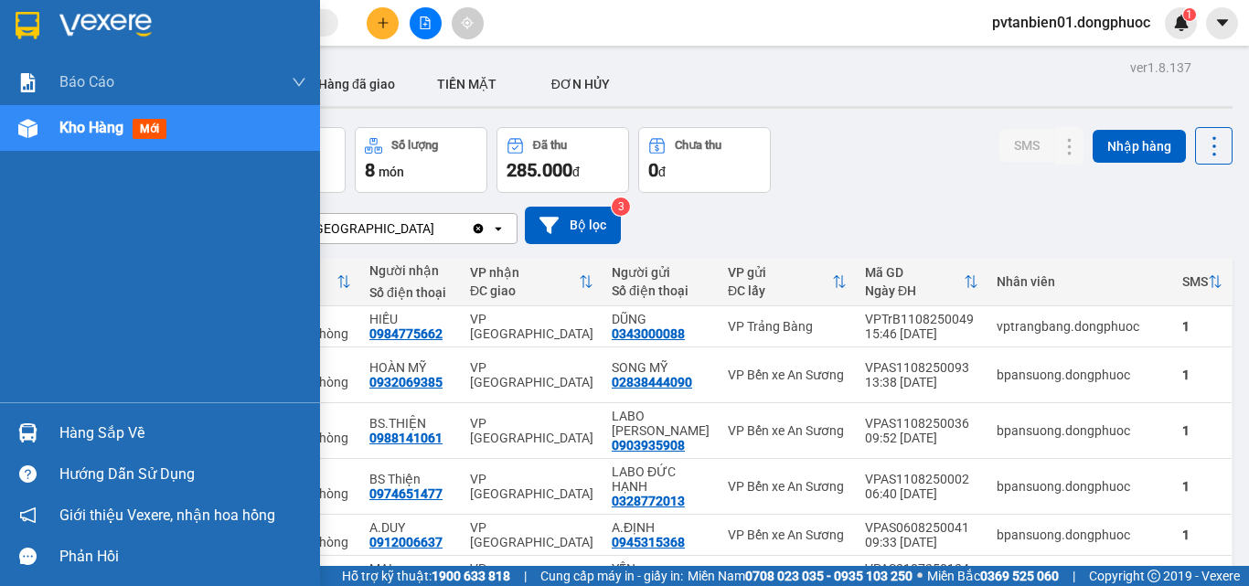
click at [41, 429] on div at bounding box center [28, 433] width 32 height 32
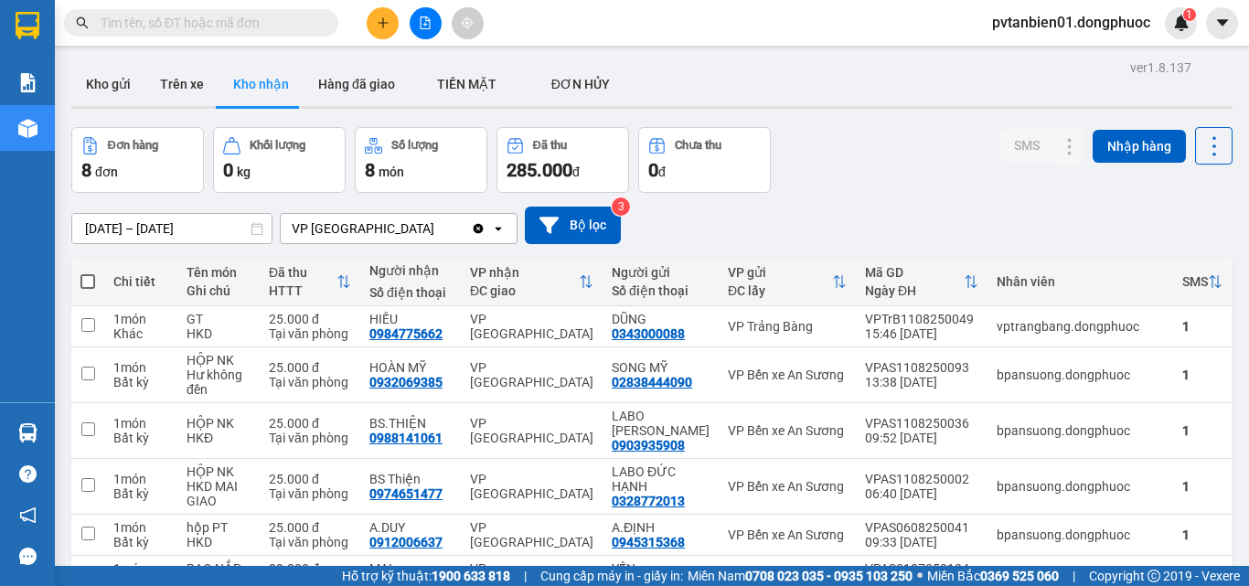
click at [985, 156] on section "Kết quả tìm kiếm ( 1 ) Bộ lọc Ngày tạo đơn gần nhất Mã ĐH Trạng thái Món hàng T…" at bounding box center [624, 293] width 1249 height 586
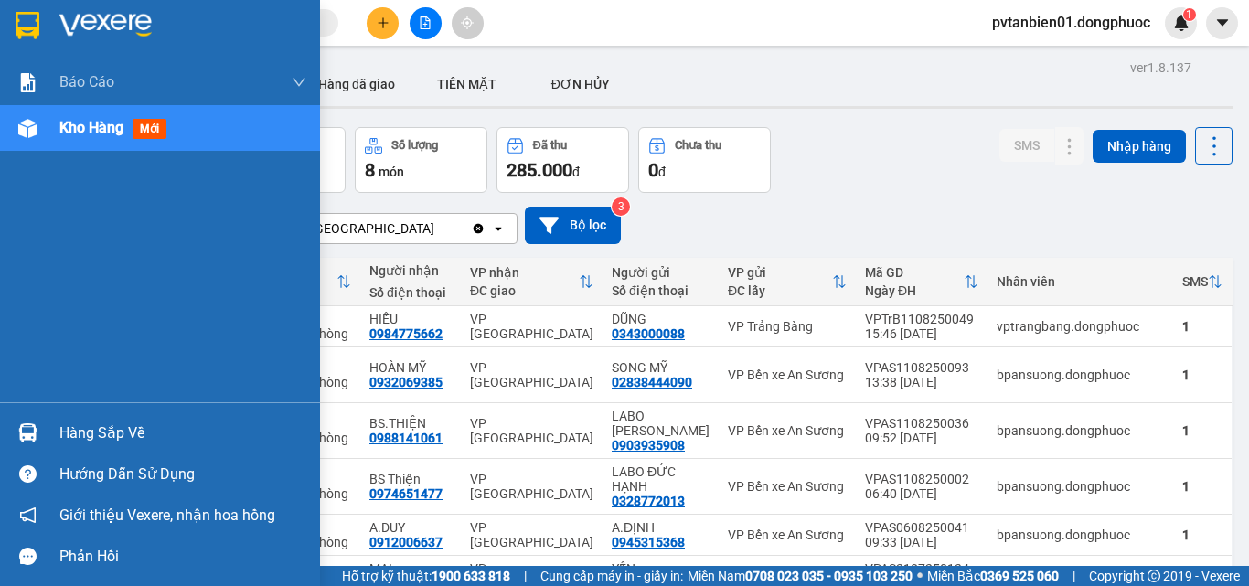
click at [38, 421] on div at bounding box center [28, 433] width 32 height 32
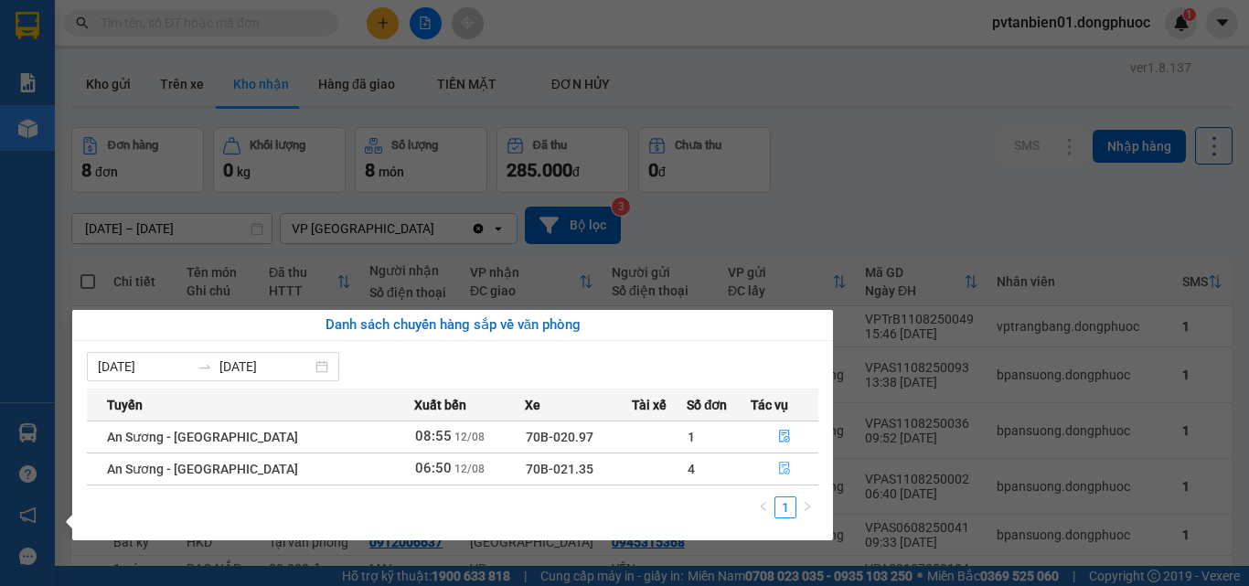
click at [773, 478] on button "button" at bounding box center [784, 468] width 66 height 29
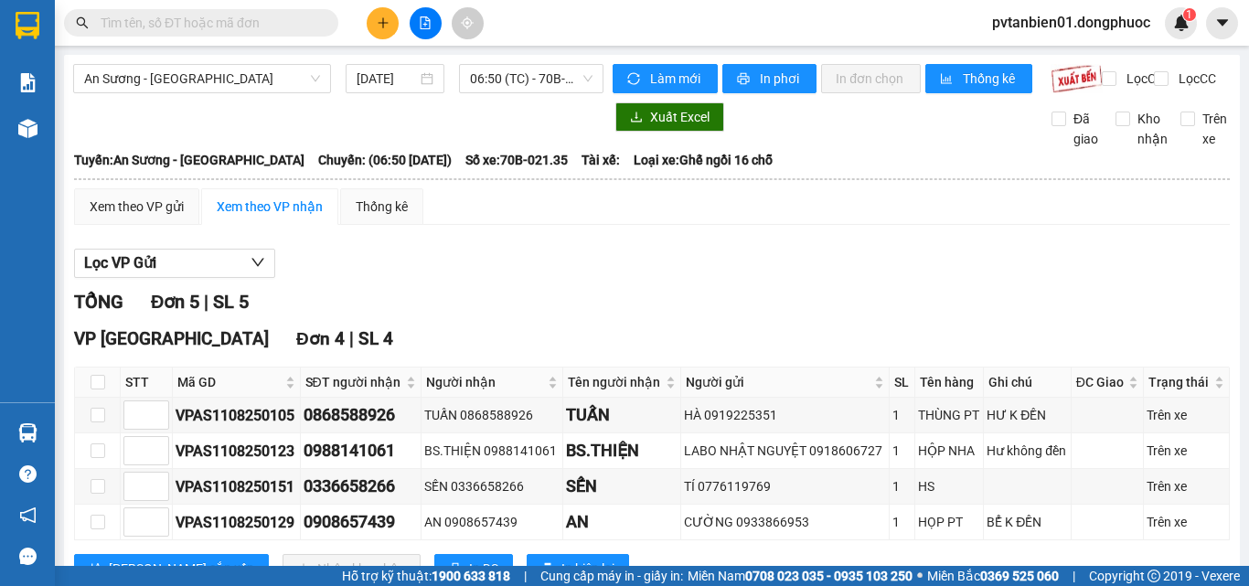
click at [725, 279] on div "Lọc VP Gửi" at bounding box center [652, 264] width 1156 height 30
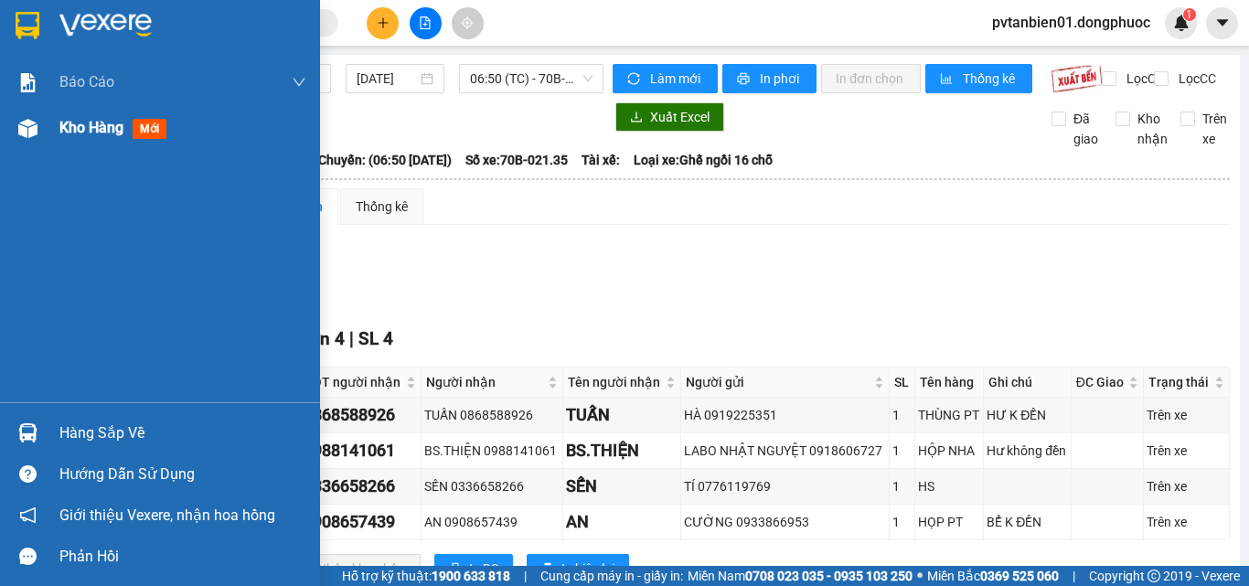
click at [39, 146] on div "Kho hàng mới" at bounding box center [160, 128] width 320 height 46
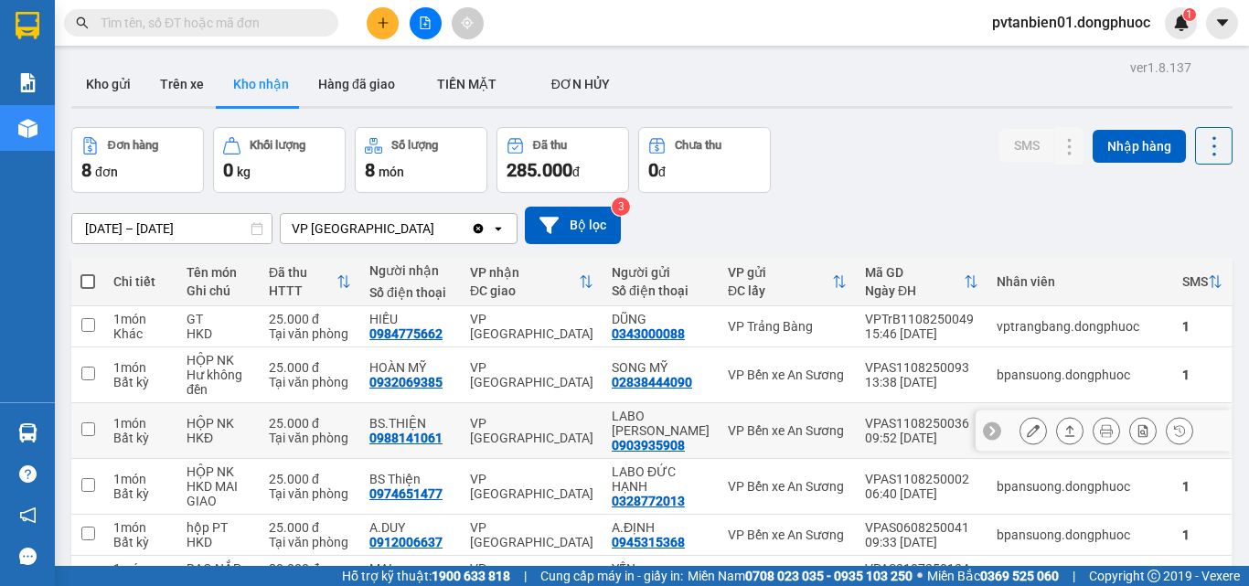
click at [1065, 431] on icon at bounding box center [1070, 430] width 10 height 11
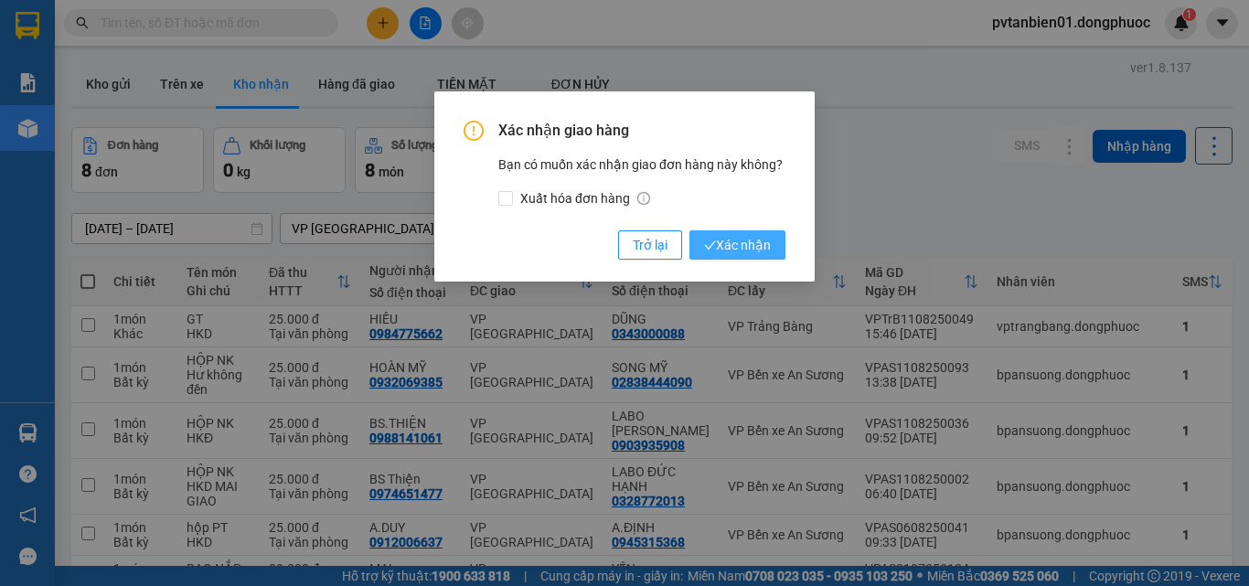
click at [775, 245] on button "Xác nhận" at bounding box center [737, 244] width 96 height 29
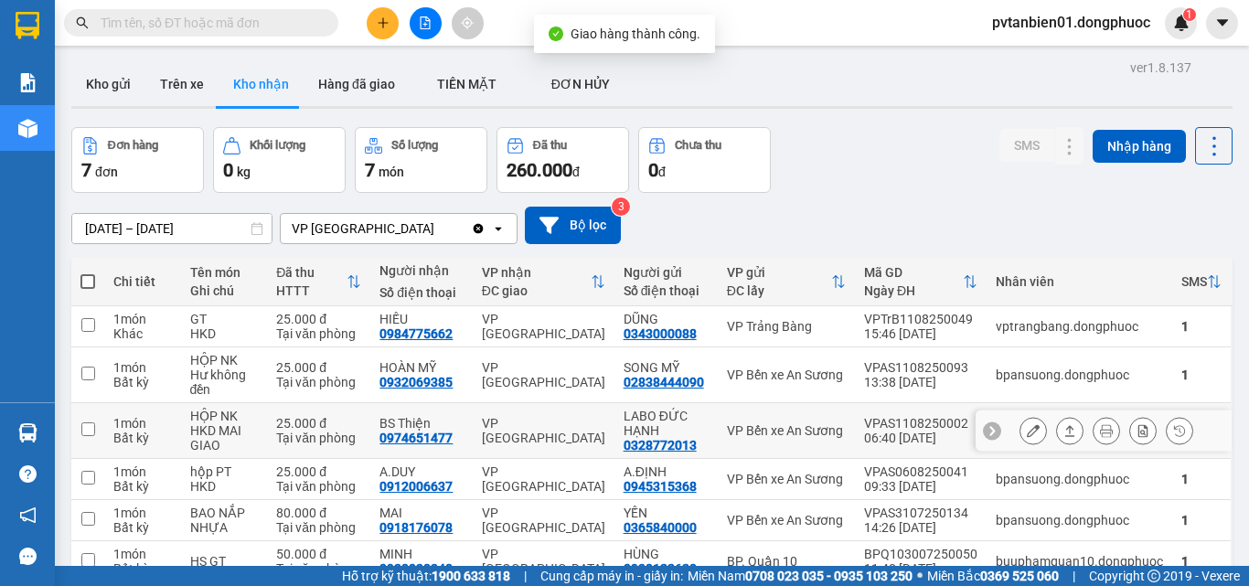
click at [1063, 430] on icon at bounding box center [1069, 430] width 13 height 13
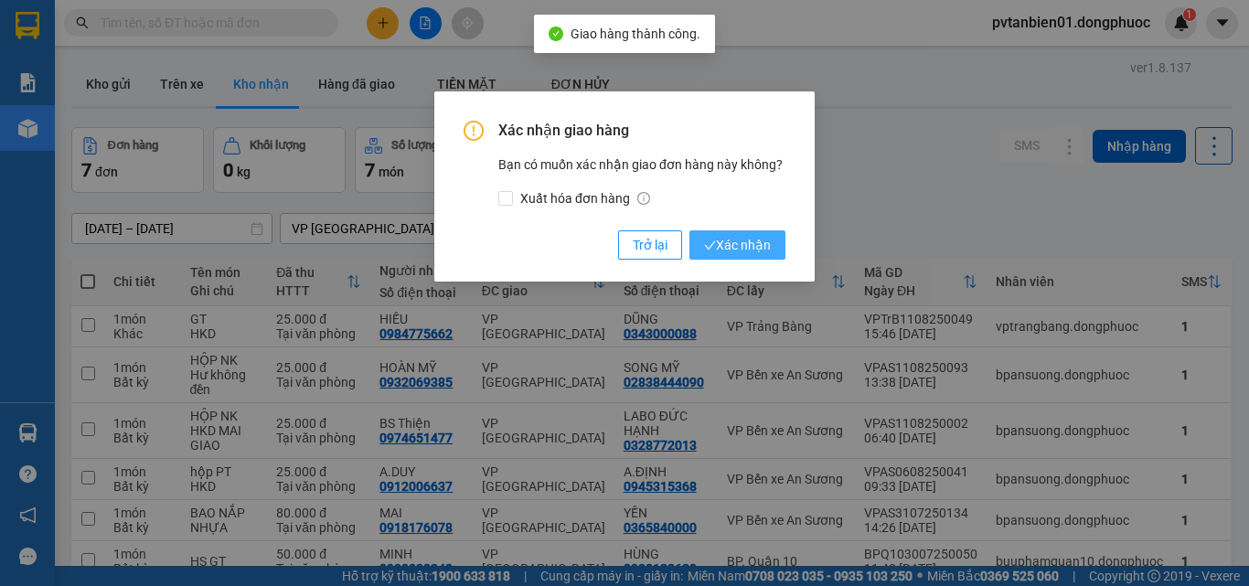
click at [740, 246] on span "Xác nhận" at bounding box center [737, 245] width 67 height 20
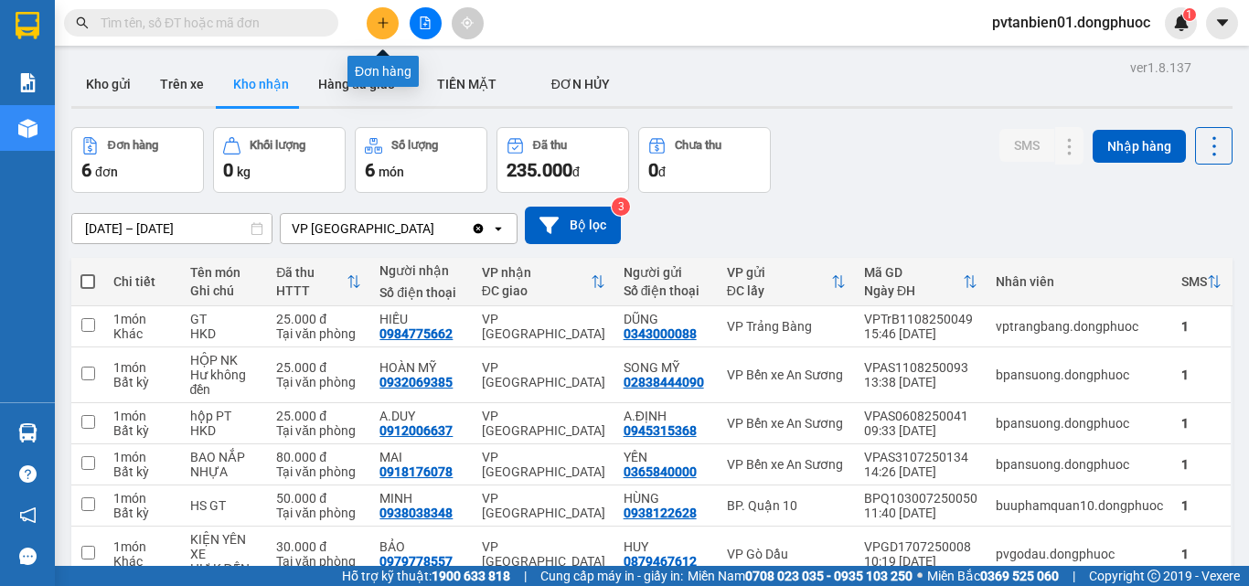
click at [370, 27] on button at bounding box center [383, 23] width 32 height 32
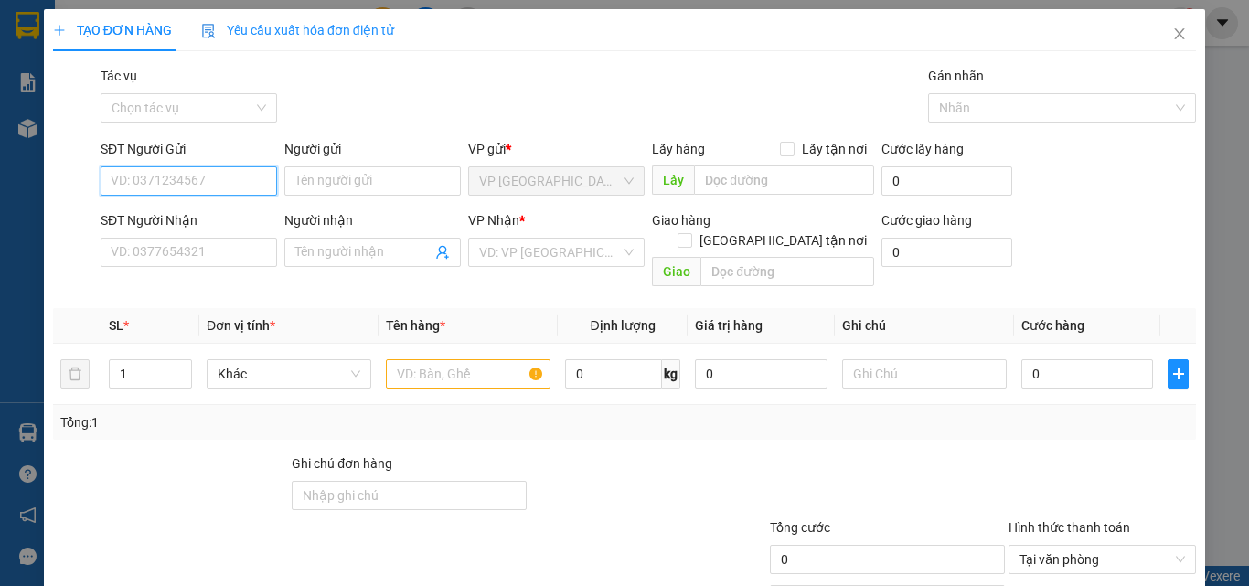
click at [250, 168] on input "SĐT Người Gửi" at bounding box center [189, 180] width 176 height 29
type input "0784252138"
click at [212, 216] on div "0784252138 - NGÂN" at bounding box center [187, 218] width 153 height 20
type input "NGÂN"
type input "0934781530"
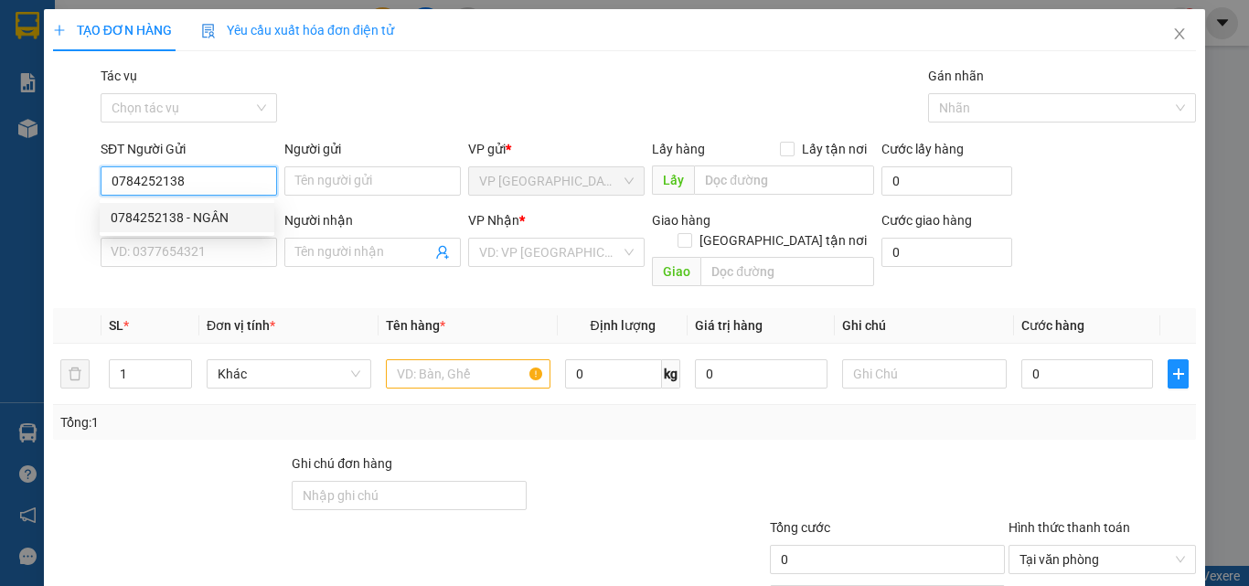
type input "TUẤN EM"
type input "90.000"
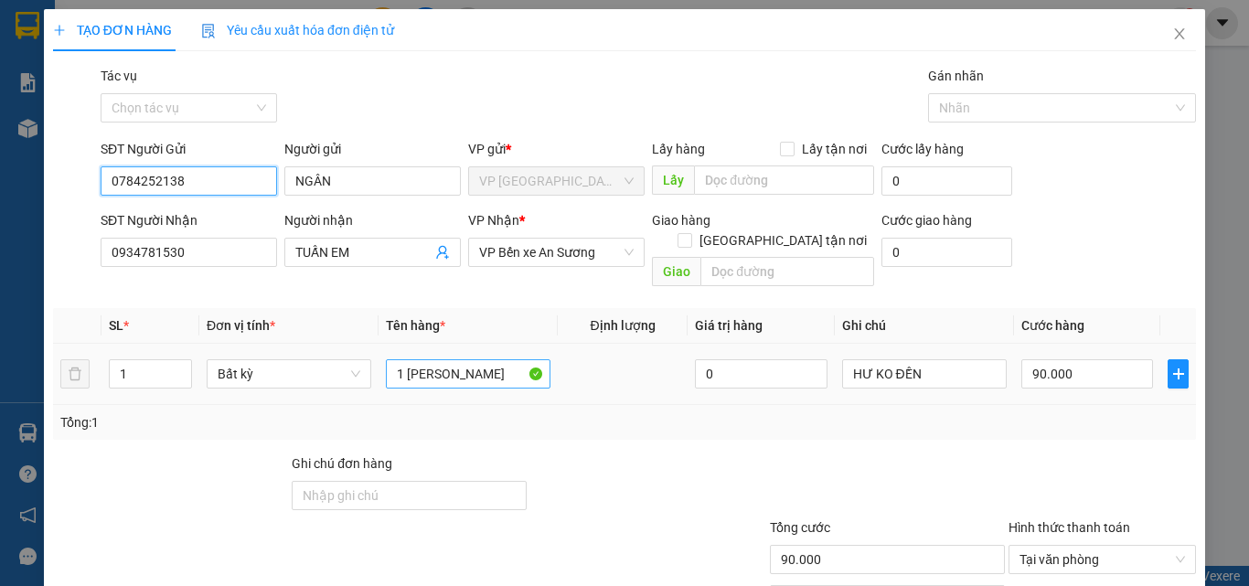
type input "0784252138"
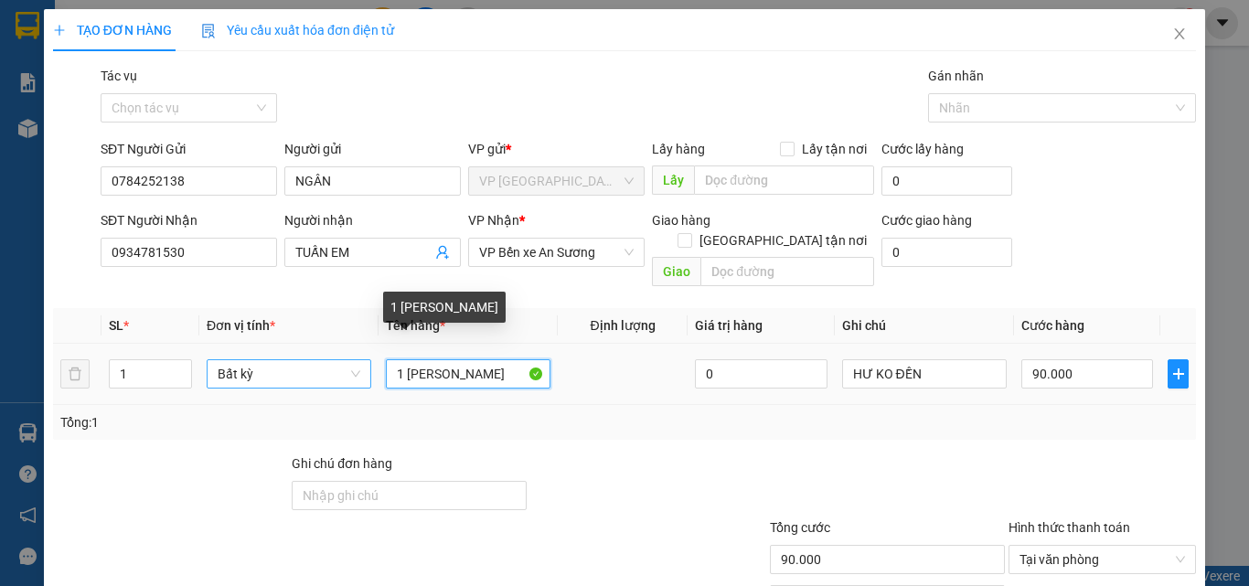
drag, startPoint x: 482, startPoint y: 348, endPoint x: 312, endPoint y: 365, distance: 170.8
click at [312, 365] on tr "1 Bất kỳ 1 BAO CÁT 0 HƯ KO ĐỀN 90.000" at bounding box center [624, 374] width 1143 height 61
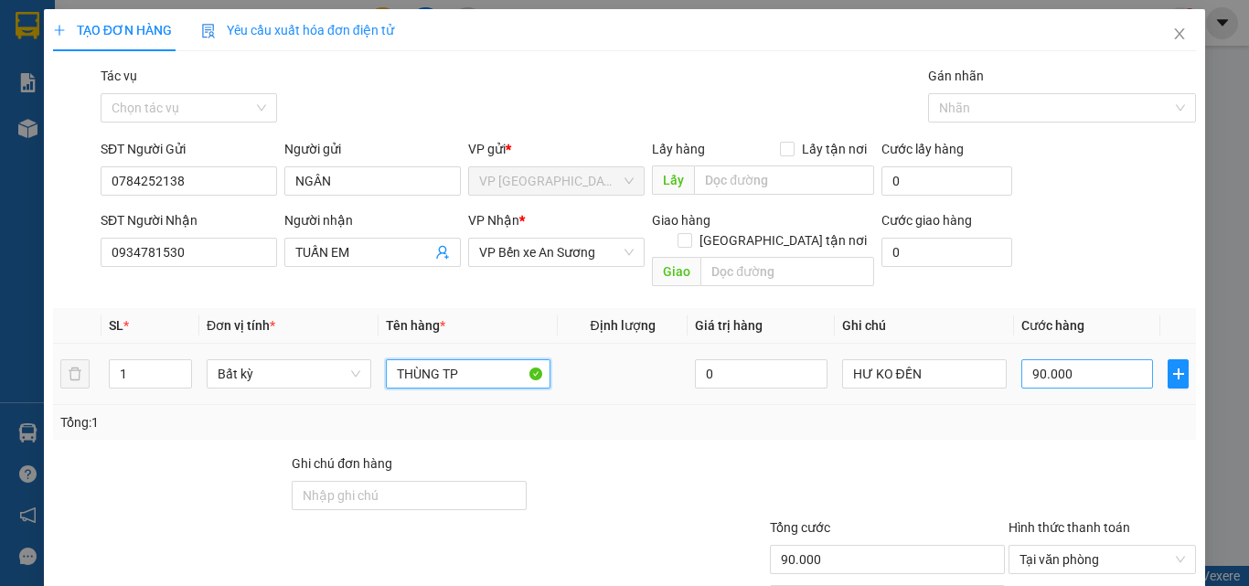
type input "THÙNG TP"
click at [1114, 359] on input "90.000" at bounding box center [1087, 373] width 132 height 29
type input "4"
type input "45"
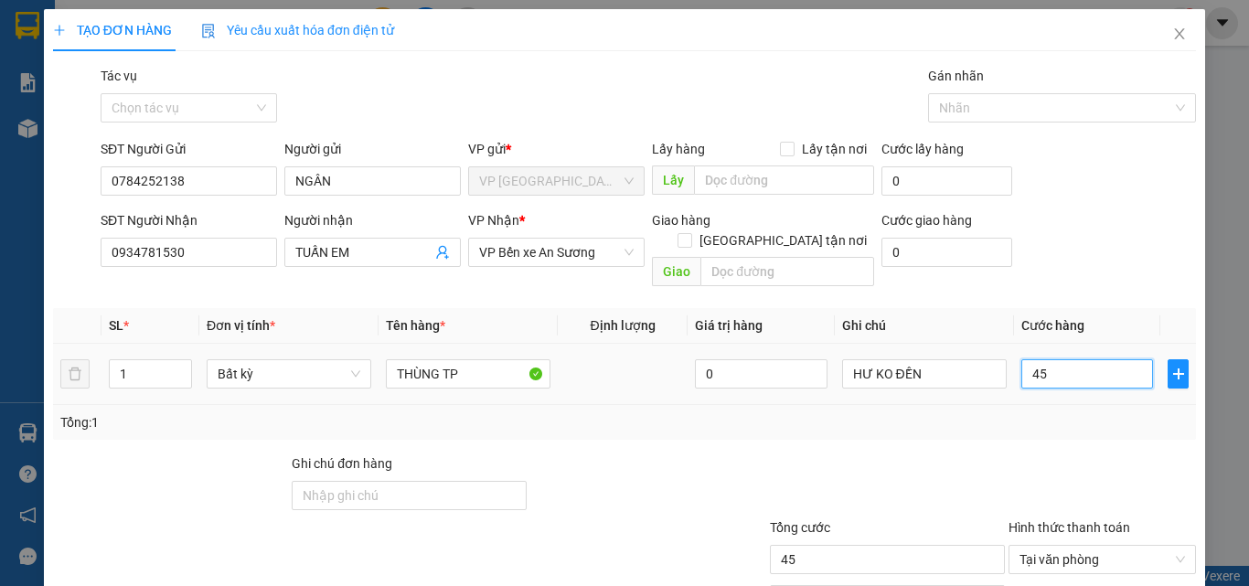
type input "45"
type input "45.000"
click at [1006, 425] on div "Transit Pickup Surcharge Ids Transit Deliver Surcharge Ids Transit Deliver Surc…" at bounding box center [624, 363] width 1143 height 595
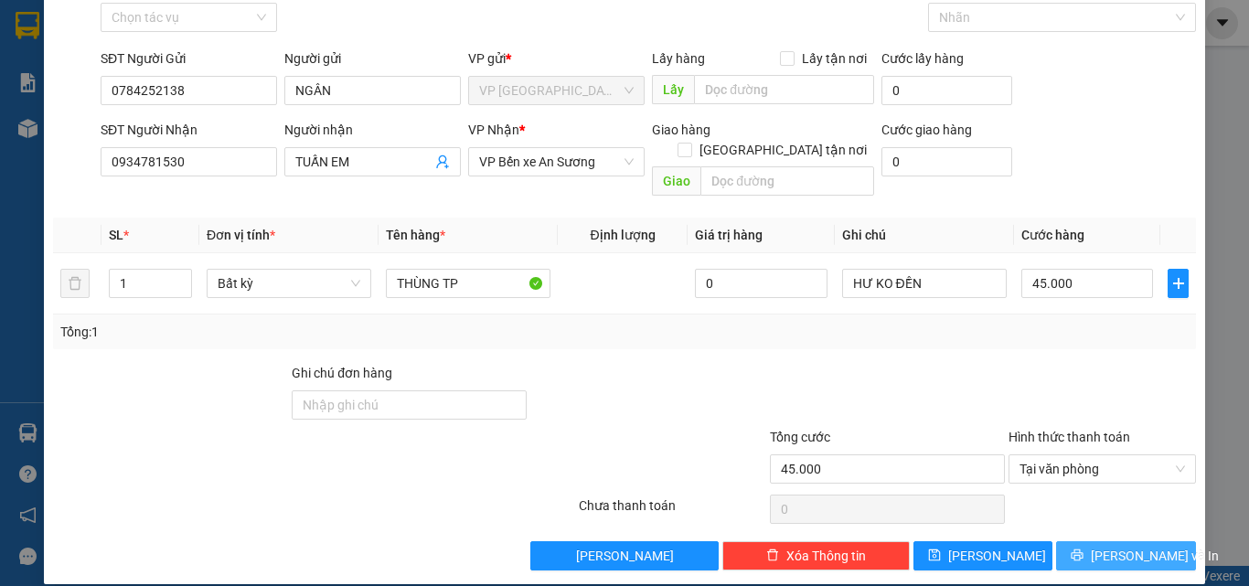
click at [1140, 546] on span "[PERSON_NAME] và In" at bounding box center [1155, 556] width 128 height 20
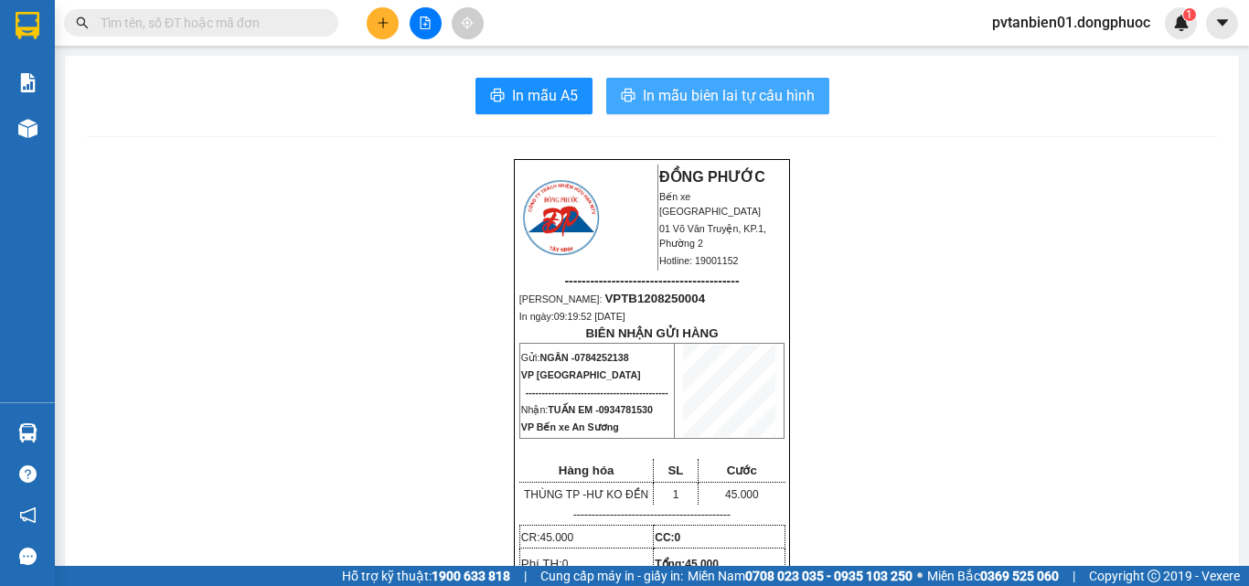
click at [772, 83] on button "In mẫu biên lai tự cấu hình" at bounding box center [717, 96] width 223 height 37
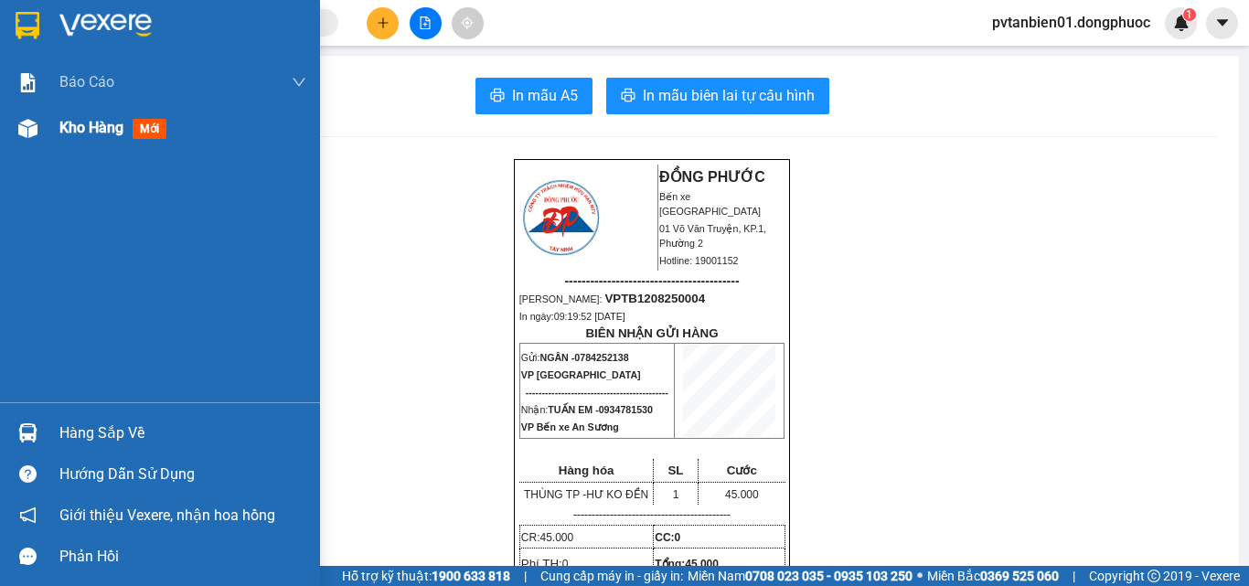
click at [35, 122] on img at bounding box center [27, 128] width 19 height 19
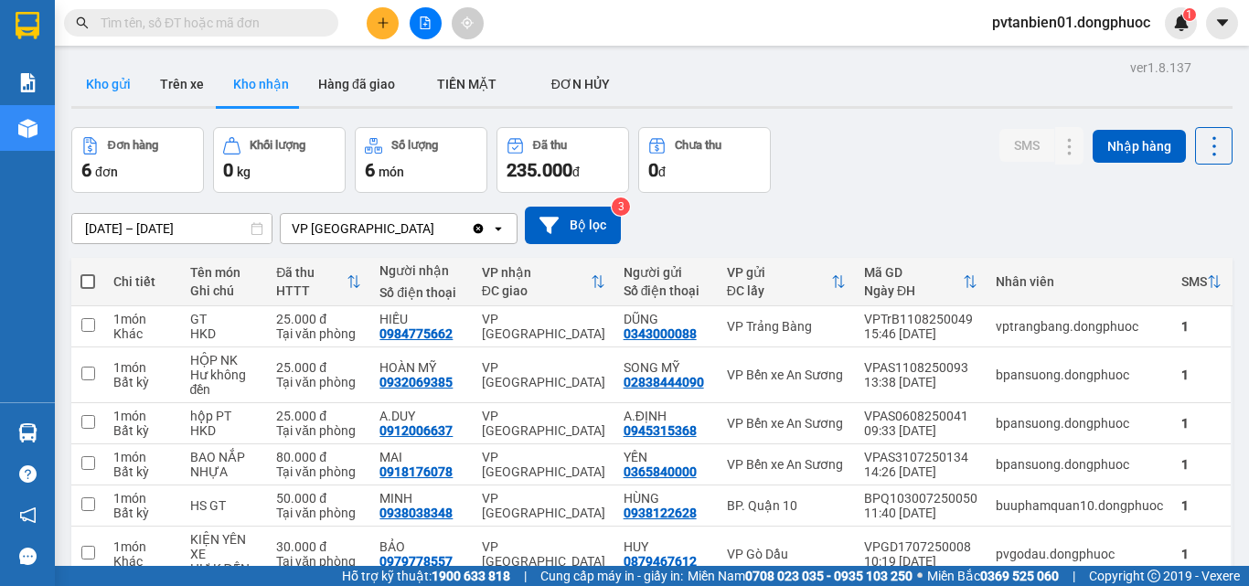
click at [133, 94] on button "Kho gửi" at bounding box center [108, 84] width 74 height 44
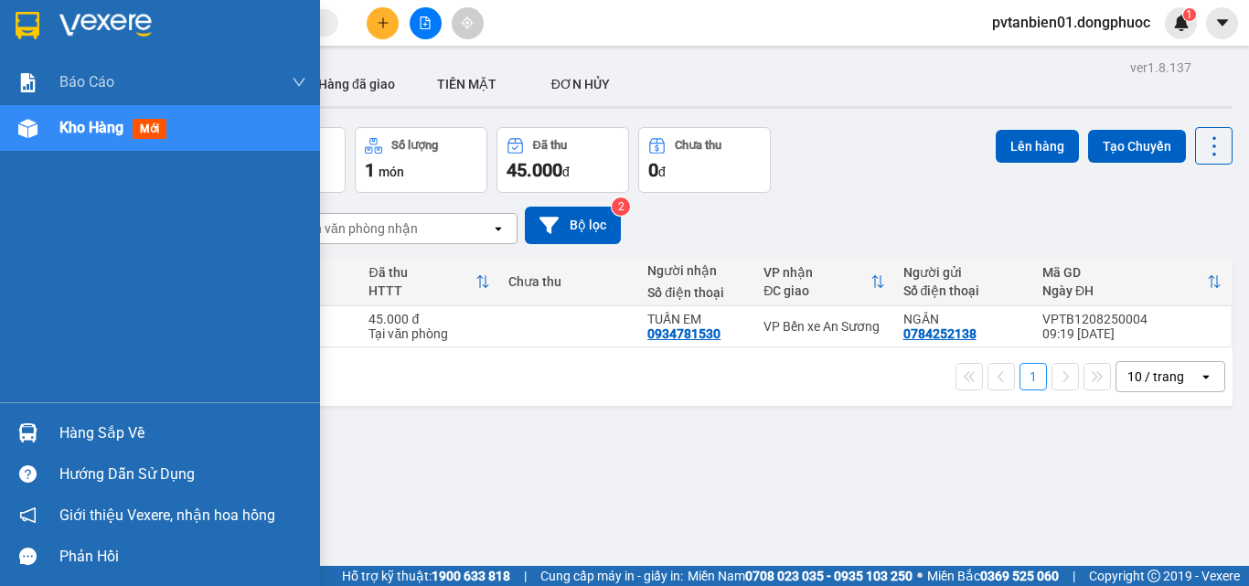
click at [129, 426] on div "Hàng sắp về" at bounding box center [182, 433] width 247 height 27
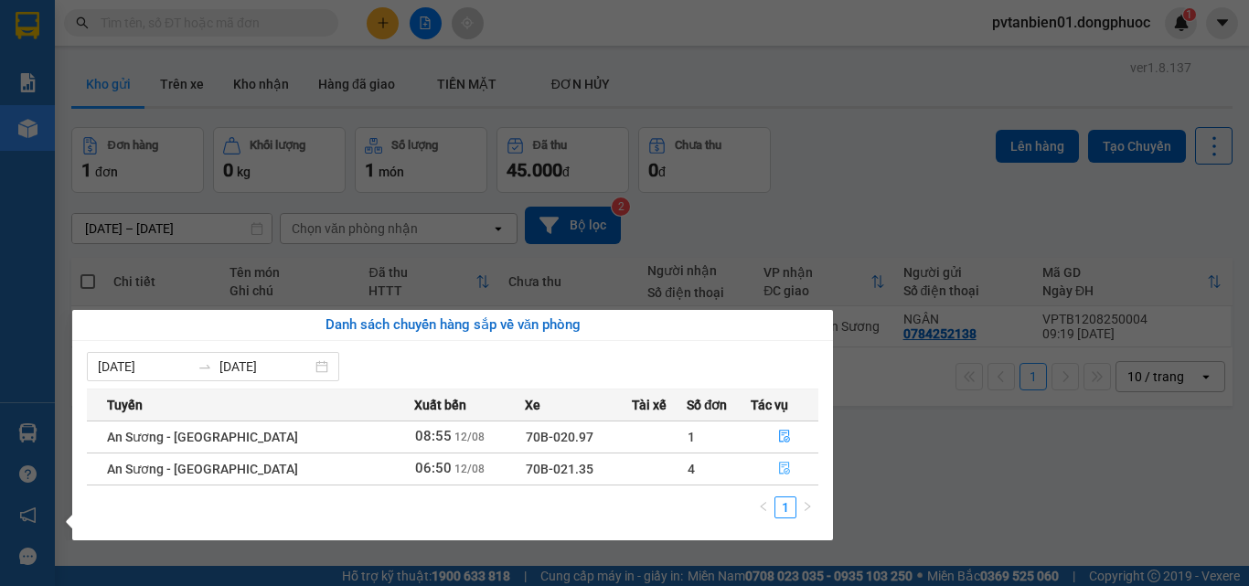
click at [779, 467] on icon "file-done" at bounding box center [784, 468] width 13 height 13
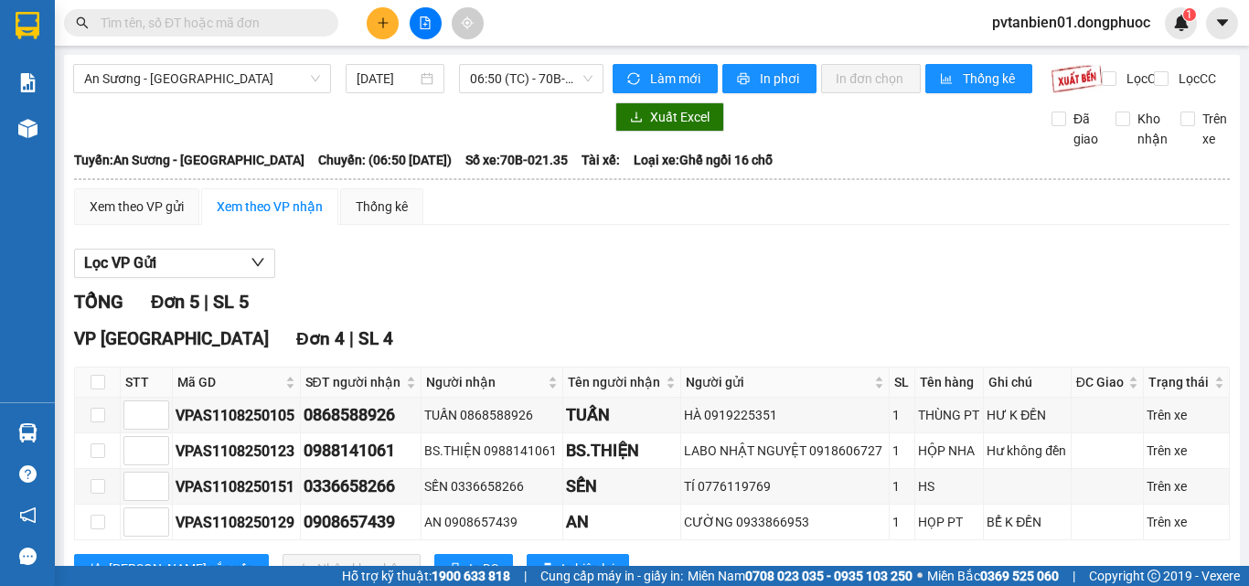
click at [111, 398] on th at bounding box center [98, 383] width 46 height 30
click at [108, 398] on th at bounding box center [98, 383] width 46 height 30
click at [99, 389] on input "checkbox" at bounding box center [98, 382] width 15 height 15
checkbox input "true"
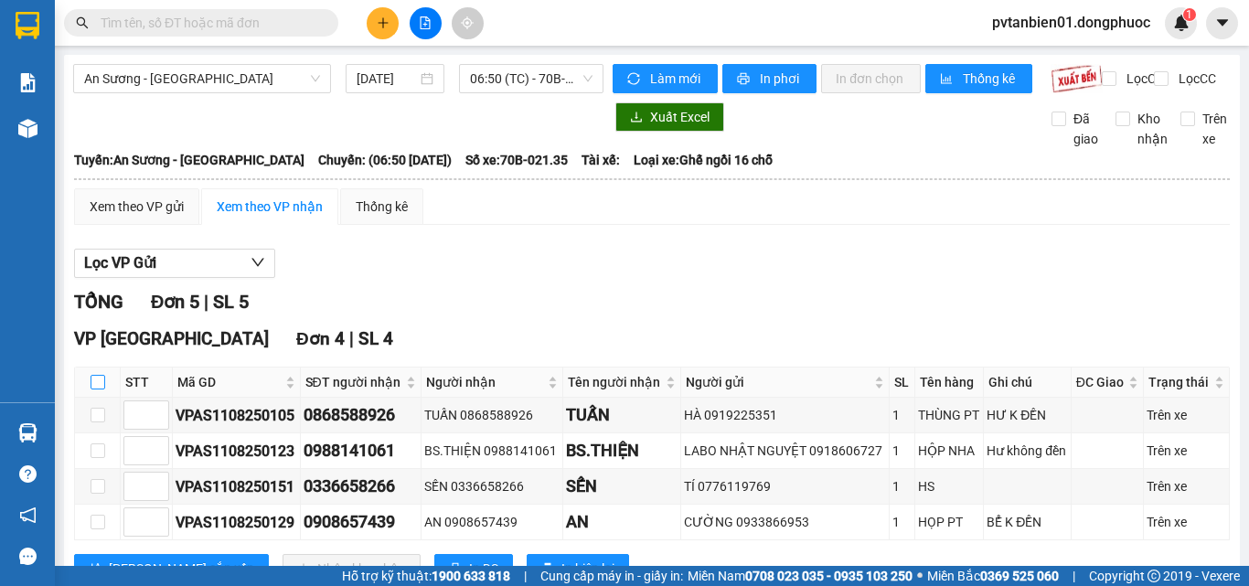
checkbox input "true"
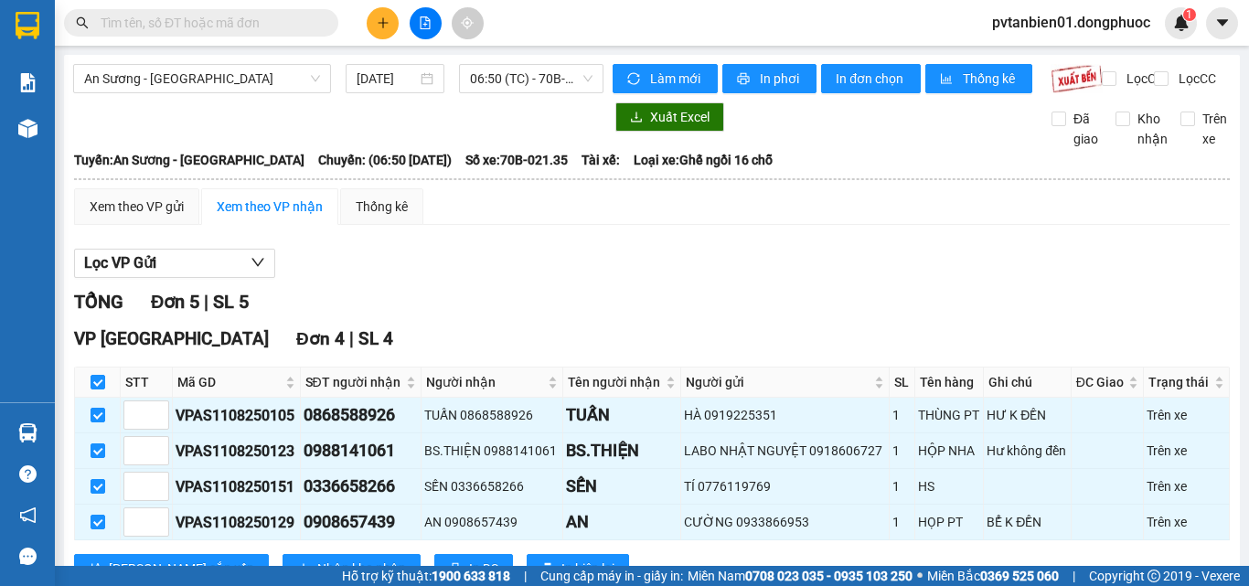
scroll to position [258, 0]
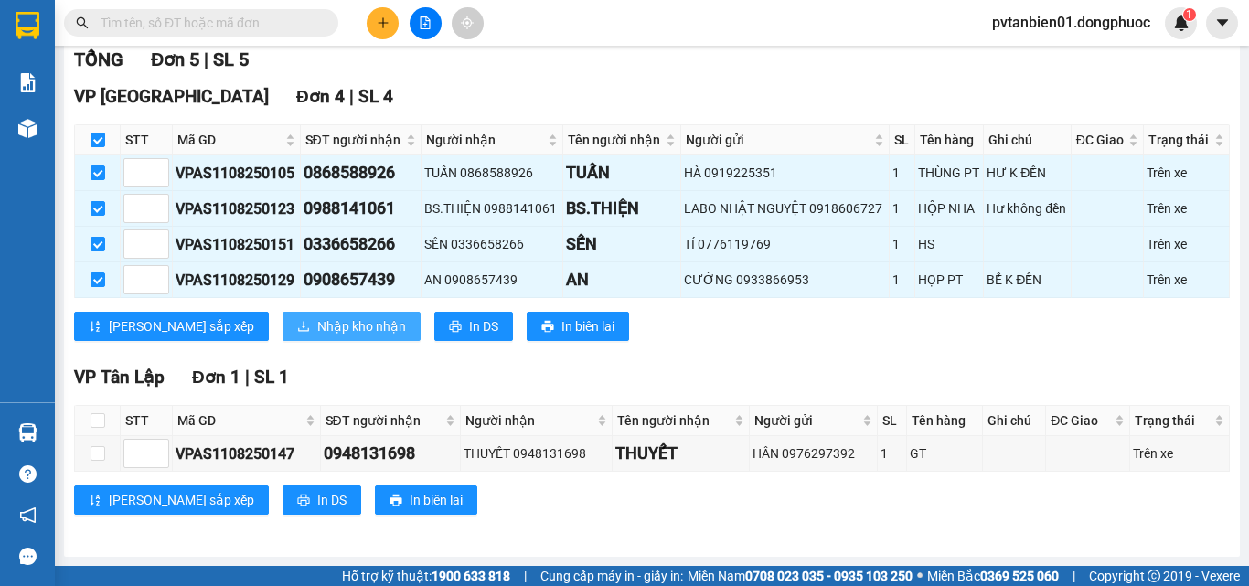
click at [317, 329] on span "Nhập kho nhận" at bounding box center [361, 326] width 89 height 20
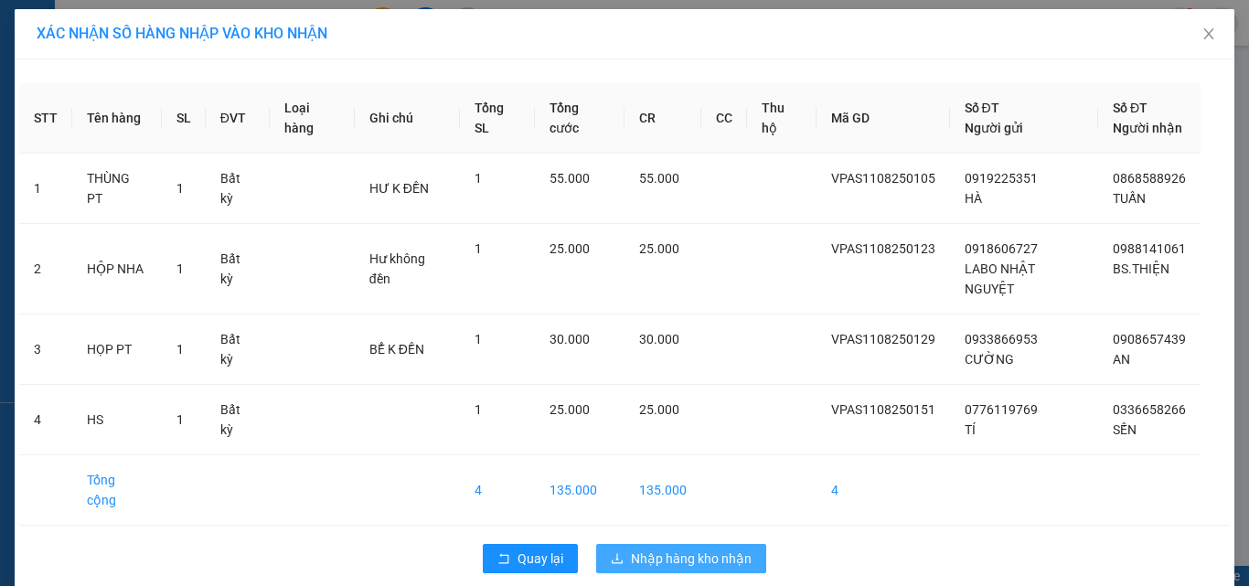
click at [707, 549] on span "Nhập hàng kho nhận" at bounding box center [691, 559] width 121 height 20
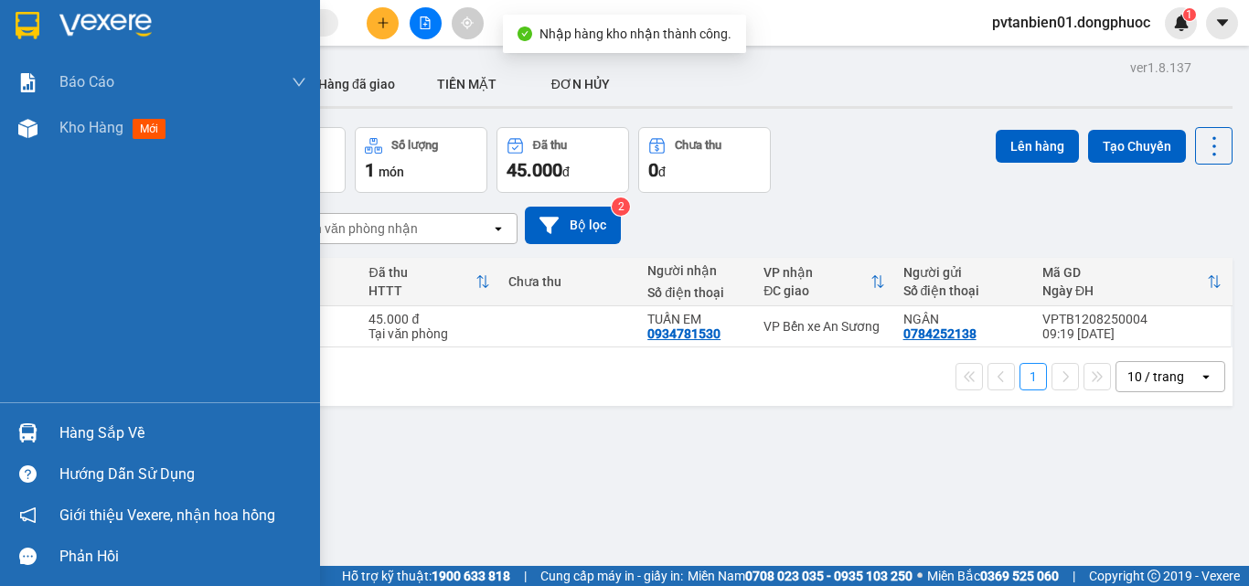
click at [27, 426] on img at bounding box center [27, 432] width 19 height 19
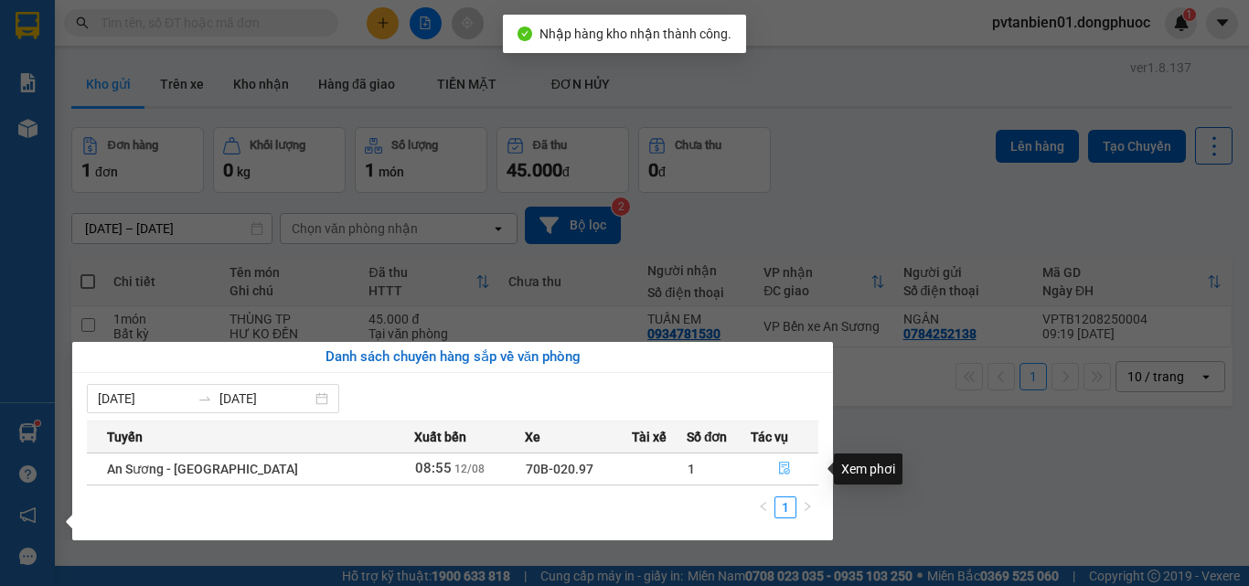
click at [779, 473] on icon "file-done" at bounding box center [784, 469] width 11 height 13
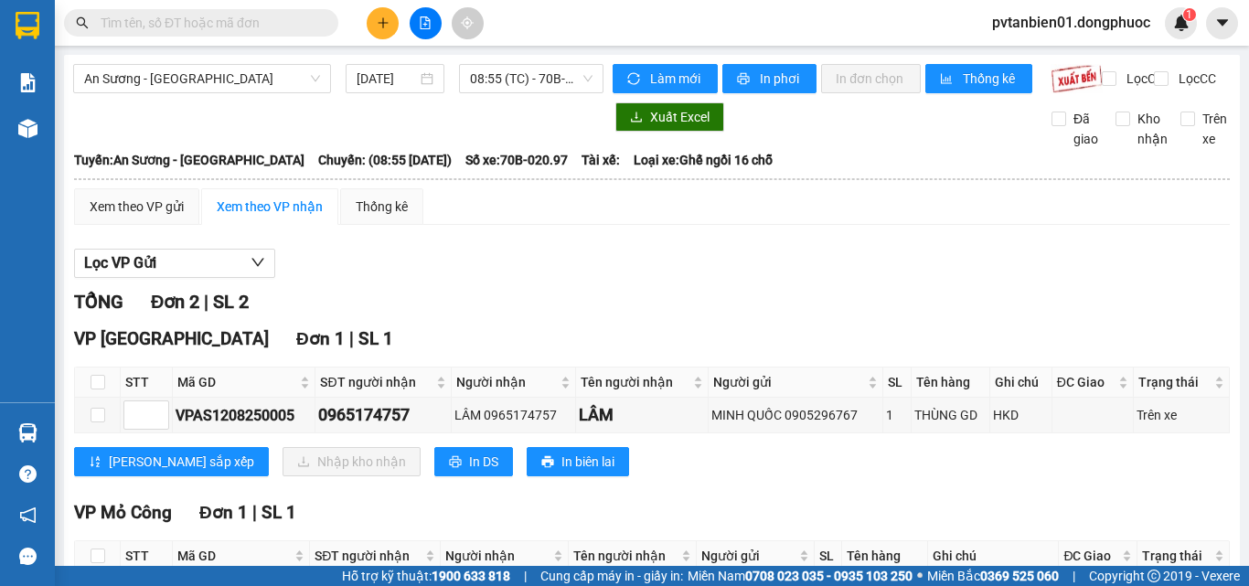
click at [527, 243] on div "Xem theo VP gửi Xem theo VP nhận Thống kê Lọc VP Gửi TỔNG Đơn 2 | SL 2 VP [GEO…" at bounding box center [652, 430] width 1156 height 485
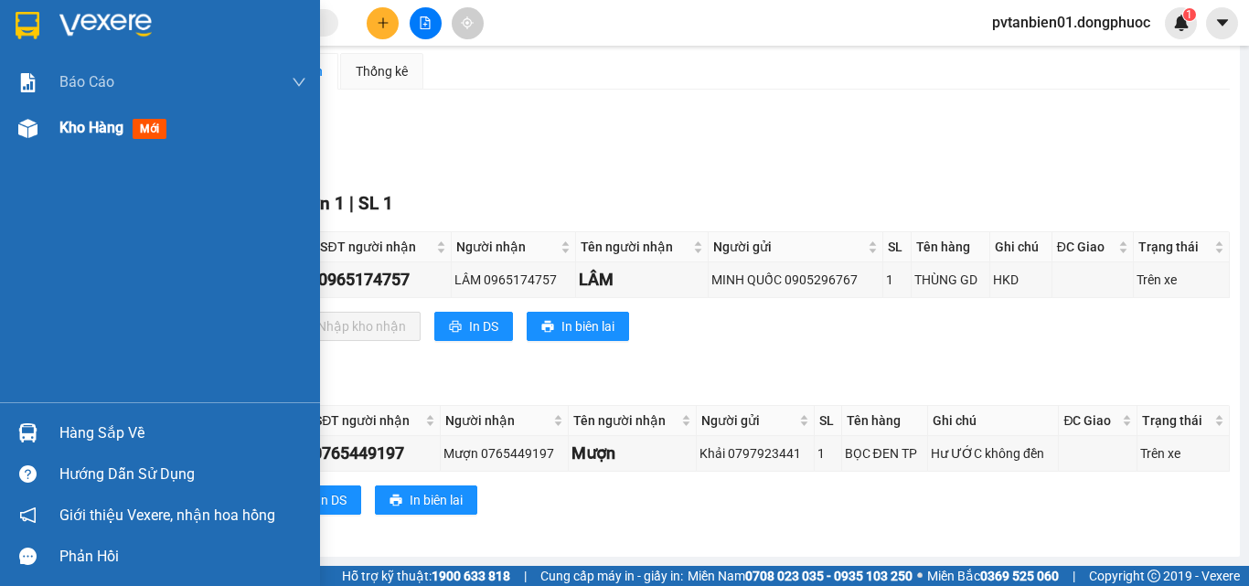
click at [31, 134] on img at bounding box center [27, 128] width 19 height 19
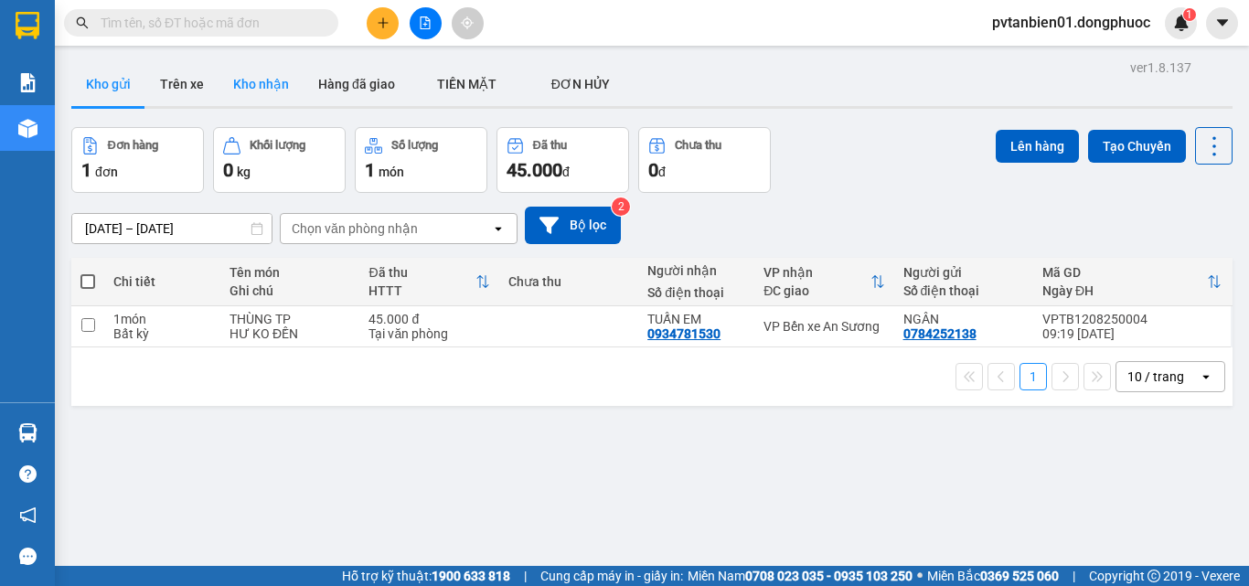
click at [267, 92] on button "Kho nhận" at bounding box center [260, 84] width 85 height 44
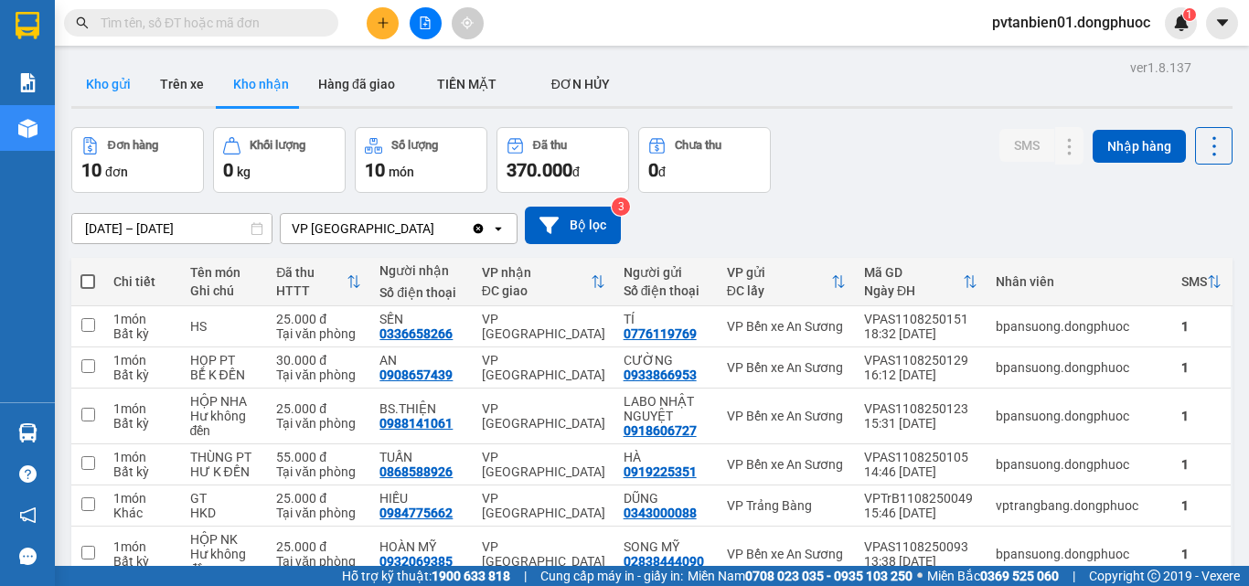
click at [109, 94] on button "Kho gửi" at bounding box center [108, 84] width 74 height 44
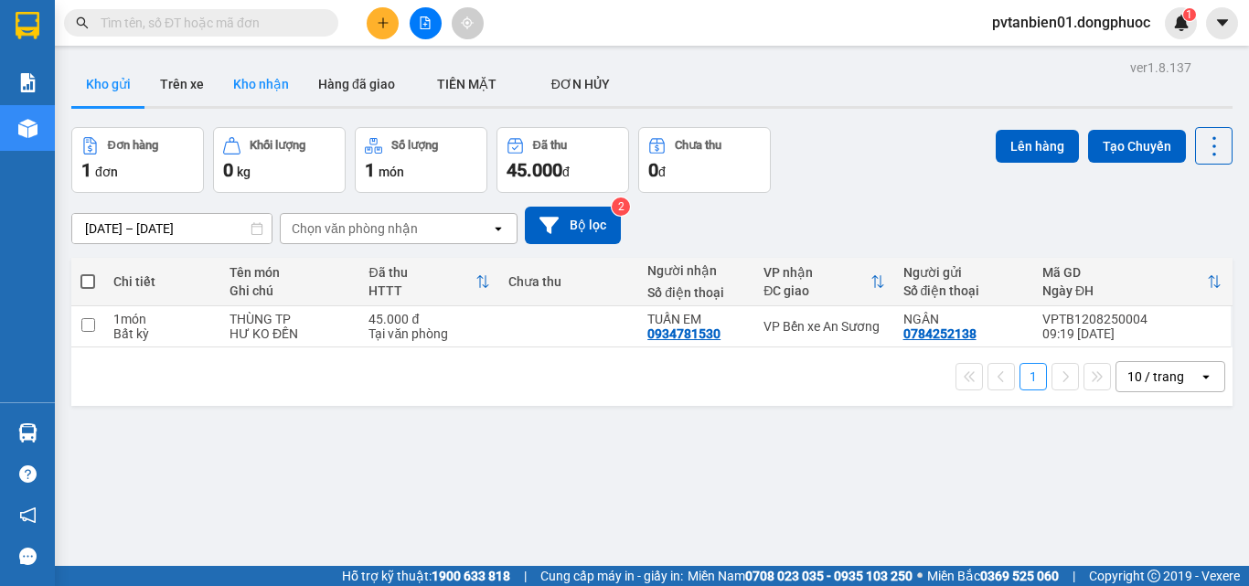
click at [268, 80] on button "Kho nhận" at bounding box center [260, 84] width 85 height 44
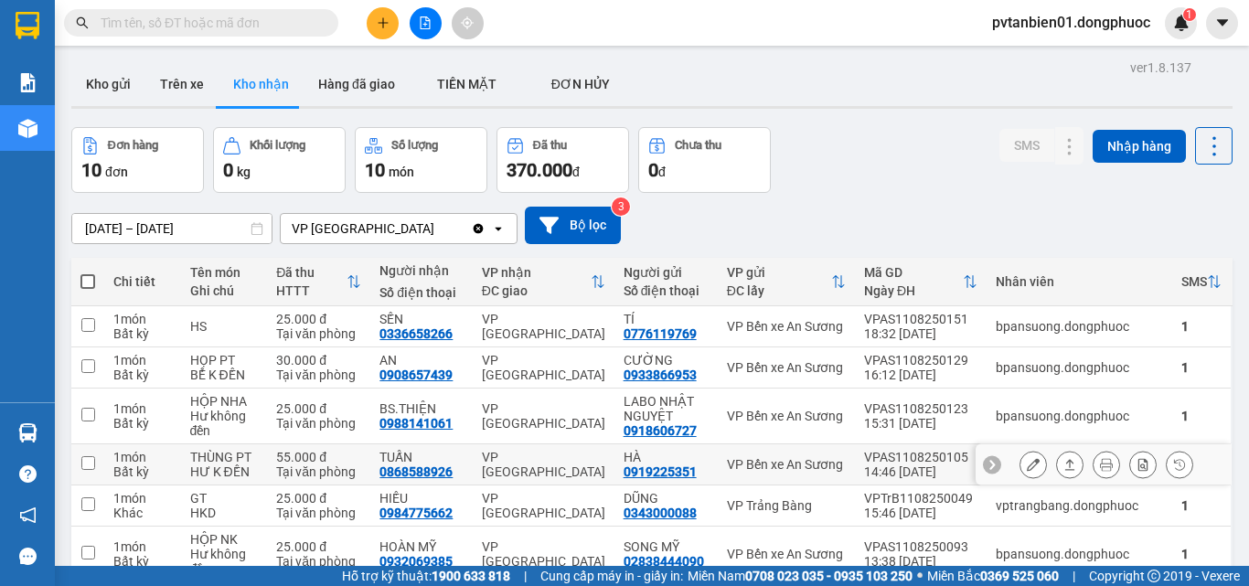
click at [1068, 462] on button at bounding box center [1070, 465] width 26 height 32
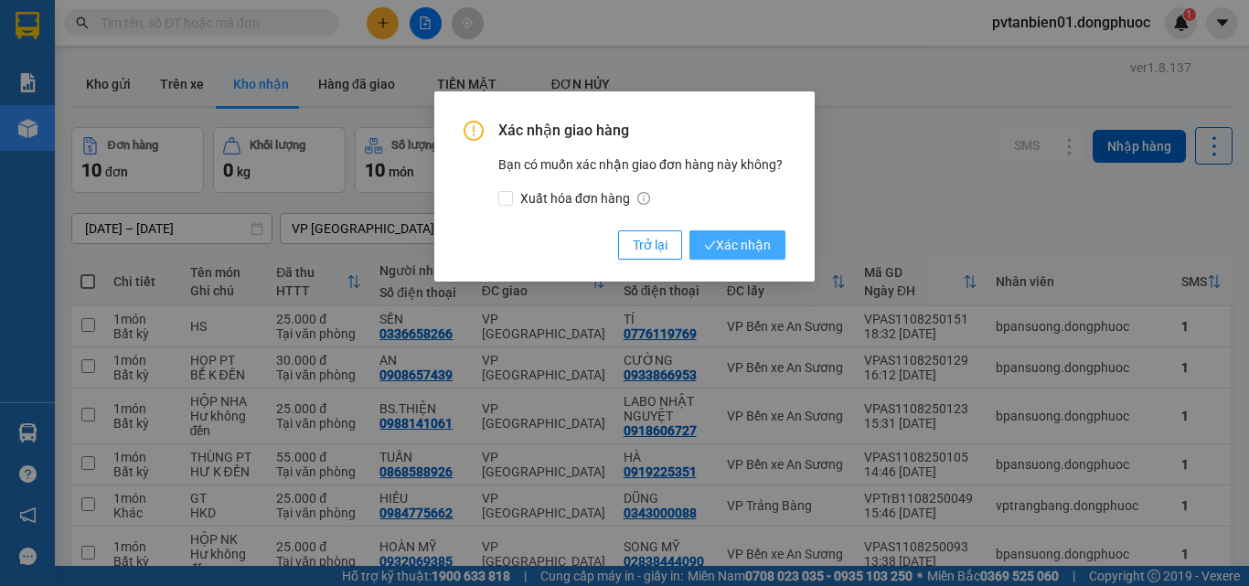
click at [756, 252] on span "Xác nhận" at bounding box center [737, 245] width 67 height 20
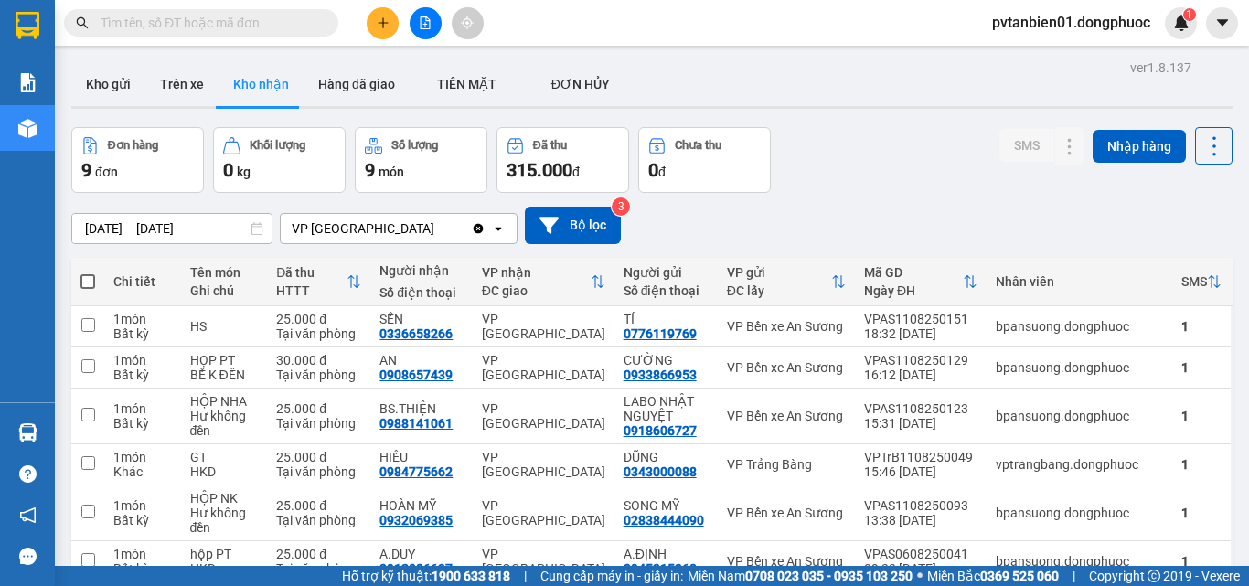
click at [393, 16] on button at bounding box center [383, 23] width 32 height 32
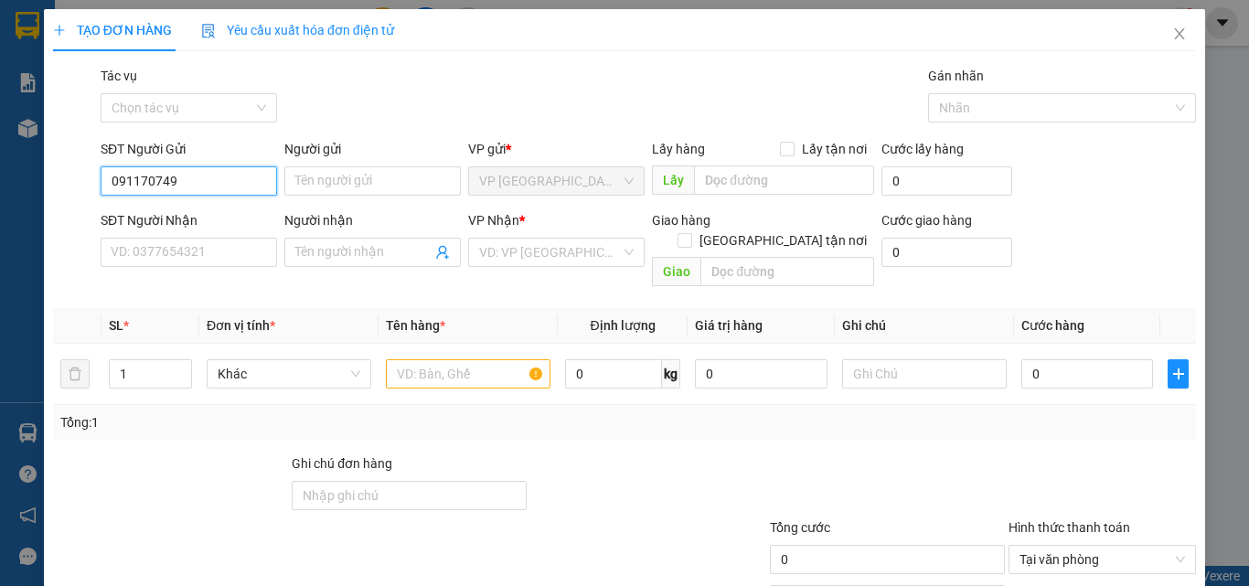
type input "0911707499"
click at [231, 221] on div "0911707499 - BIÊN" at bounding box center [187, 218] width 153 height 20
type input "BIÊN"
type input "0933650689"
type input "ÚT"
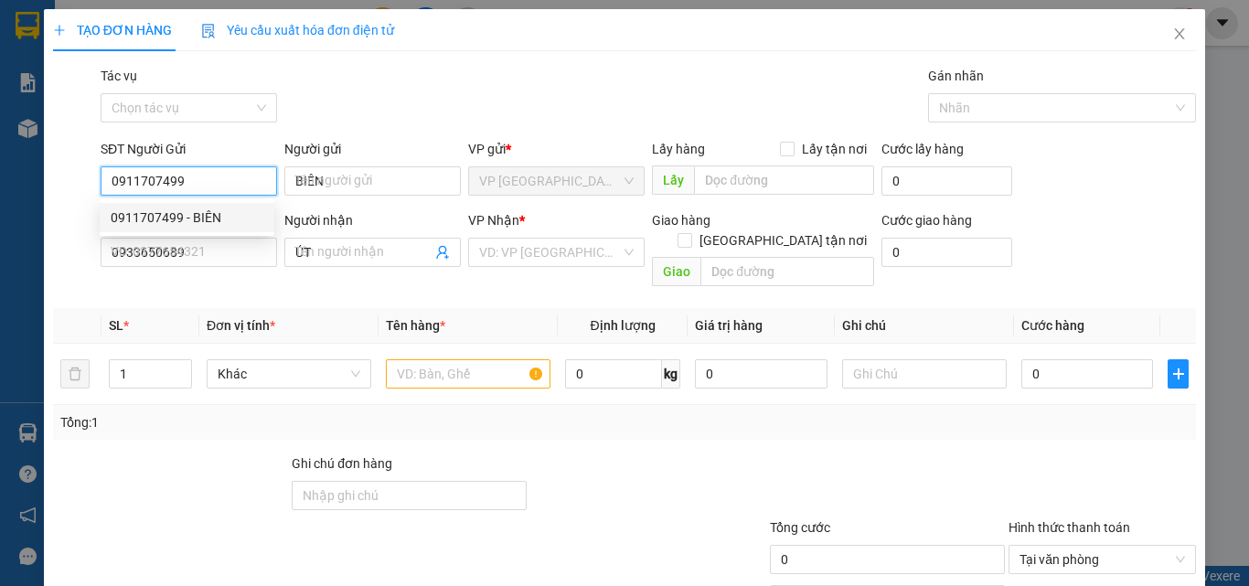
type input "30.000"
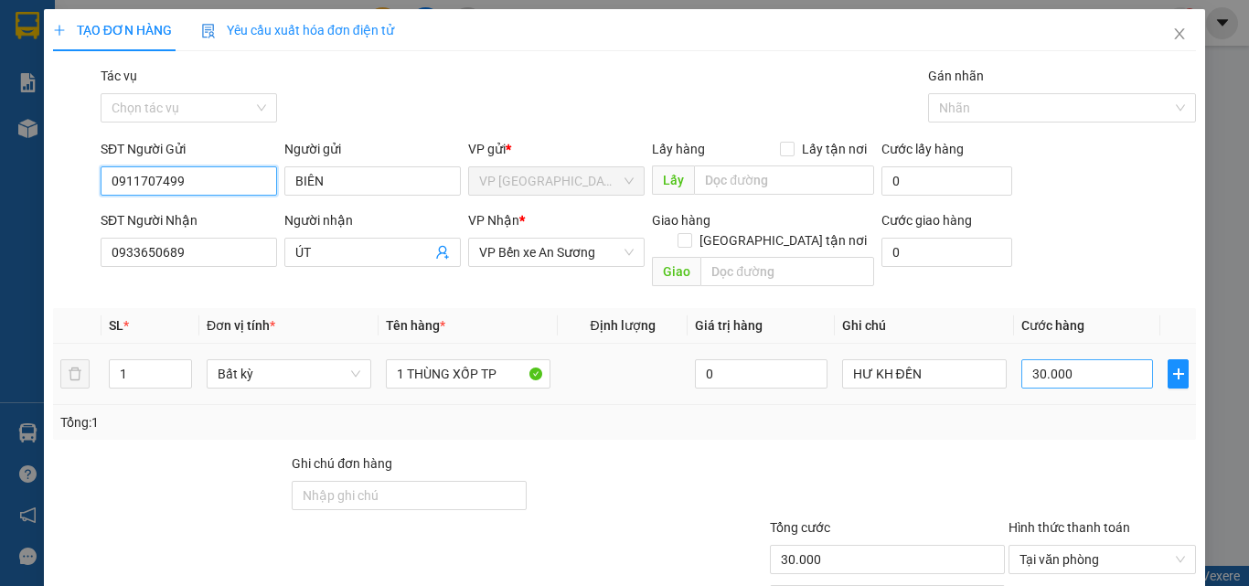
type input "0911707499"
click at [1091, 359] on input "30.000" at bounding box center [1087, 373] width 132 height 29
type input "4"
type input "45"
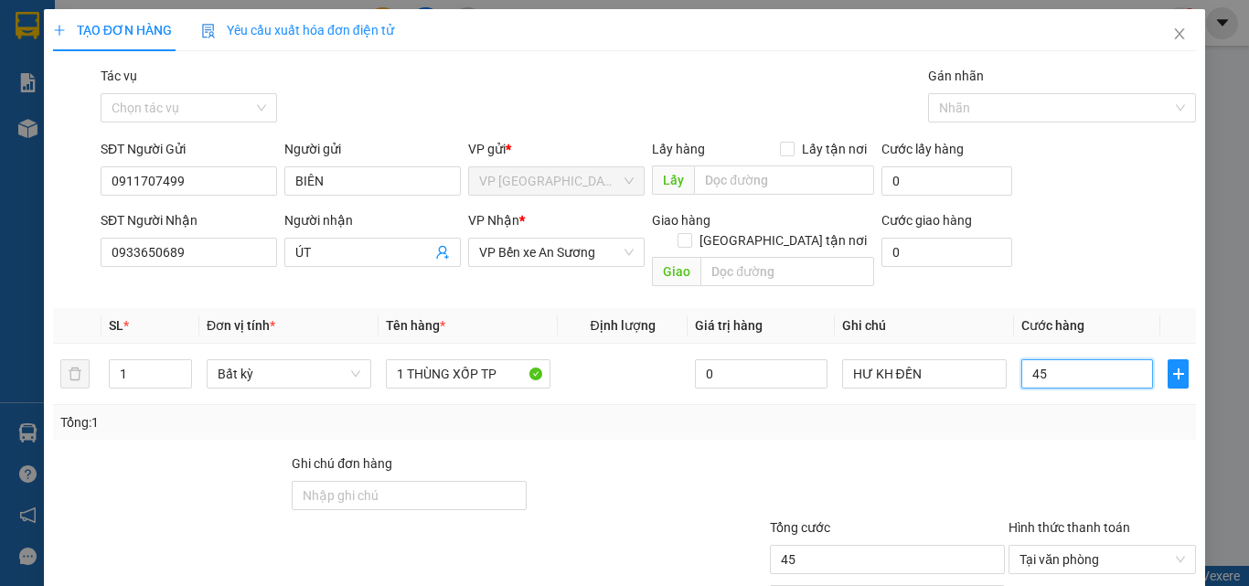
type input "45"
type input "45.000"
click at [1007, 429] on div "Transit Pickup Surcharge Ids Transit Deliver Surcharge Ids Transit Deliver Surc…" at bounding box center [624, 363] width 1143 height 595
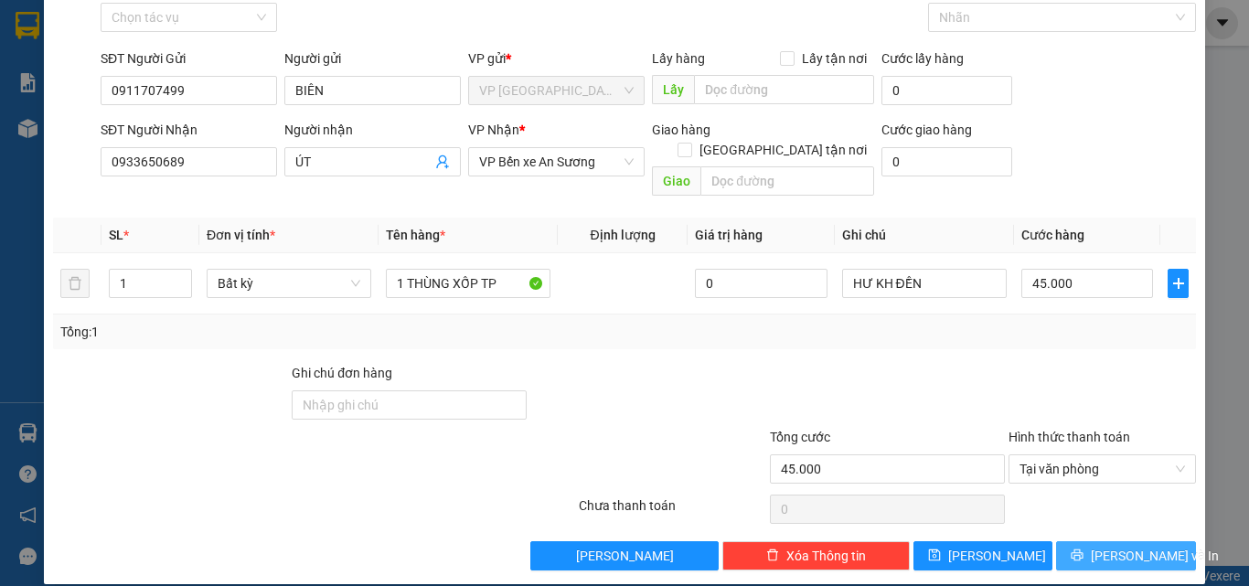
click at [1161, 541] on button "[PERSON_NAME] và In" at bounding box center [1126, 555] width 140 height 29
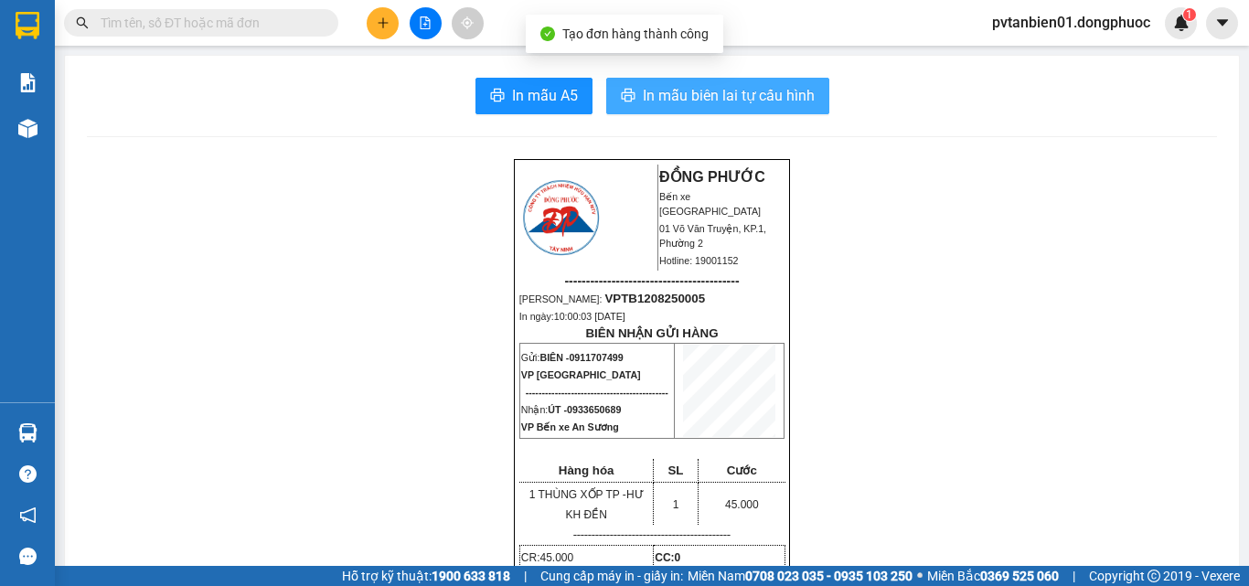
click at [697, 89] on span "In mẫu biên lai tự cấu hình" at bounding box center [729, 95] width 172 height 23
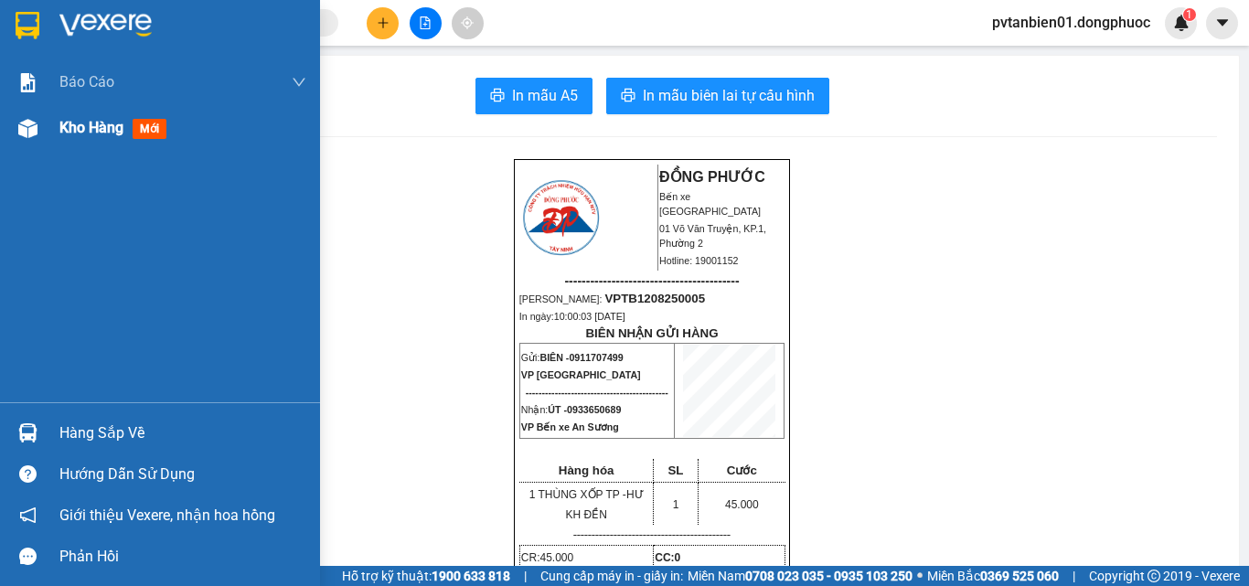
click at [129, 134] on div "Kho hàng mới" at bounding box center [116, 127] width 114 height 23
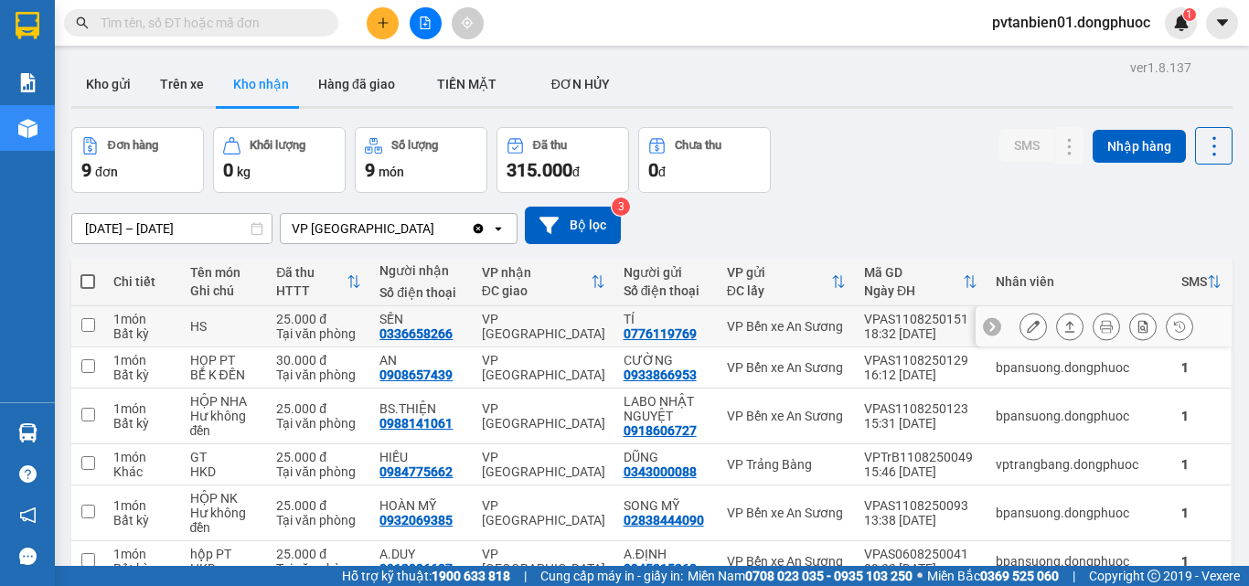
click at [1057, 325] on button at bounding box center [1070, 327] width 26 height 32
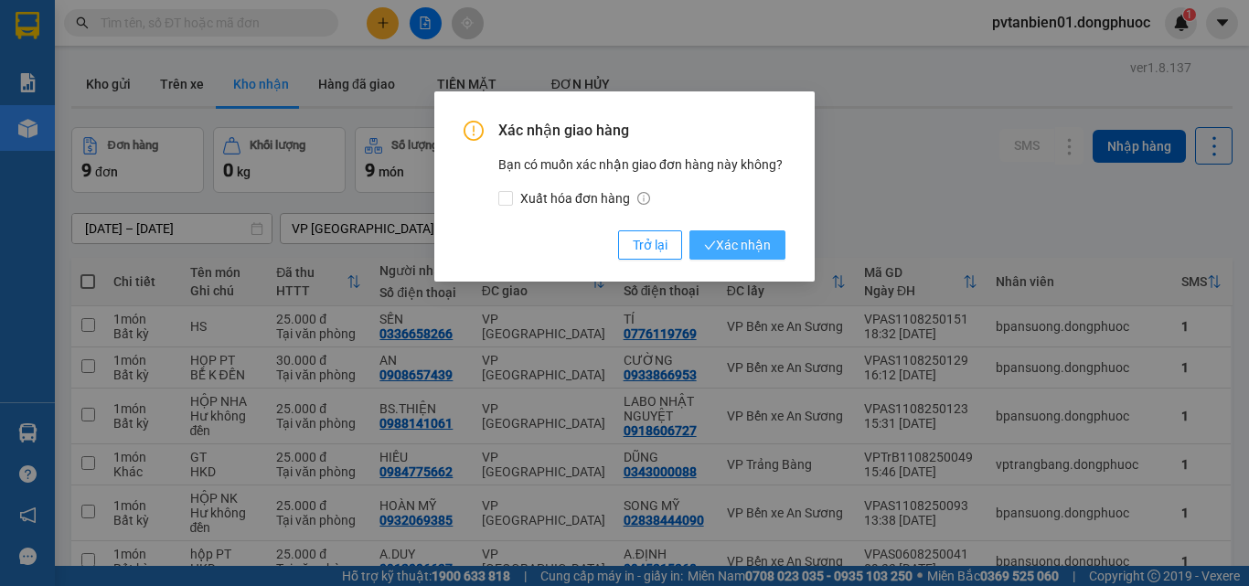
click at [753, 242] on span "Xác nhận" at bounding box center [737, 245] width 67 height 20
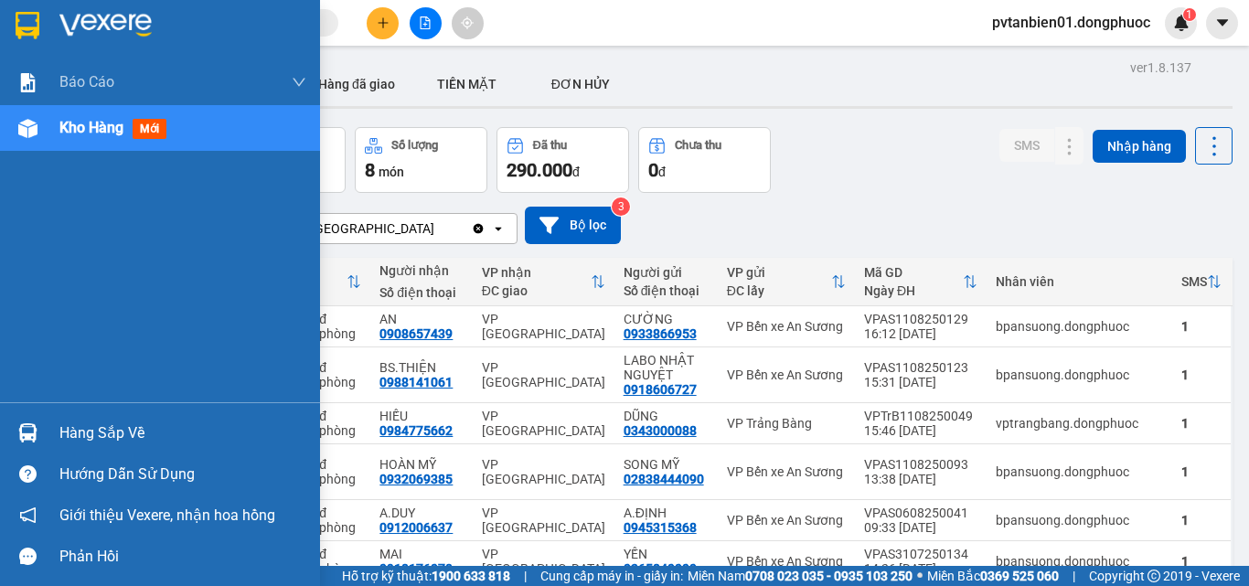
click at [26, 437] on img at bounding box center [27, 432] width 19 height 19
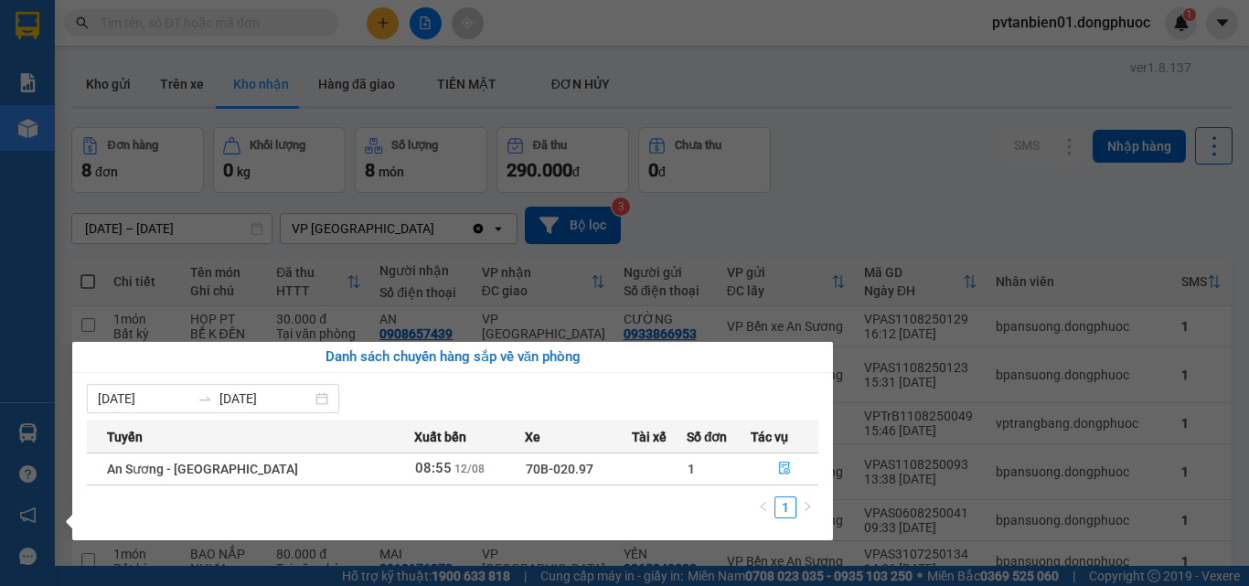
click at [887, 190] on section "Kết quả tìm kiếm ( 1 ) Bộ lọc Ngày tạo đơn gần nhất Mã ĐH Trạng thái Món hàng T…" at bounding box center [624, 293] width 1249 height 586
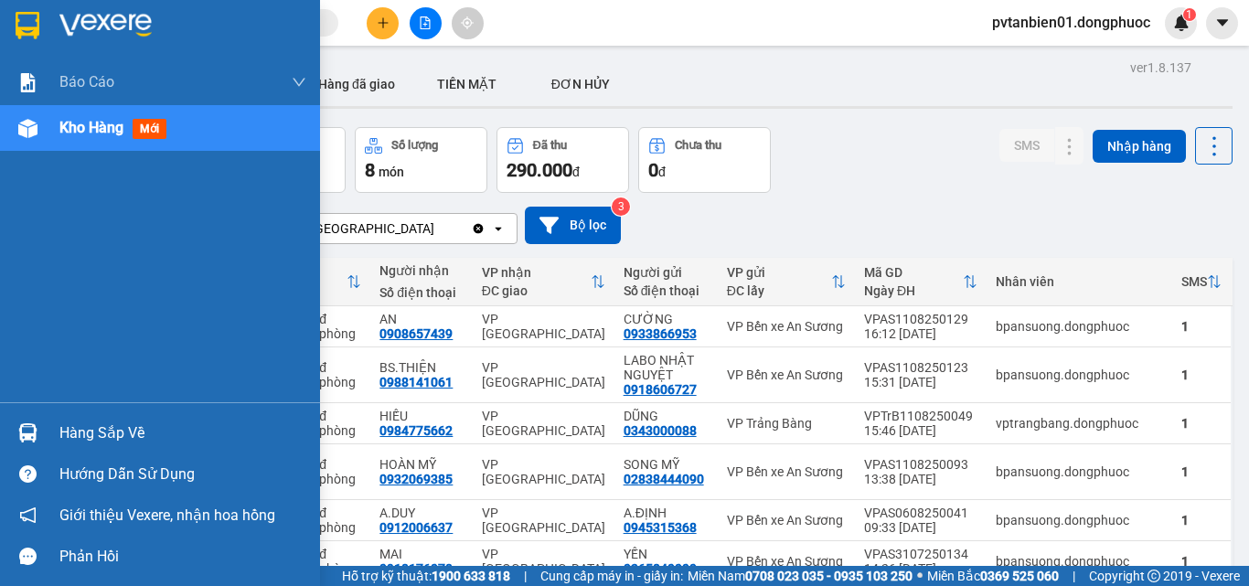
click at [47, 442] on div "Hàng sắp về" at bounding box center [160, 432] width 320 height 41
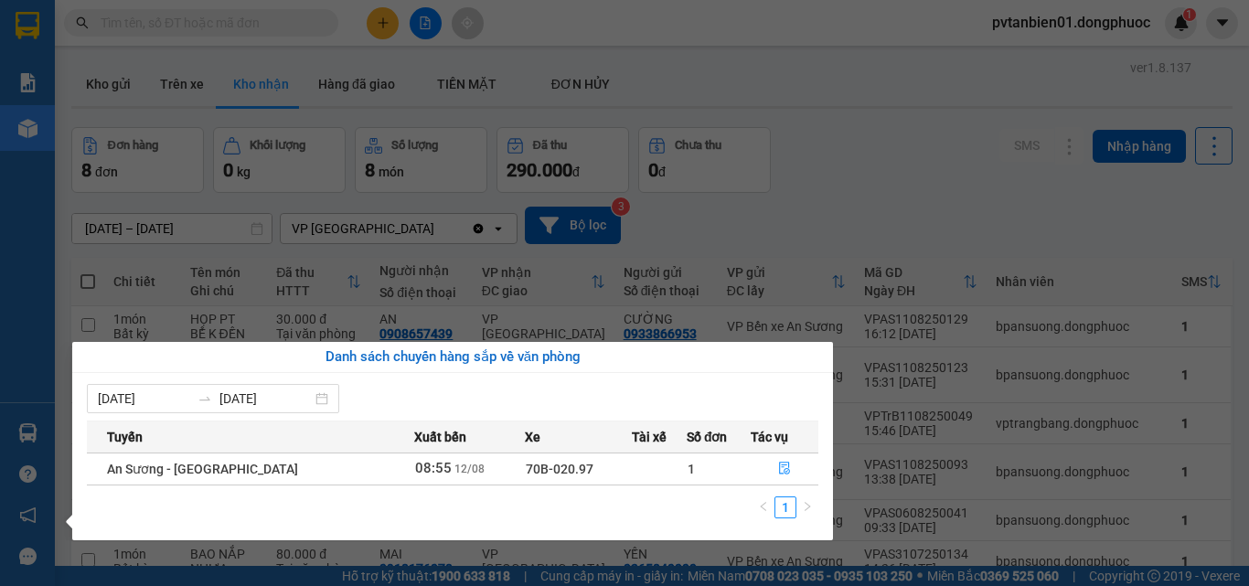
click at [930, 186] on section "Kết quả tìm kiếm ( 1 ) Bộ lọc Ngày tạo đơn gần nhất Mã ĐH Trạng thái Món hàng T…" at bounding box center [624, 293] width 1249 height 586
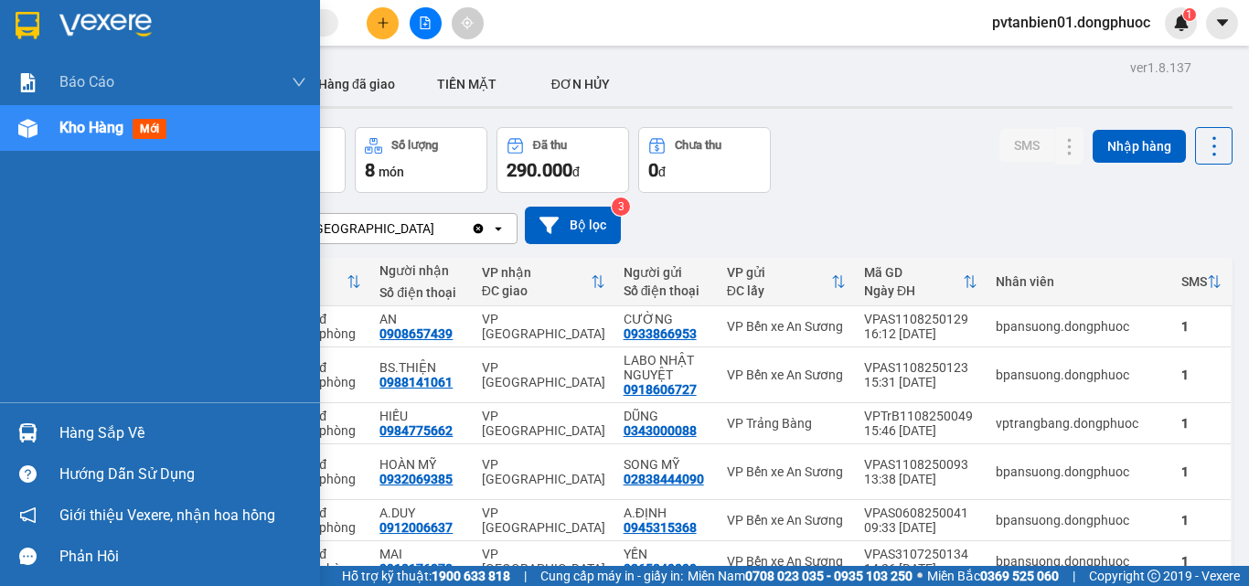
drag, startPoint x: 46, startPoint y: 438, endPoint x: 106, endPoint y: 405, distance: 68.7
click at [46, 436] on div "Hàng sắp về" at bounding box center [160, 432] width 320 height 41
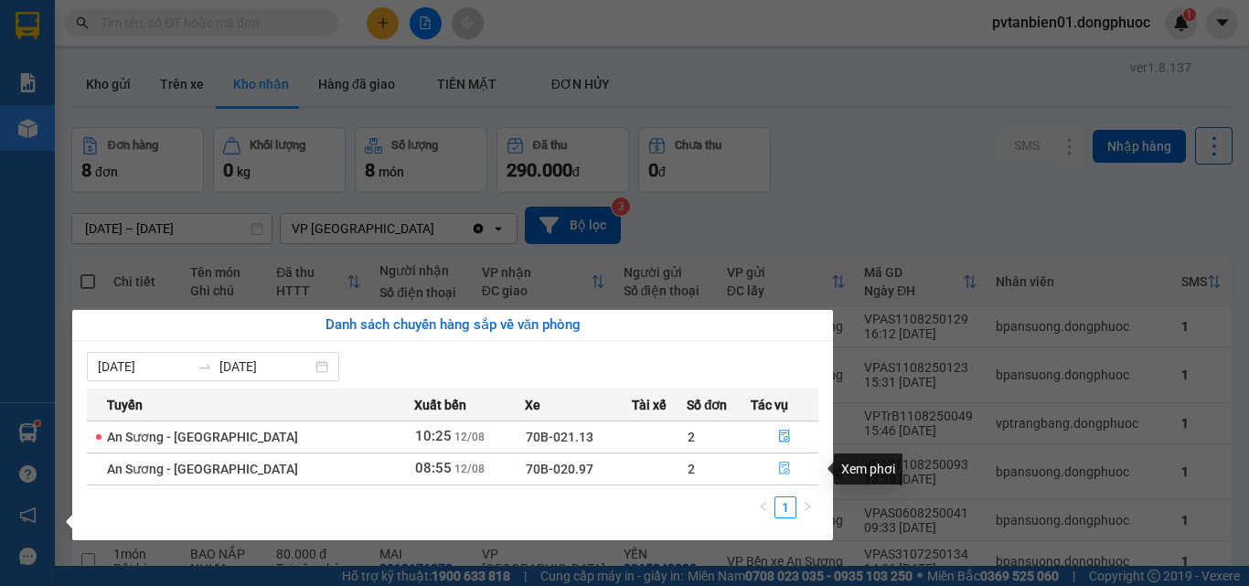
click at [783, 473] on icon "file-done" at bounding box center [784, 469] width 11 height 13
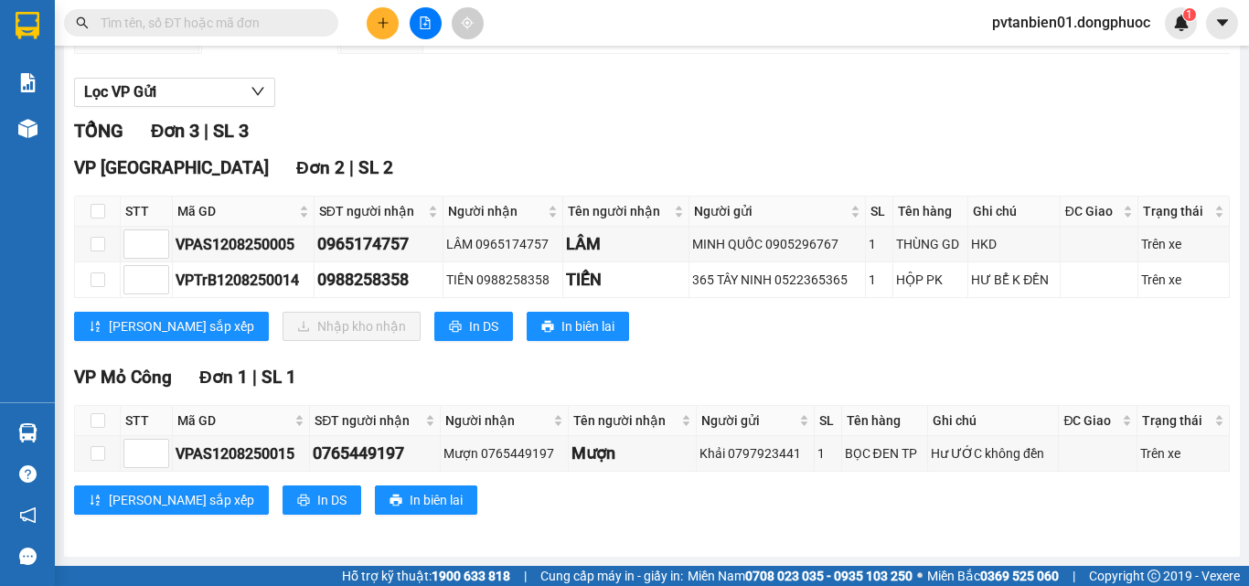
scroll to position [186, 0]
click at [390, 27] on button at bounding box center [383, 23] width 32 height 32
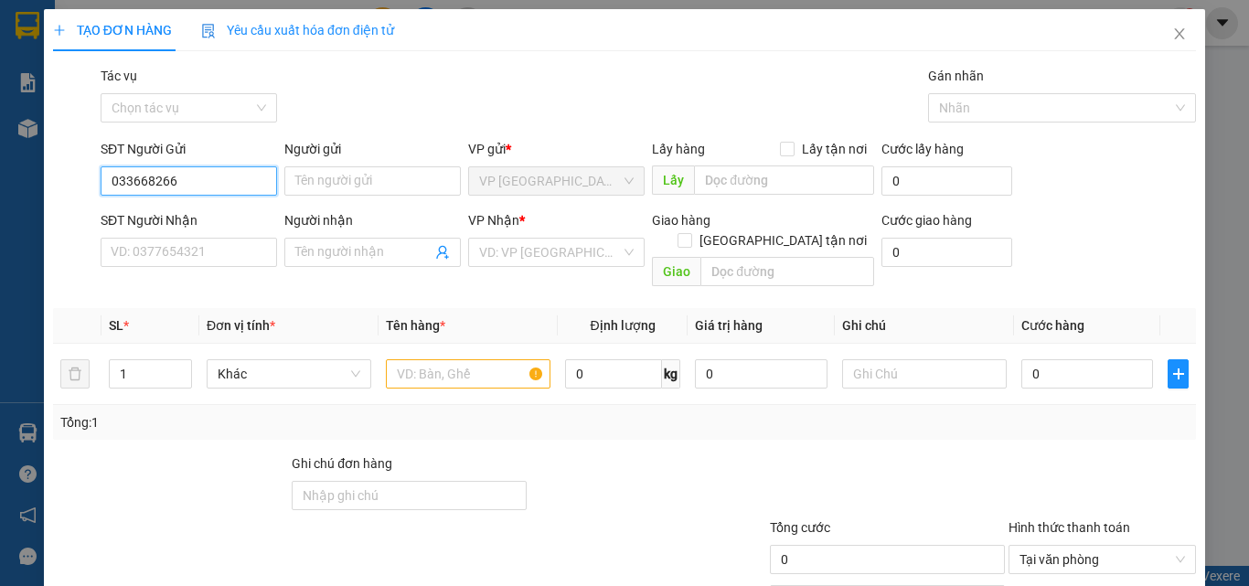
click at [144, 177] on input "033668266" at bounding box center [189, 180] width 176 height 29
type input "0336658266"
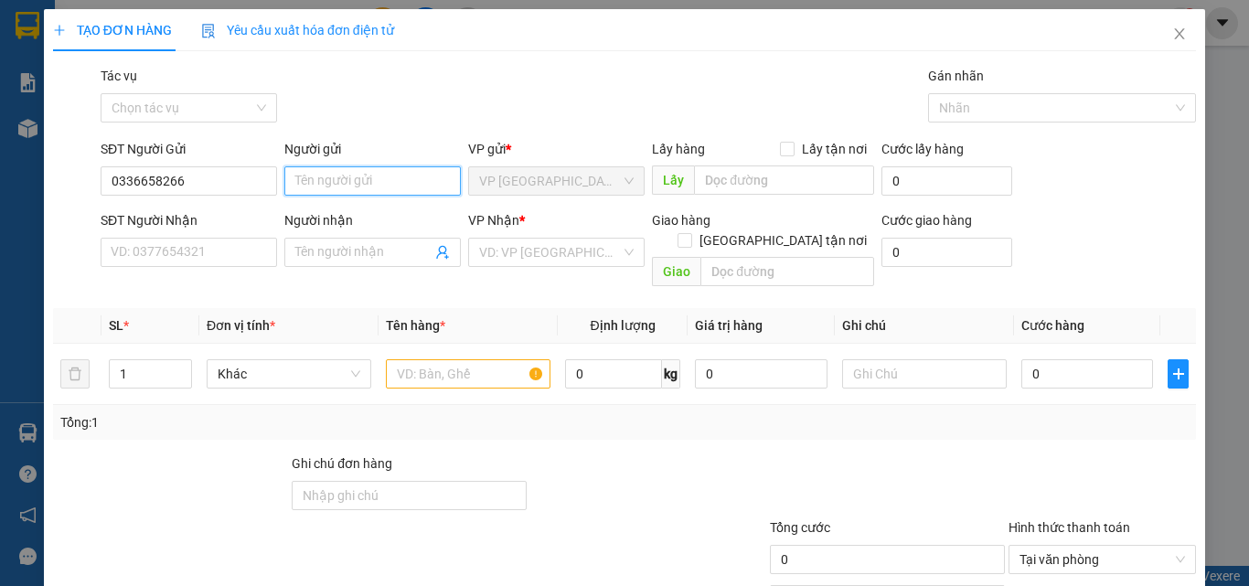
click at [324, 176] on input "Người gửi" at bounding box center [372, 180] width 176 height 29
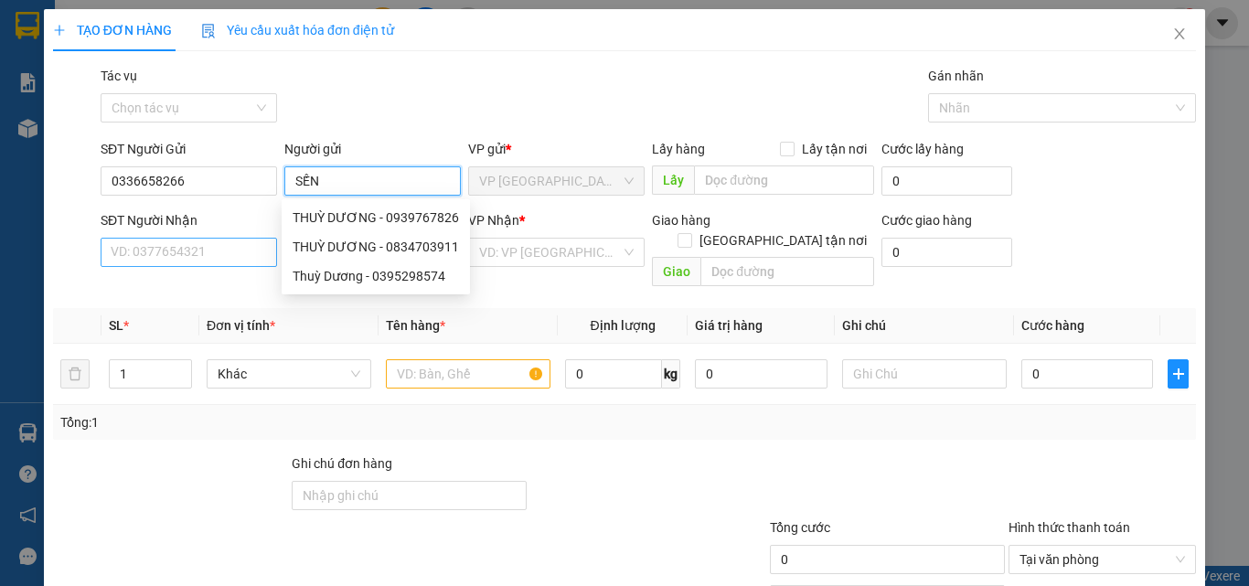
type input "SẾN"
click at [224, 253] on input "SĐT Người Nhận" at bounding box center [189, 252] width 176 height 29
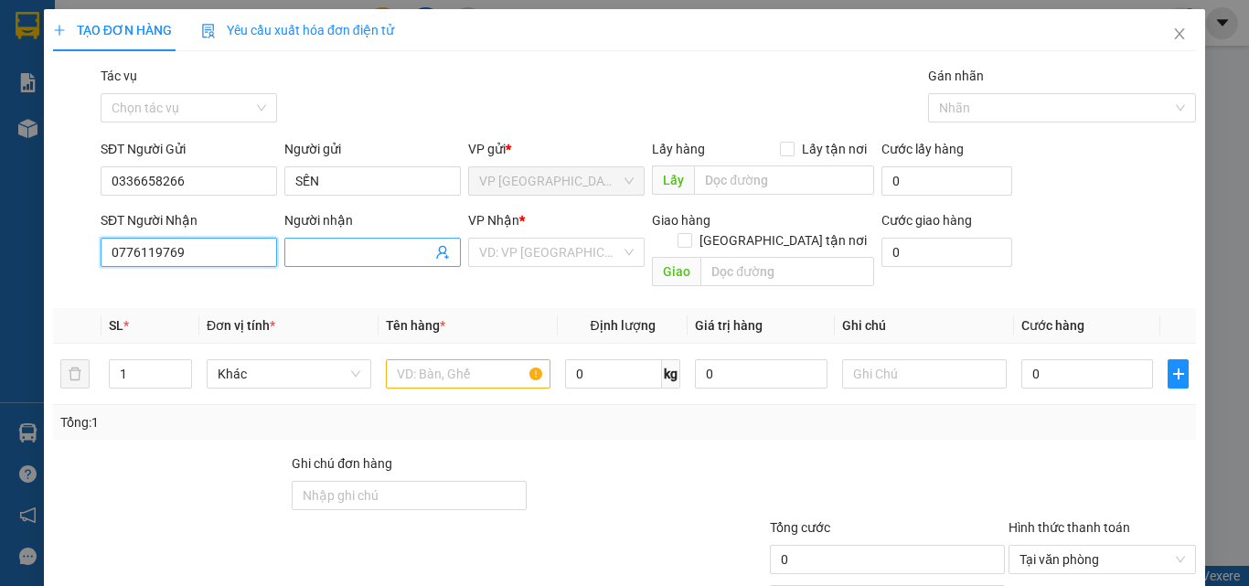
type input "0776119769"
click at [353, 243] on input "Người nhận" at bounding box center [363, 252] width 136 height 20
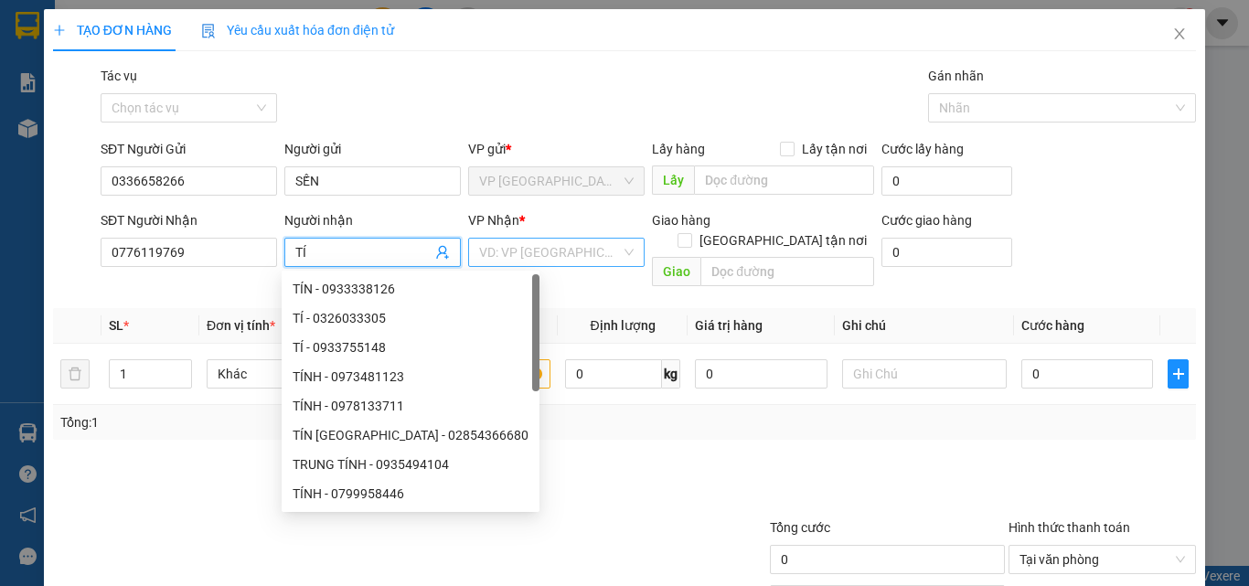
type input "TÍ"
click at [555, 250] on input "search" at bounding box center [550, 252] width 142 height 27
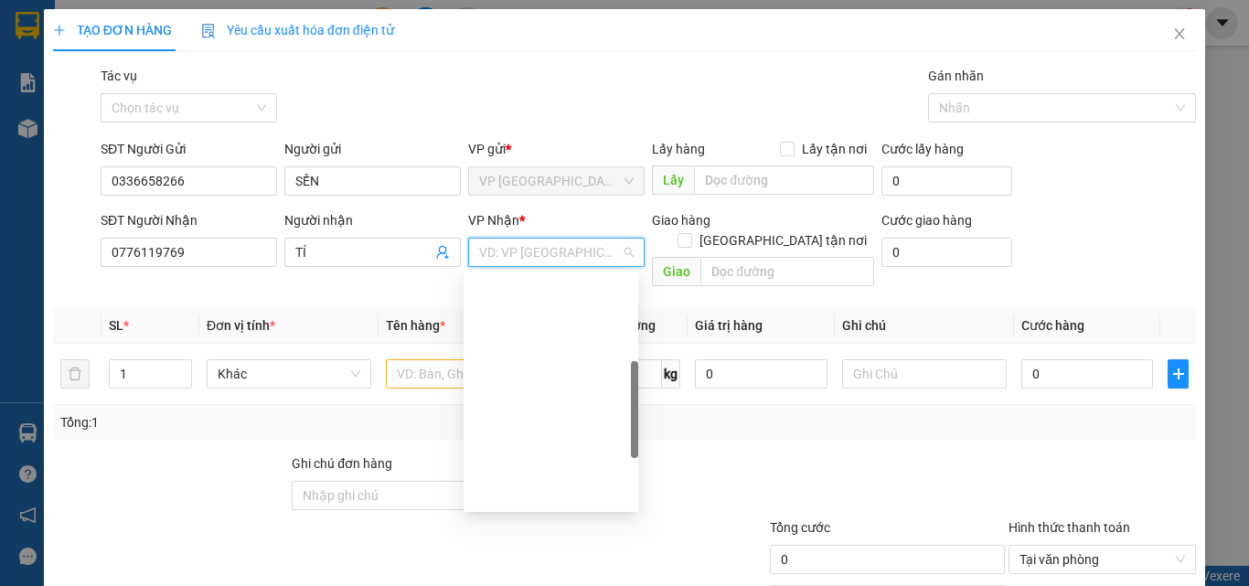
scroll to position [366, 0]
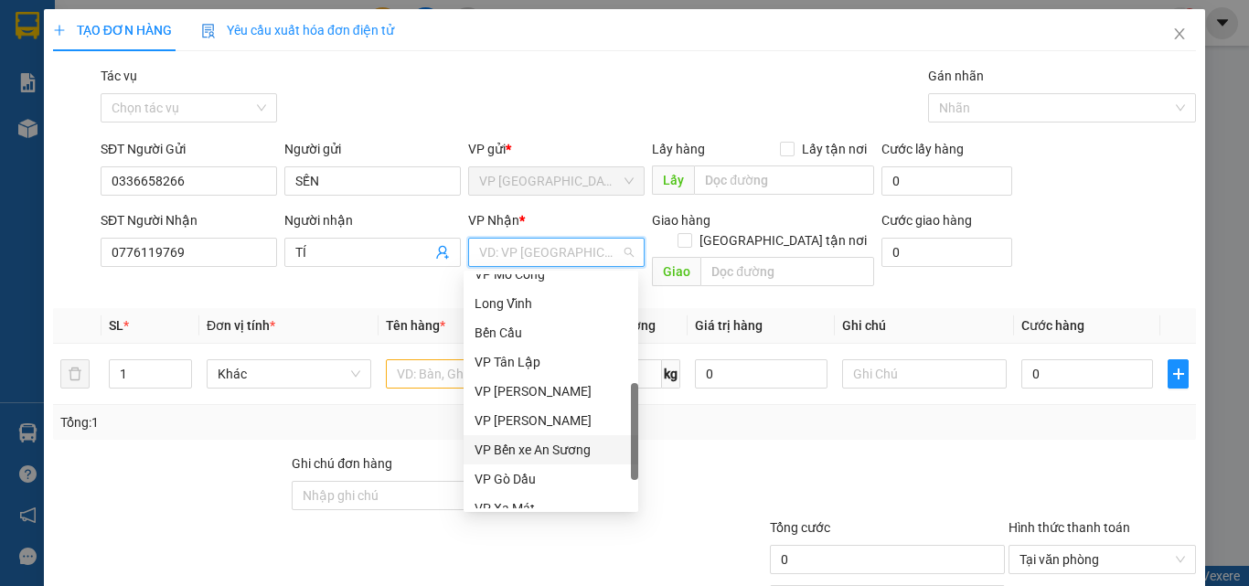
click at [575, 453] on div "VP Bến xe An Sương" at bounding box center [550, 450] width 153 height 20
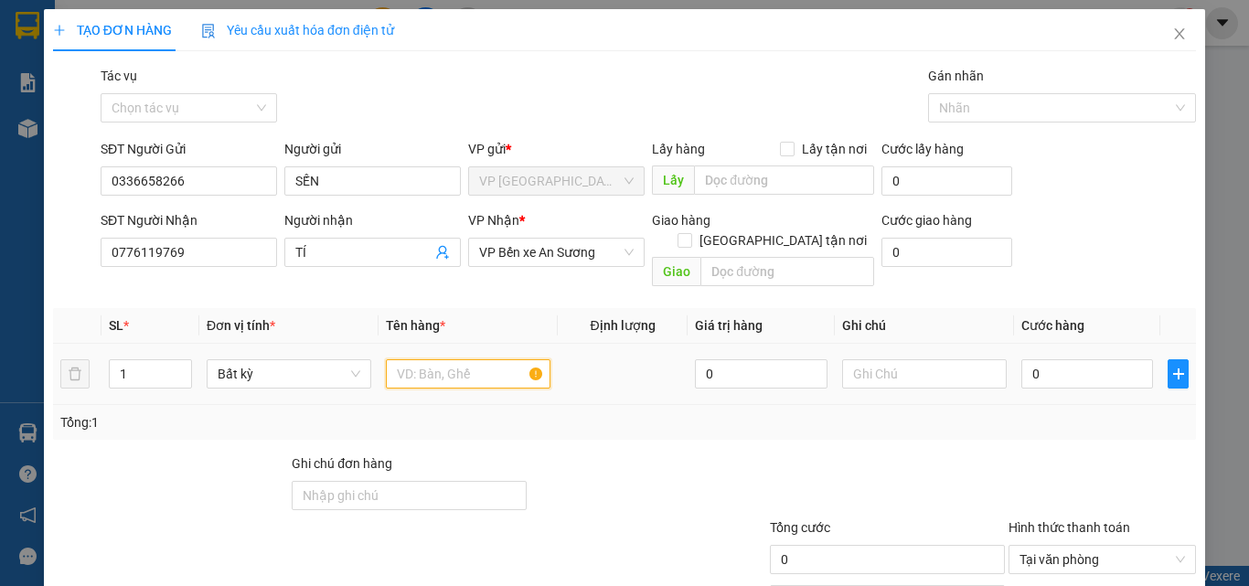
click at [431, 361] on input "text" at bounding box center [468, 373] width 165 height 29
type input "GT"
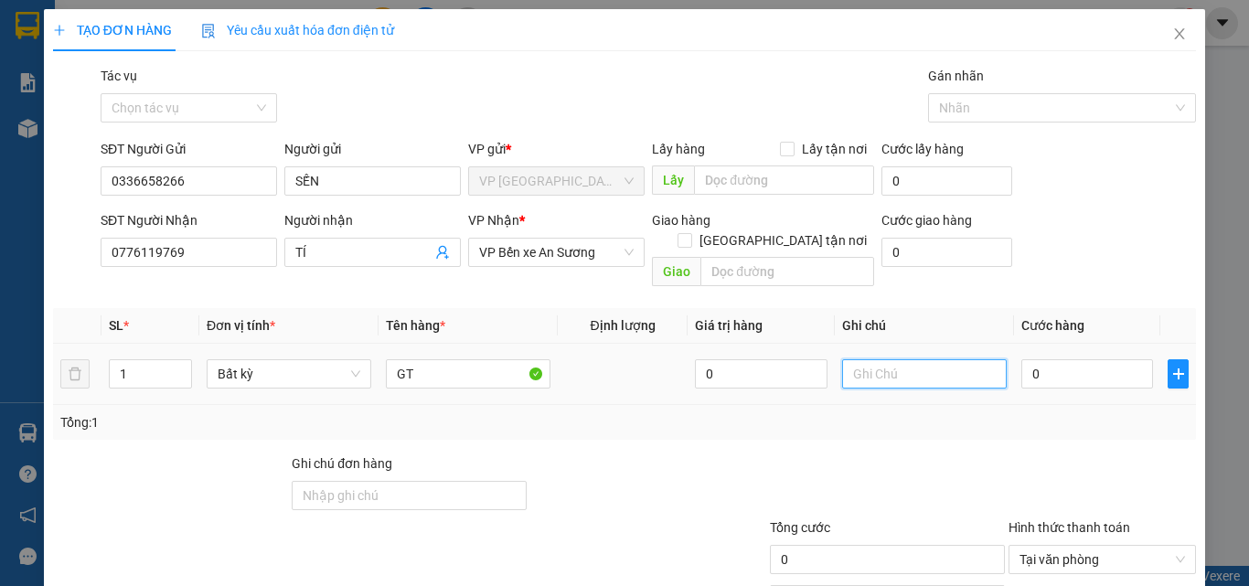
click at [915, 359] on input "text" at bounding box center [924, 373] width 165 height 29
type input "HƯ, ƯỚT KH ĐỀN"
click at [1084, 359] on input "0" at bounding box center [1087, 373] width 132 height 29
type input "2"
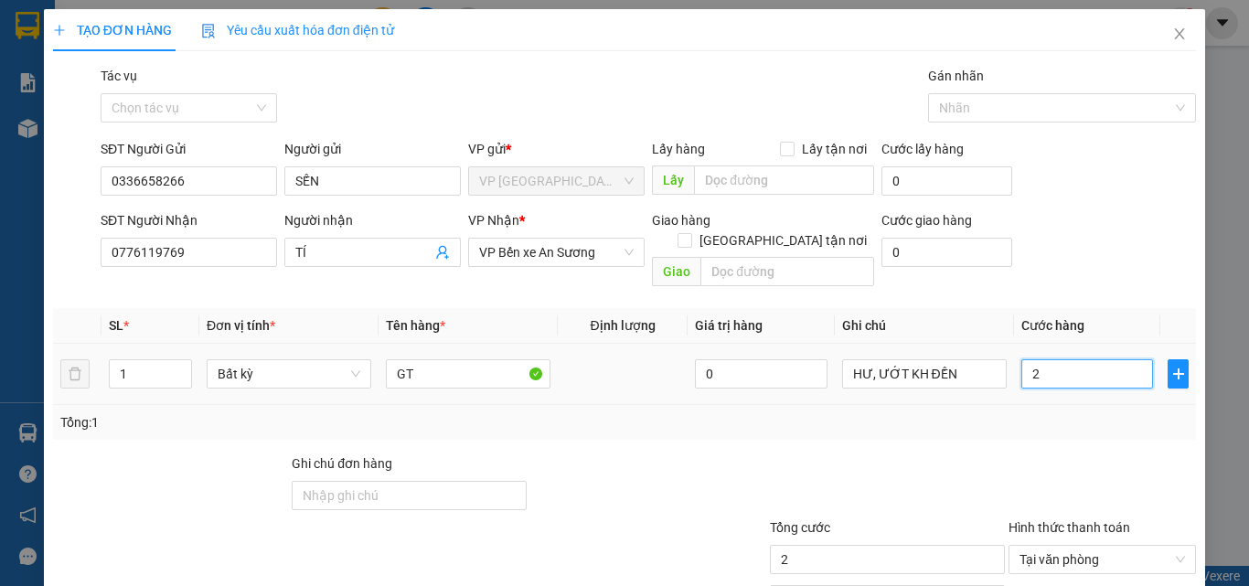
type input "25"
type input "25.000"
click at [882, 453] on div at bounding box center [887, 485] width 239 height 64
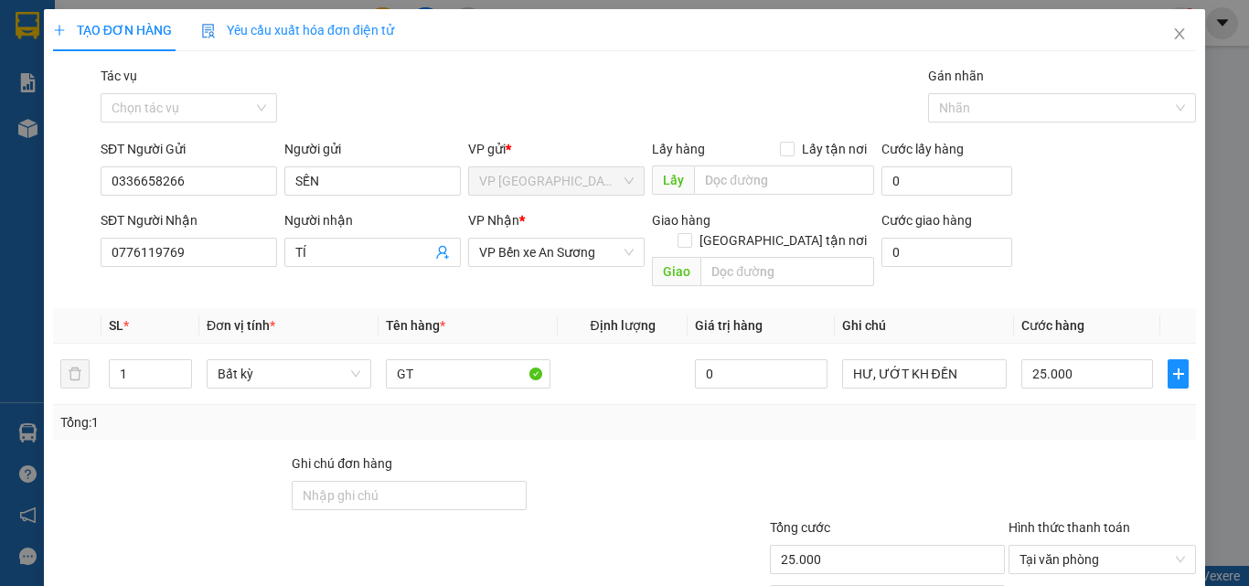
scroll to position [91, 0]
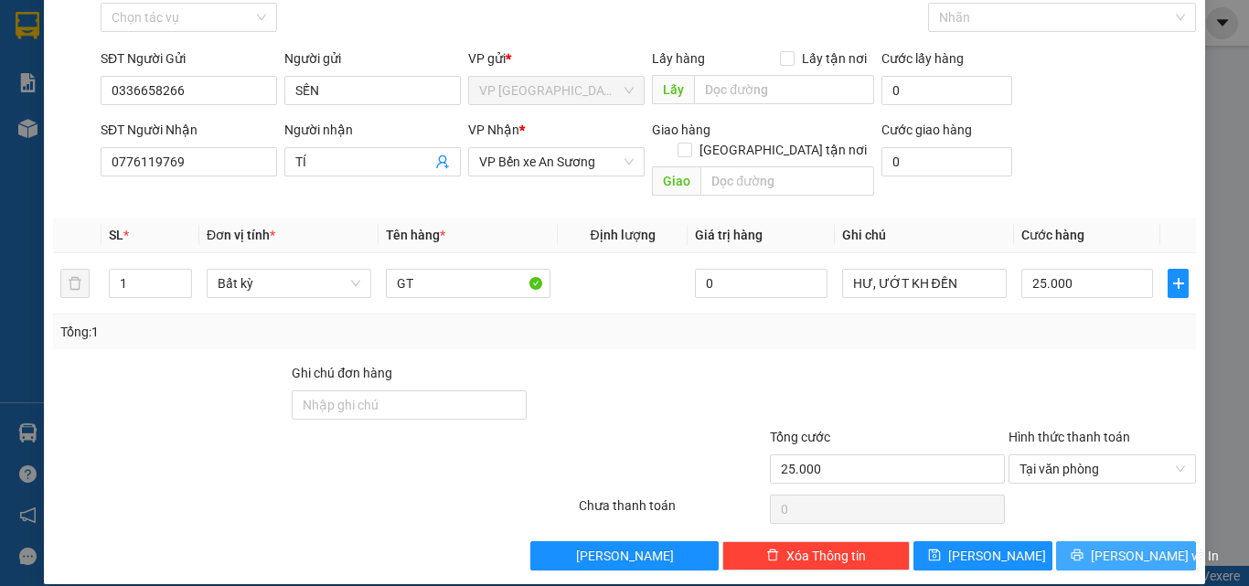
click at [1127, 546] on button "[PERSON_NAME] và In" at bounding box center [1126, 555] width 140 height 29
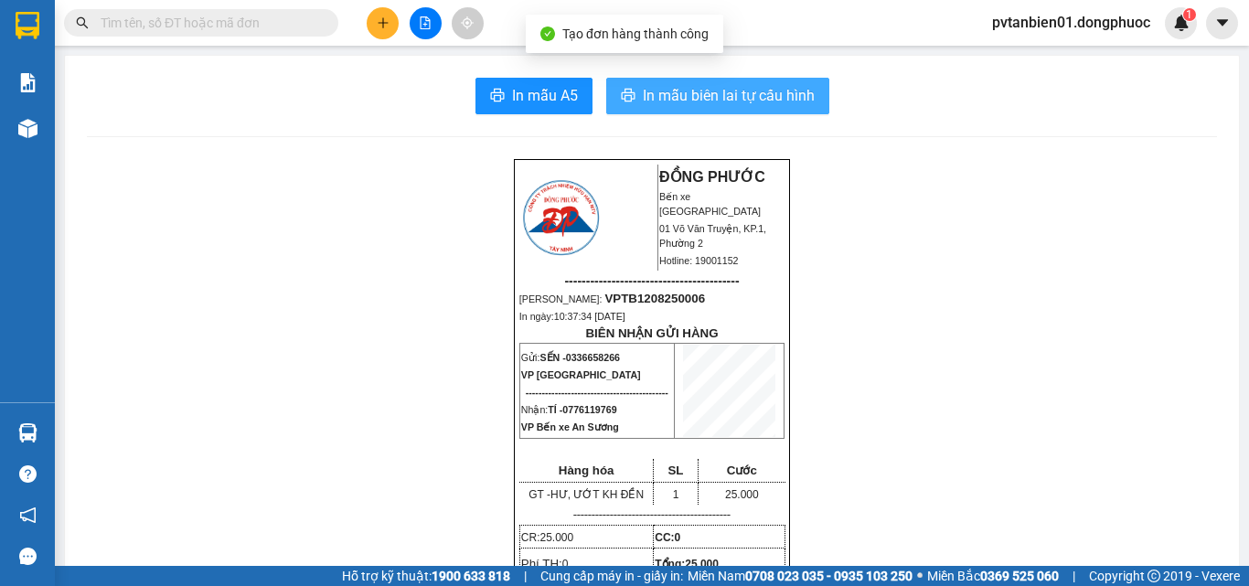
click at [760, 97] on span "In mẫu biên lai tự cấu hình" at bounding box center [729, 95] width 172 height 23
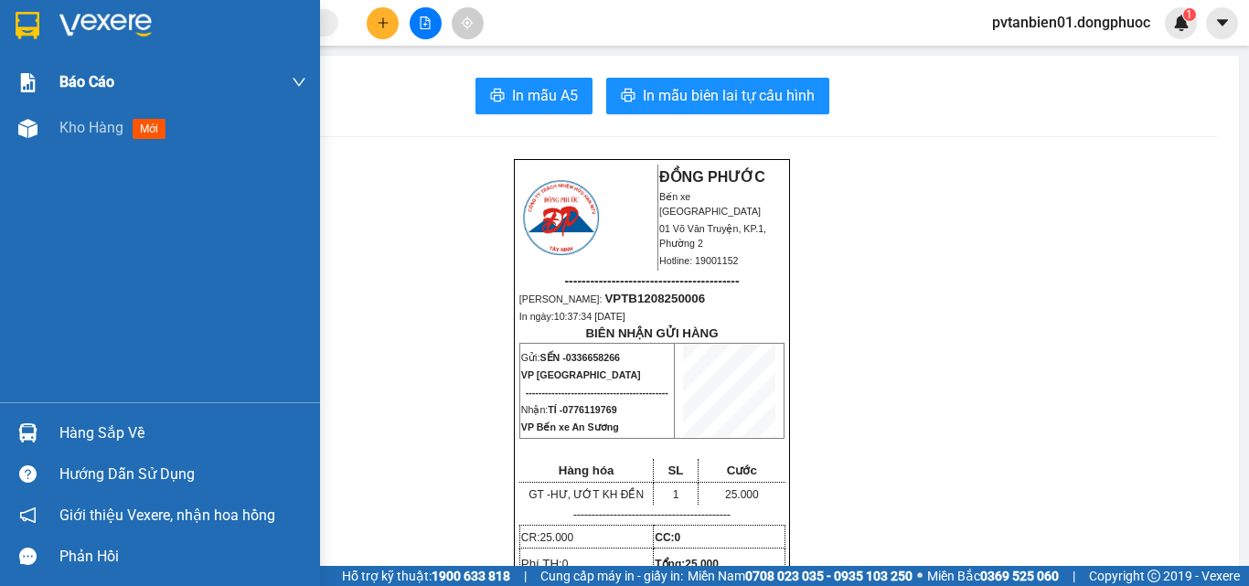
click at [119, 102] on div "Báo cáo" at bounding box center [182, 82] width 247 height 46
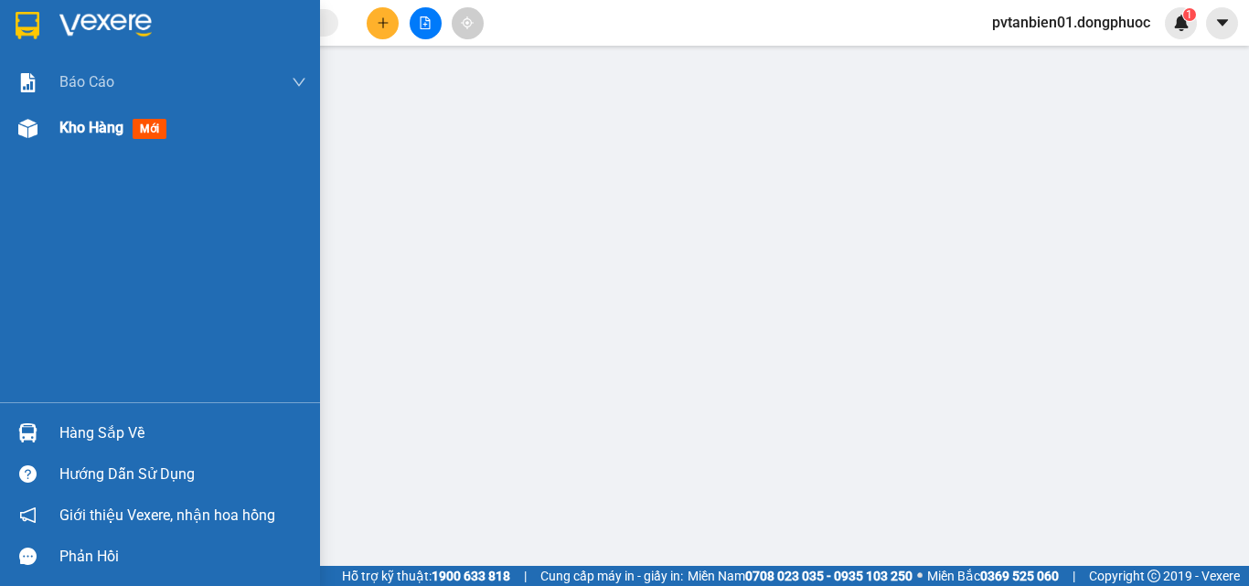
click at [105, 133] on span "Kho hàng" at bounding box center [91, 127] width 64 height 17
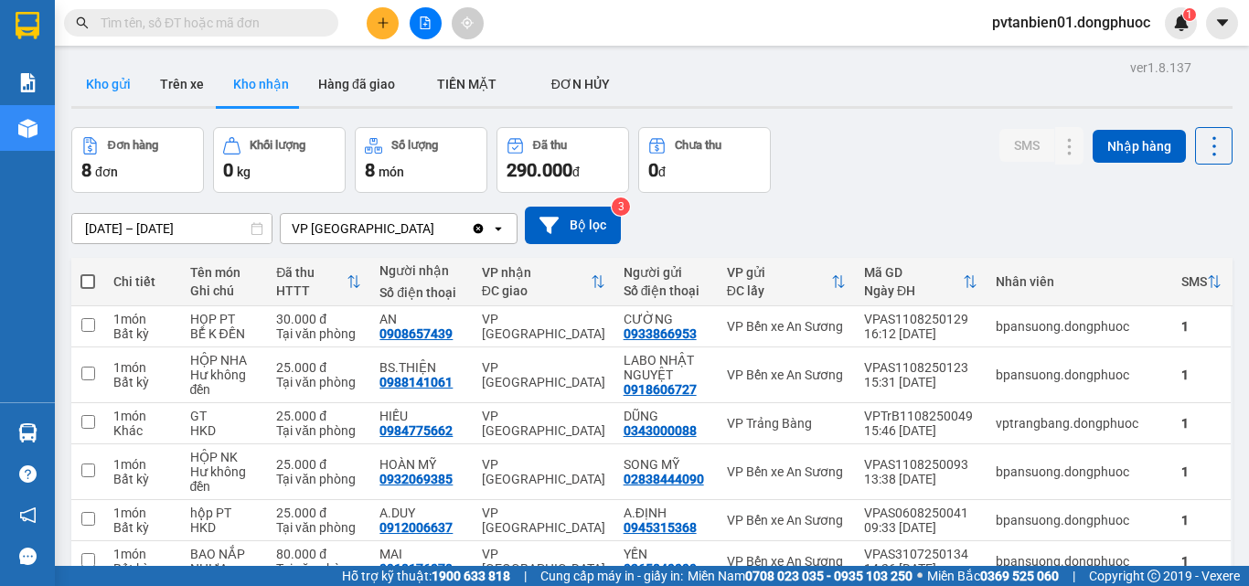
click at [119, 88] on button "Kho gửi" at bounding box center [108, 84] width 74 height 44
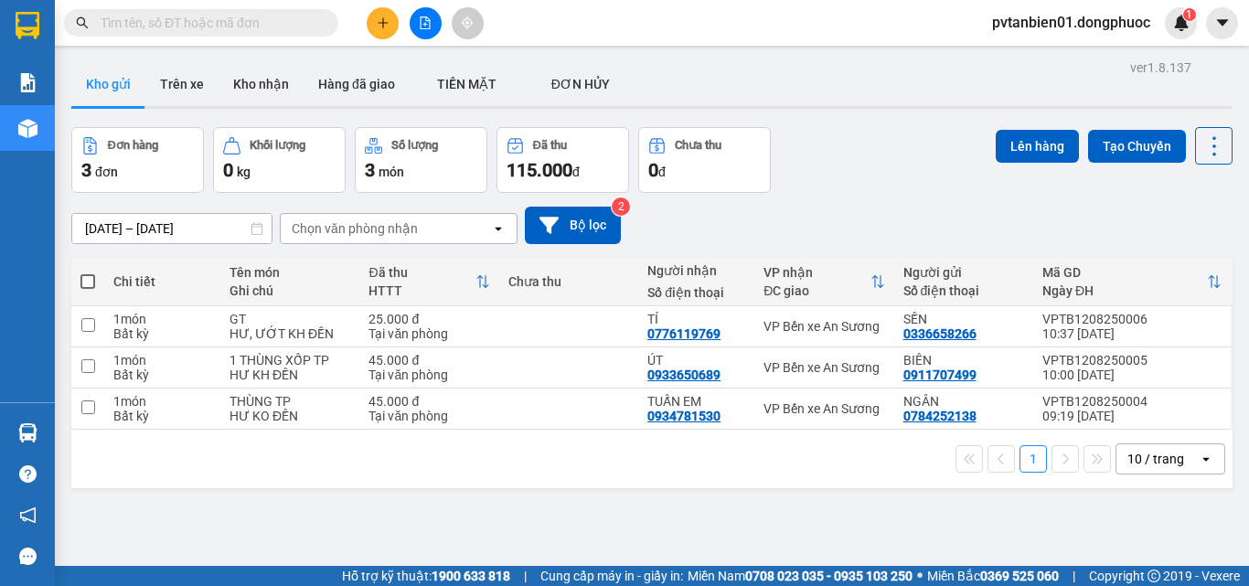
click at [90, 279] on span at bounding box center [87, 281] width 15 height 15
click at [88, 272] on input "checkbox" at bounding box center [88, 272] width 0 height 0
checkbox input "true"
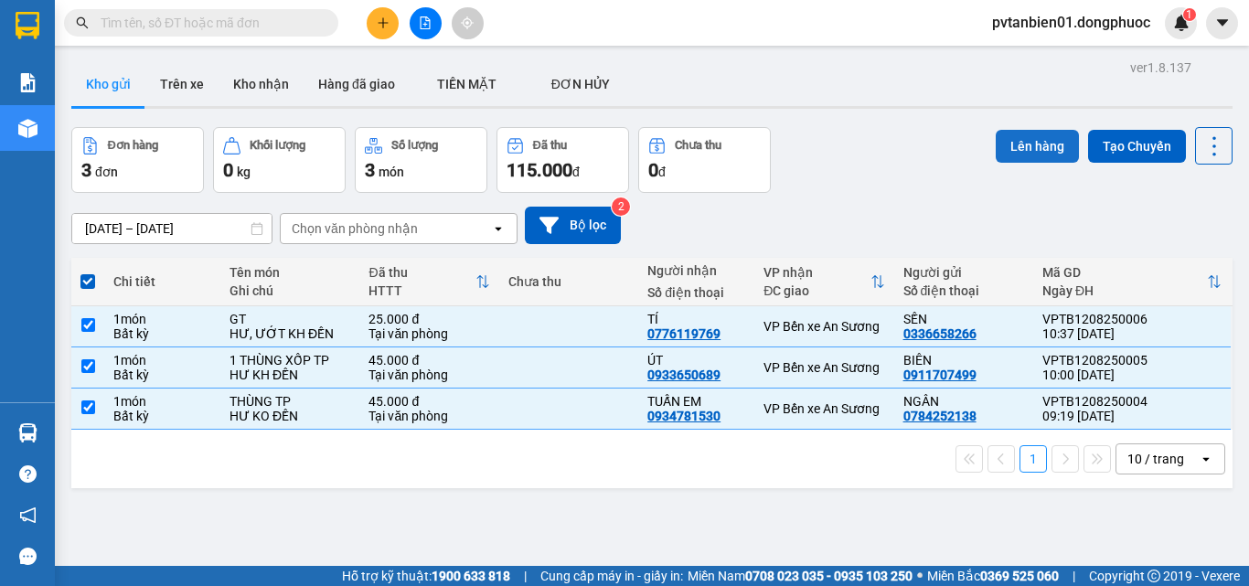
click at [996, 144] on button "Lên hàng" at bounding box center [1037, 146] width 83 height 33
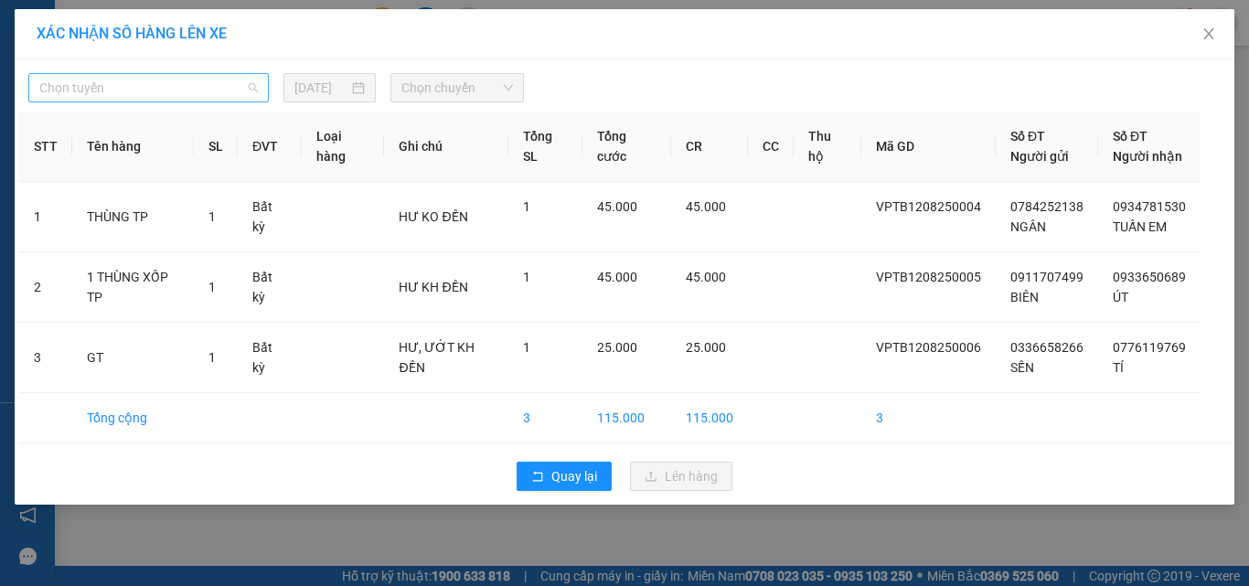
click at [156, 100] on span "Chọn tuyến" at bounding box center [148, 87] width 218 height 27
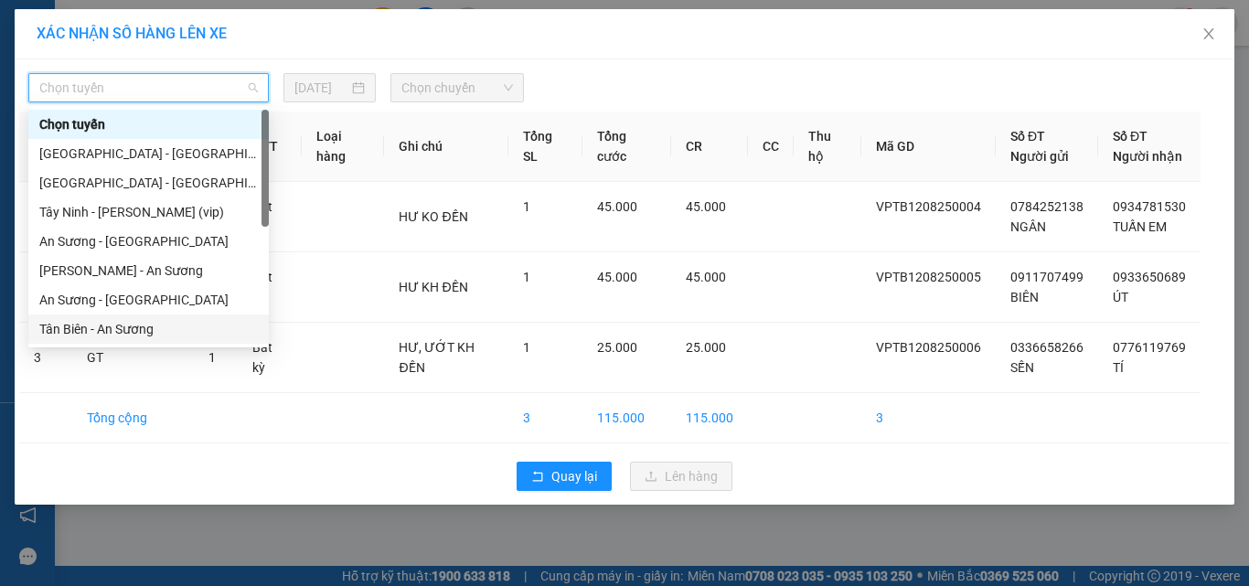
click at [116, 328] on div "Tân Biên - An Sương" at bounding box center [148, 329] width 218 height 20
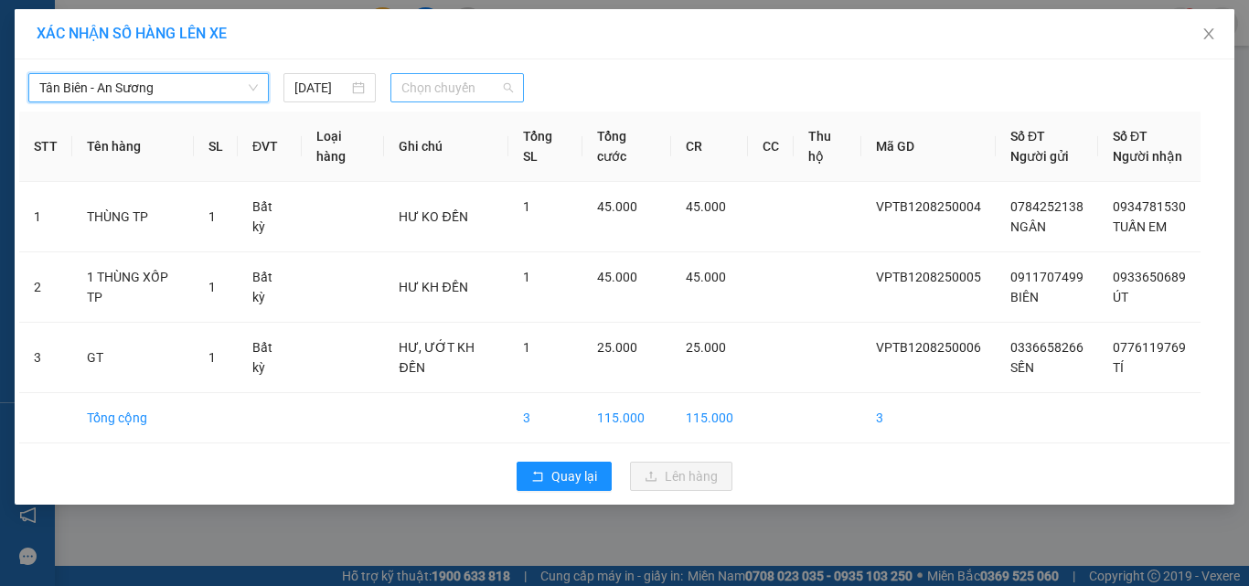
click at [439, 75] on span "Chọn chuyến" at bounding box center [457, 87] width 112 height 27
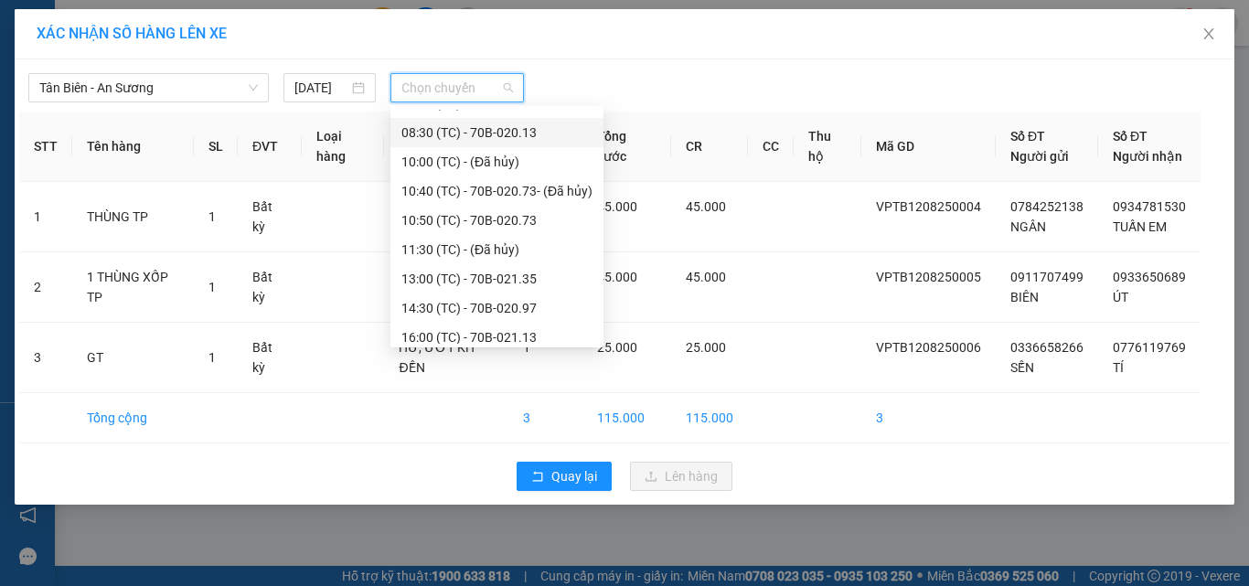
scroll to position [146, 0]
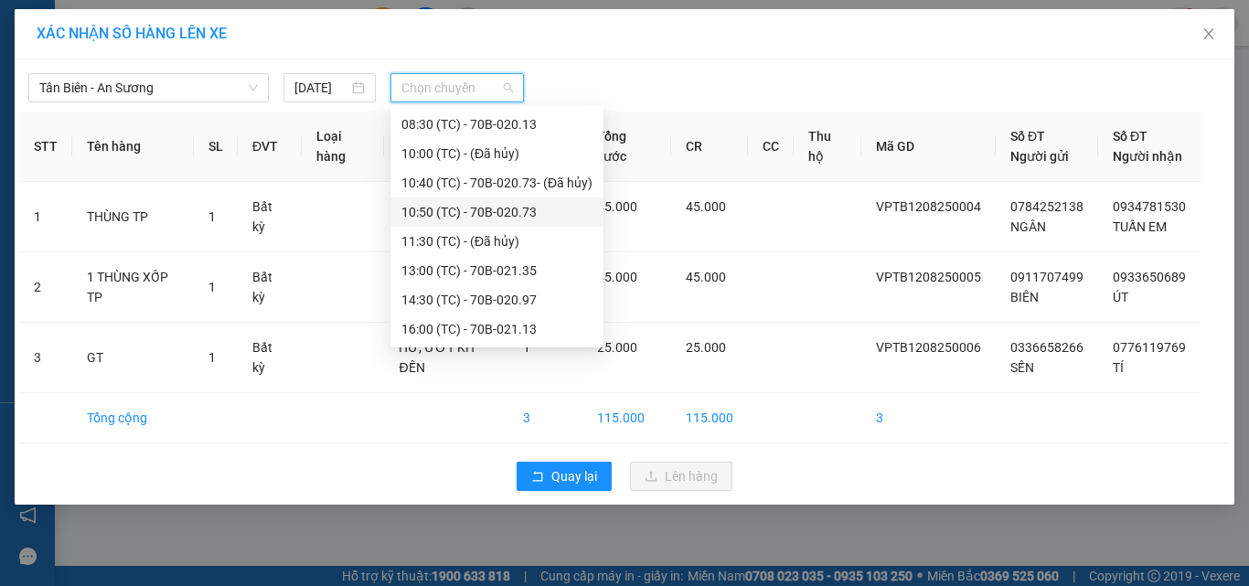
click at [501, 213] on div "10:50 (TC) - 70B-020.73" at bounding box center [496, 212] width 191 height 20
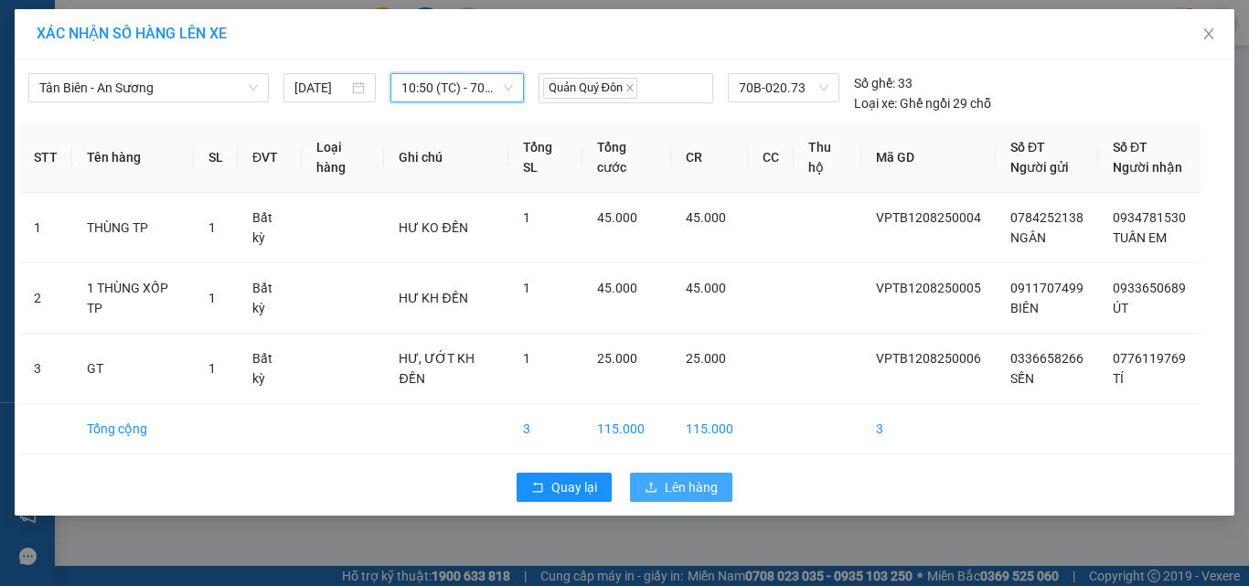
click at [704, 492] on span "Lên hàng" at bounding box center [691, 487] width 53 height 20
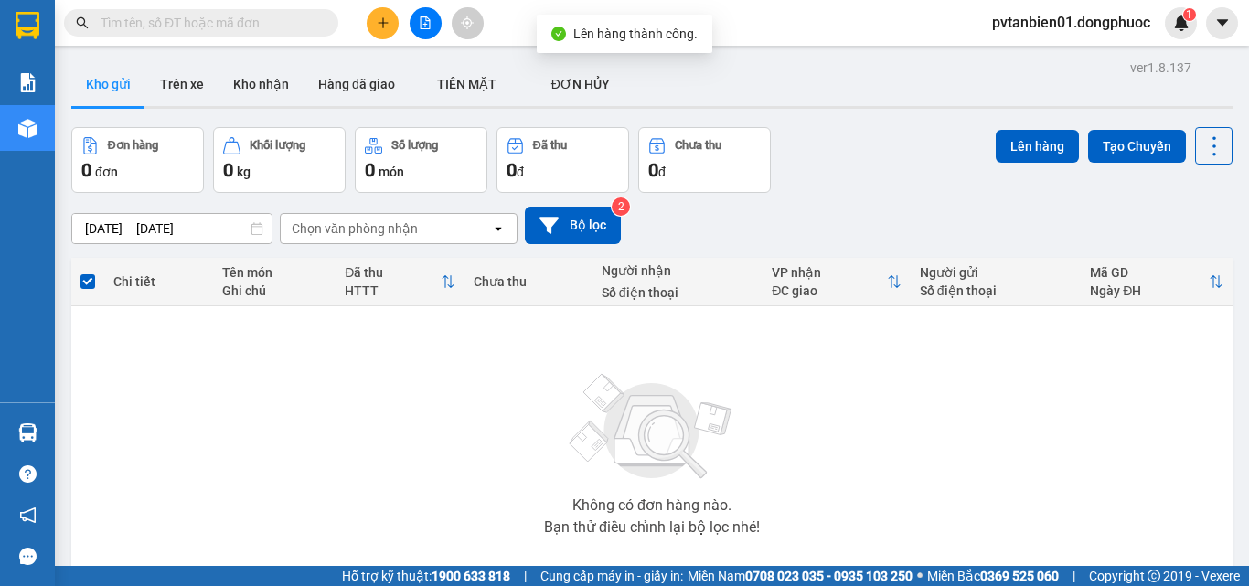
click at [256, 60] on div "ver 1.8.137 Kho gửi Trên xe Kho nhận Hàng đã giao TIỀN MẶT ĐƠN HỦY Đơn hàng 0…" at bounding box center [652, 356] width 1176 height 603
click at [261, 75] on button "Kho nhận" at bounding box center [260, 84] width 85 height 44
